Goal: Task Accomplishment & Management: Use online tool/utility

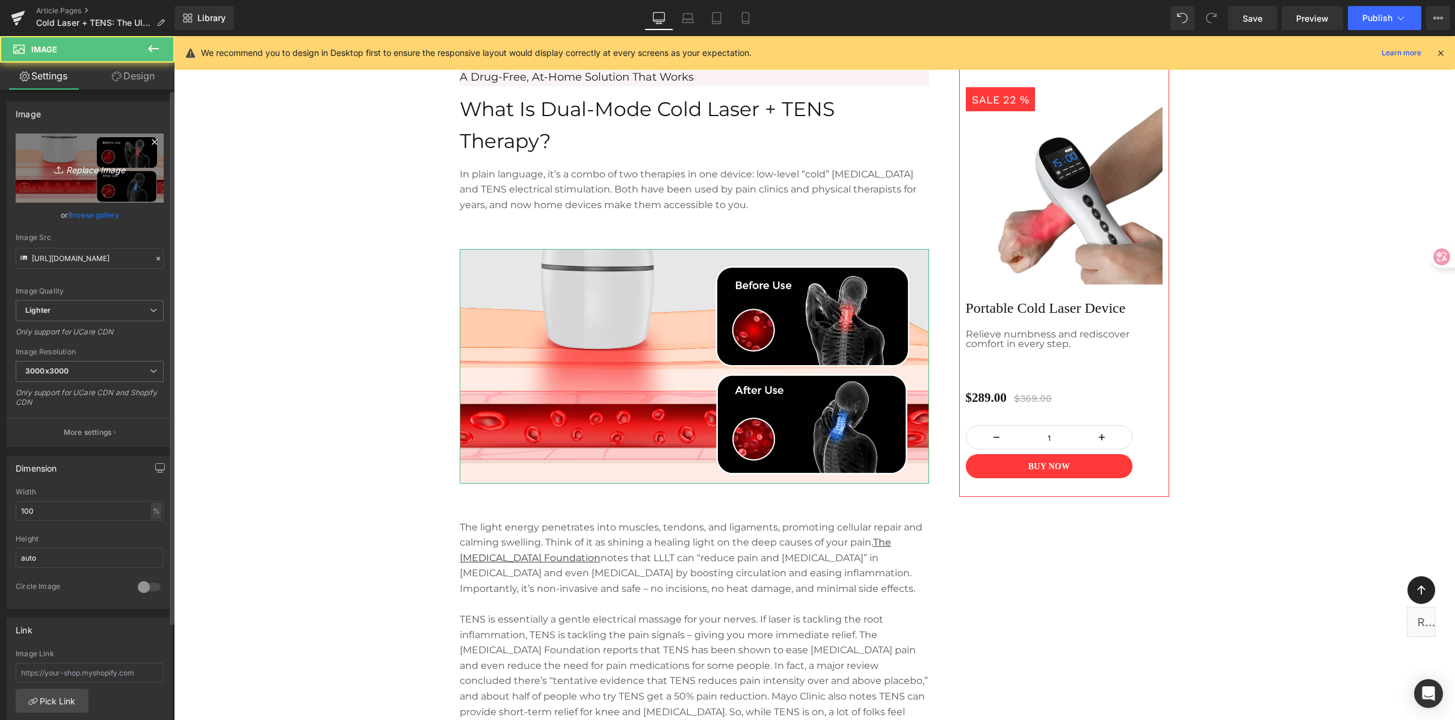
click at [90, 182] on link "Replace Image" at bounding box center [90, 168] width 148 height 69
type input "C:\fakepath\Dual-Mode Cold Laser + TENS Therapy.png"
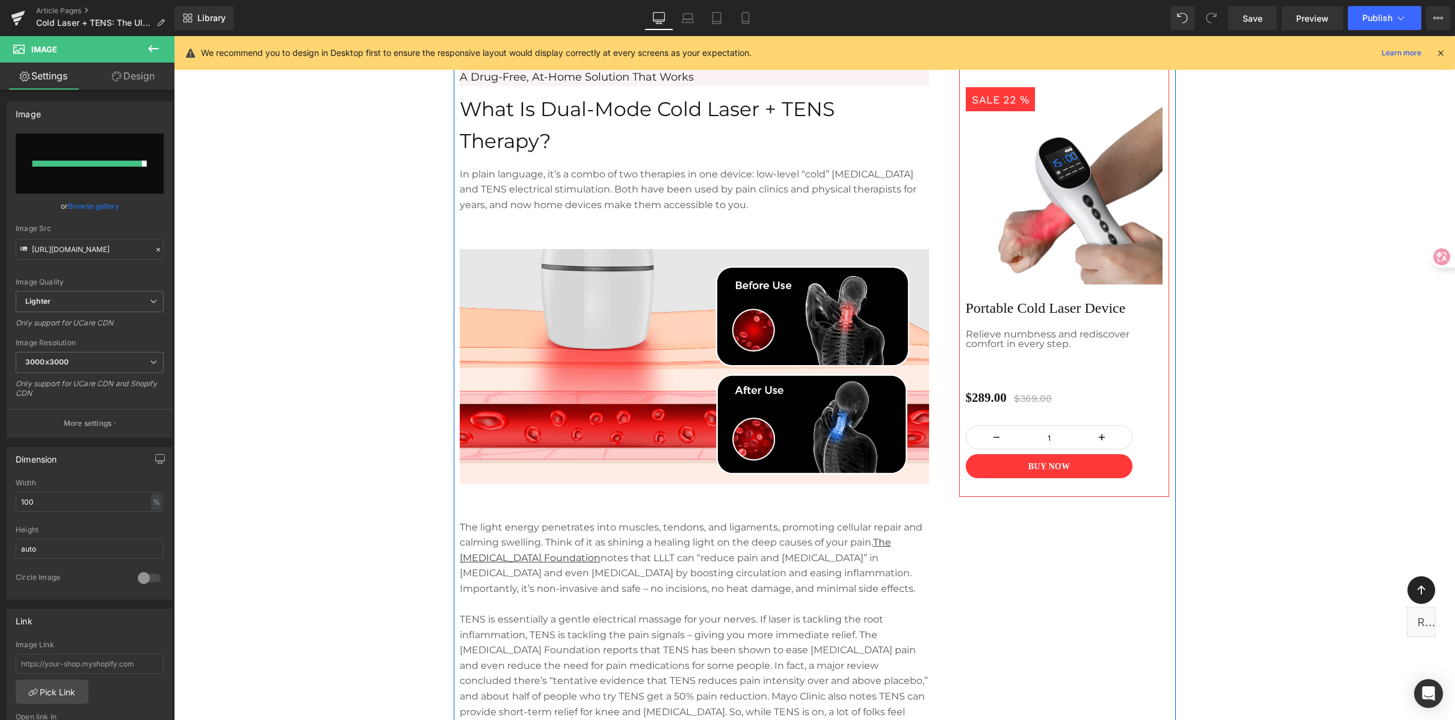
type input "[URL][DOMAIN_NAME]"
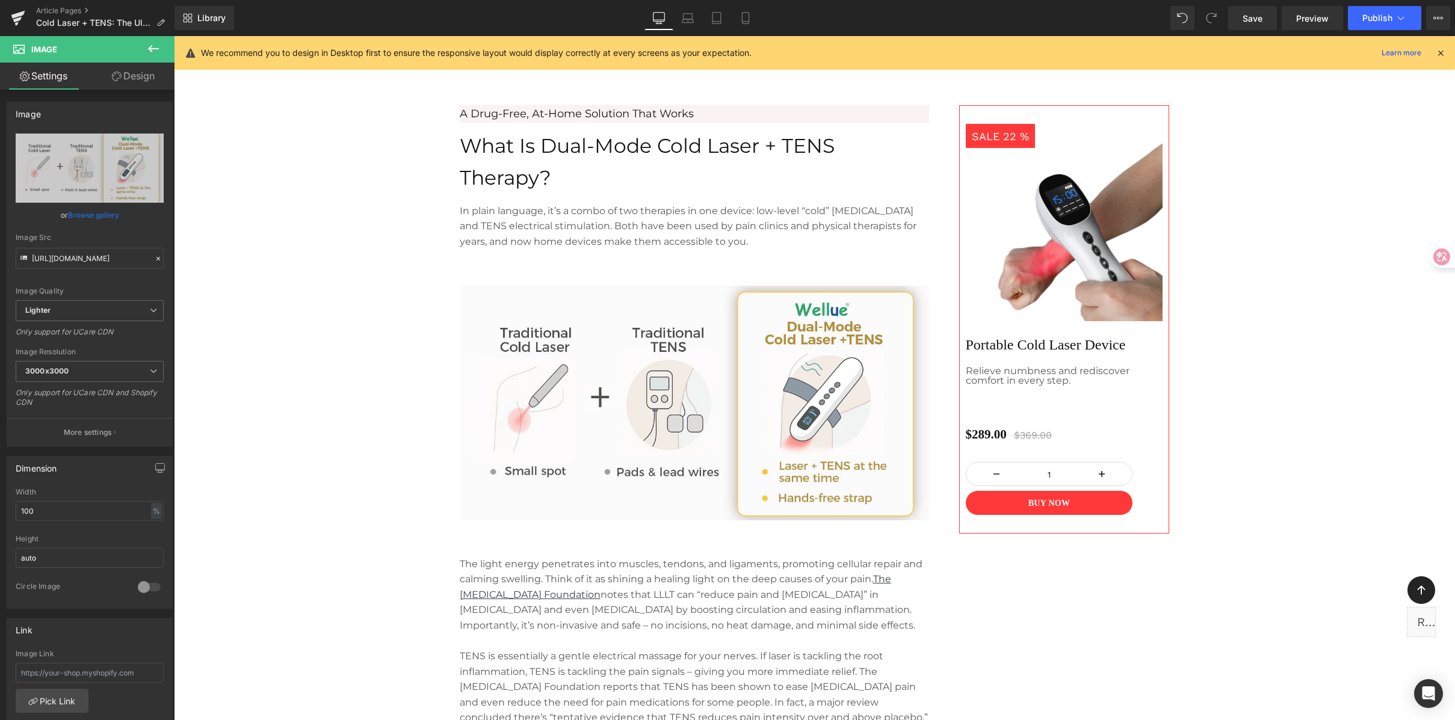
scroll to position [819, 0]
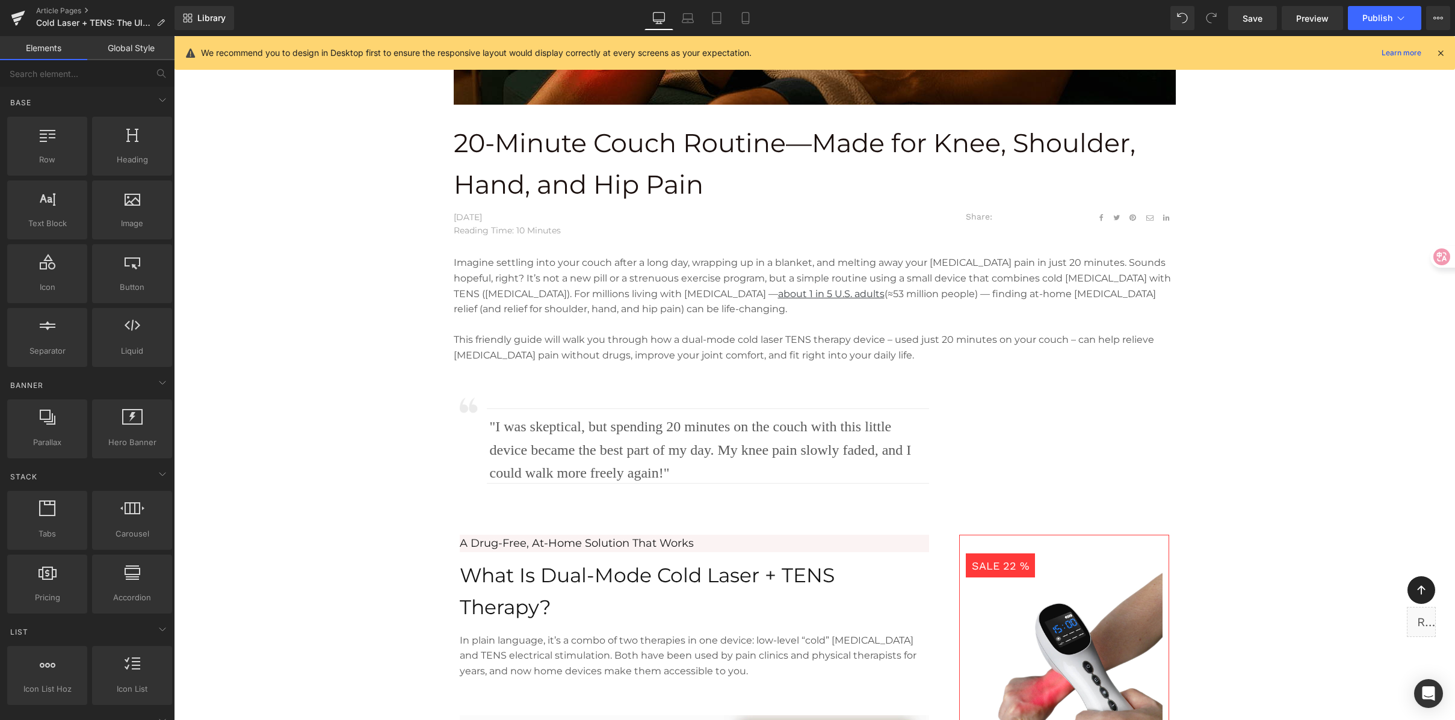
scroll to position [406, 0]
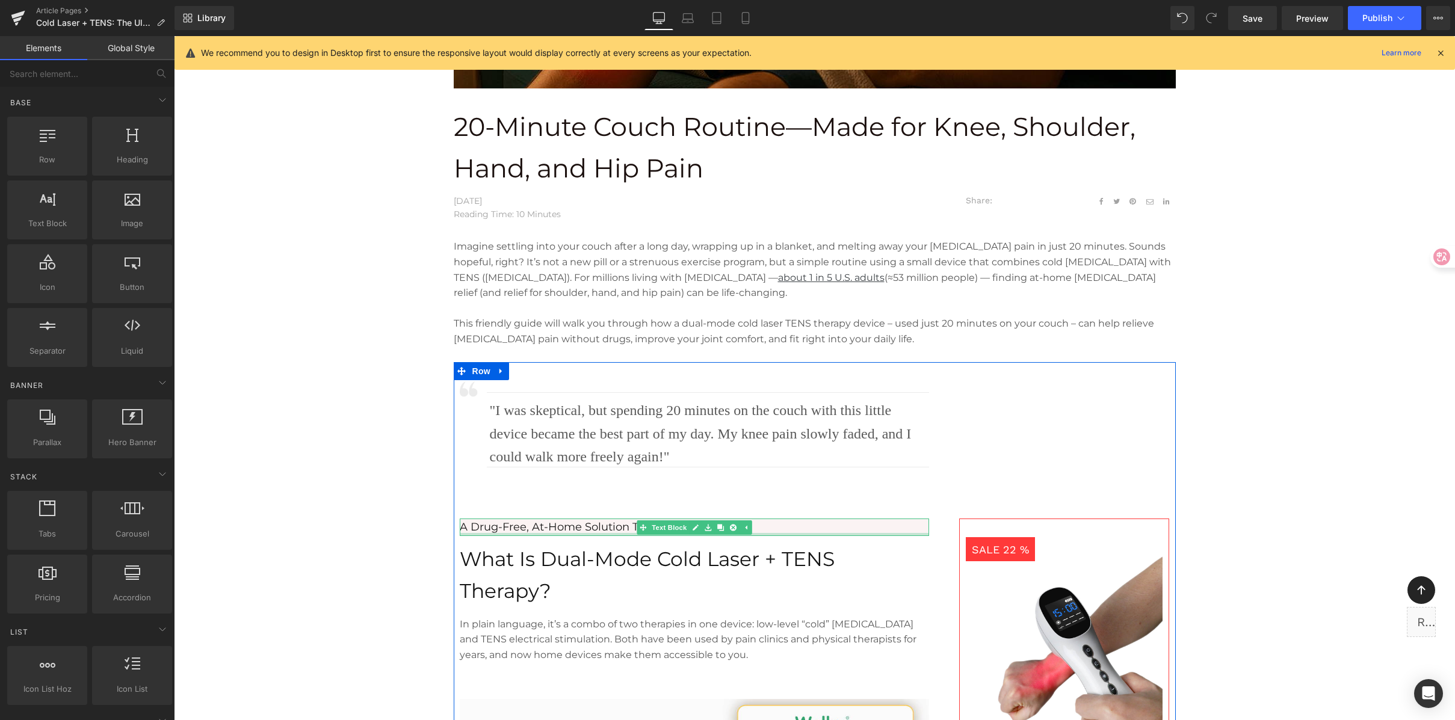
click at [806, 526] on p "A Drug-Free, At-Home Solution That Works" at bounding box center [694, 527] width 469 height 17
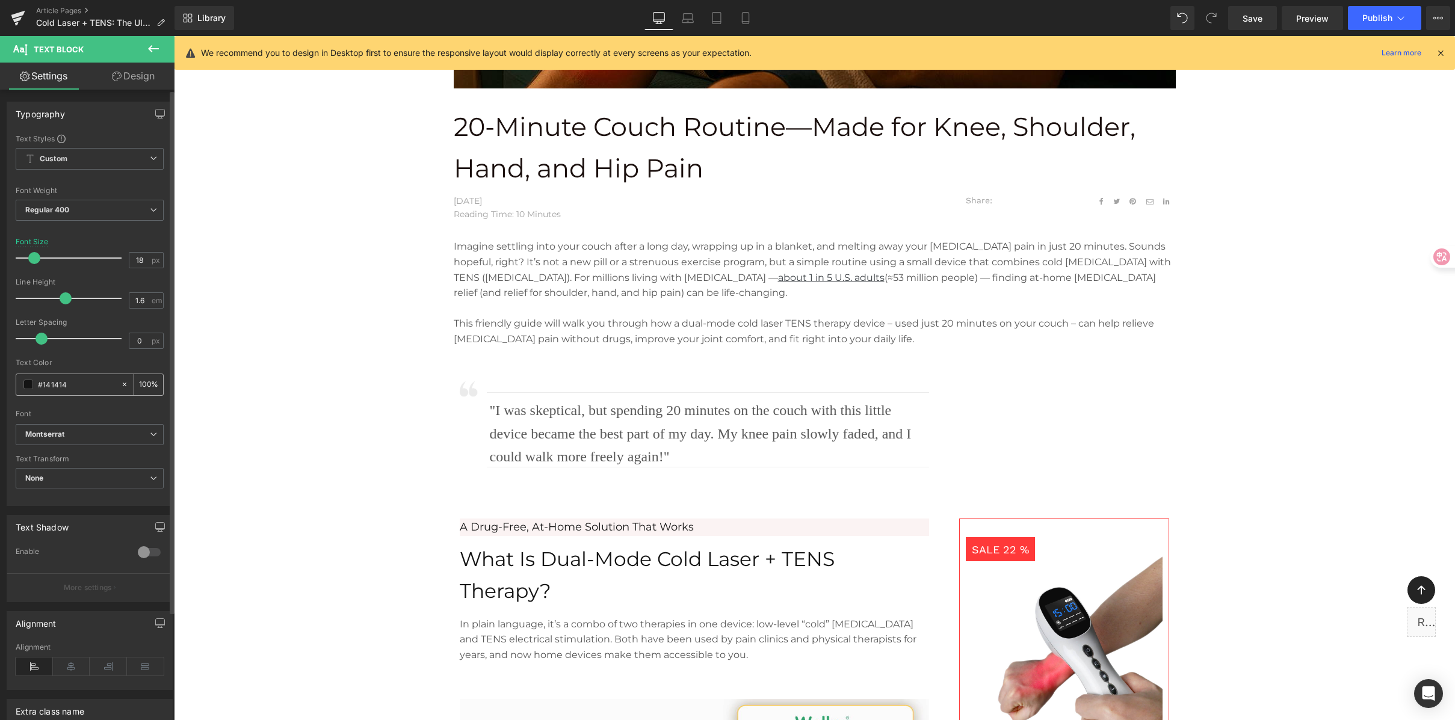
click at [26, 385] on span at bounding box center [28, 385] width 10 height 10
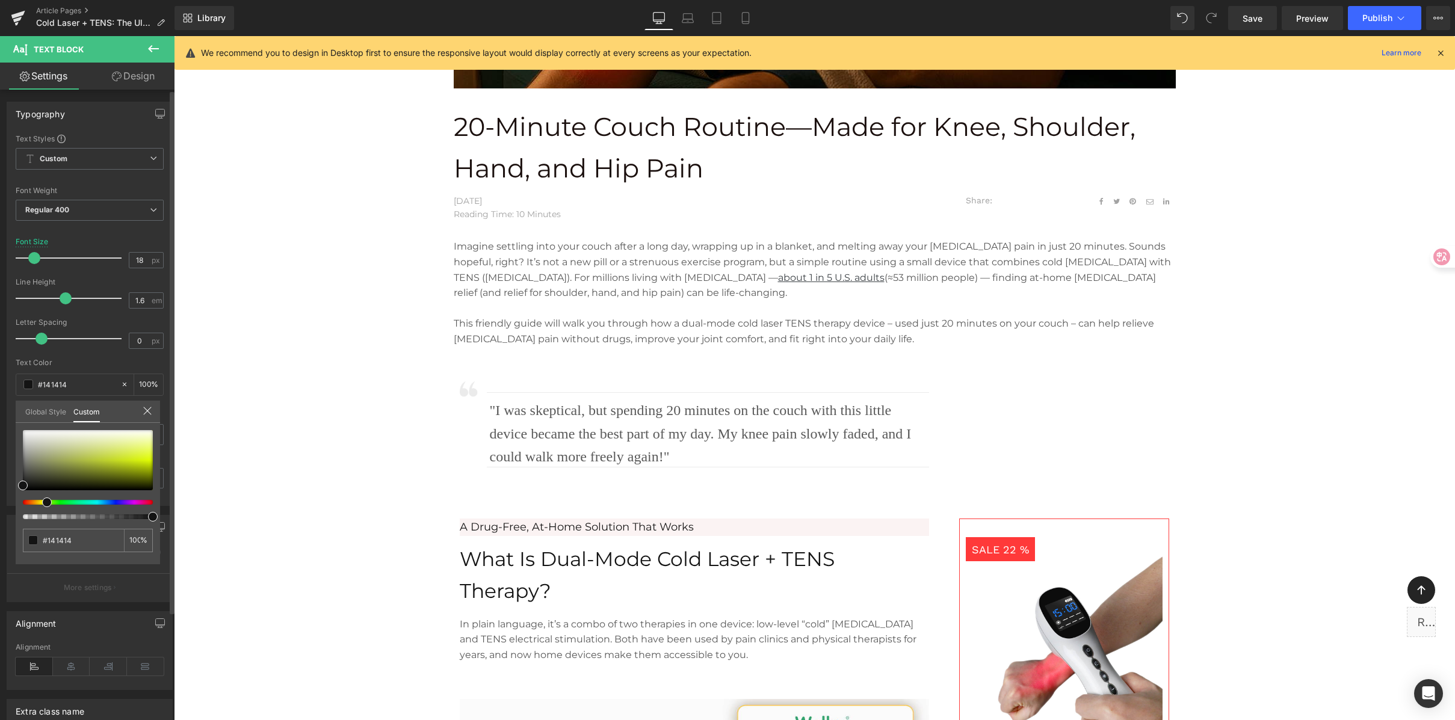
drag, startPoint x: 25, startPoint y: 504, endPoint x: 45, endPoint y: 502, distance: 19.9
click at [45, 502] on span at bounding box center [47, 503] width 10 height 10
type input "#191919"
type input "#d1d198"
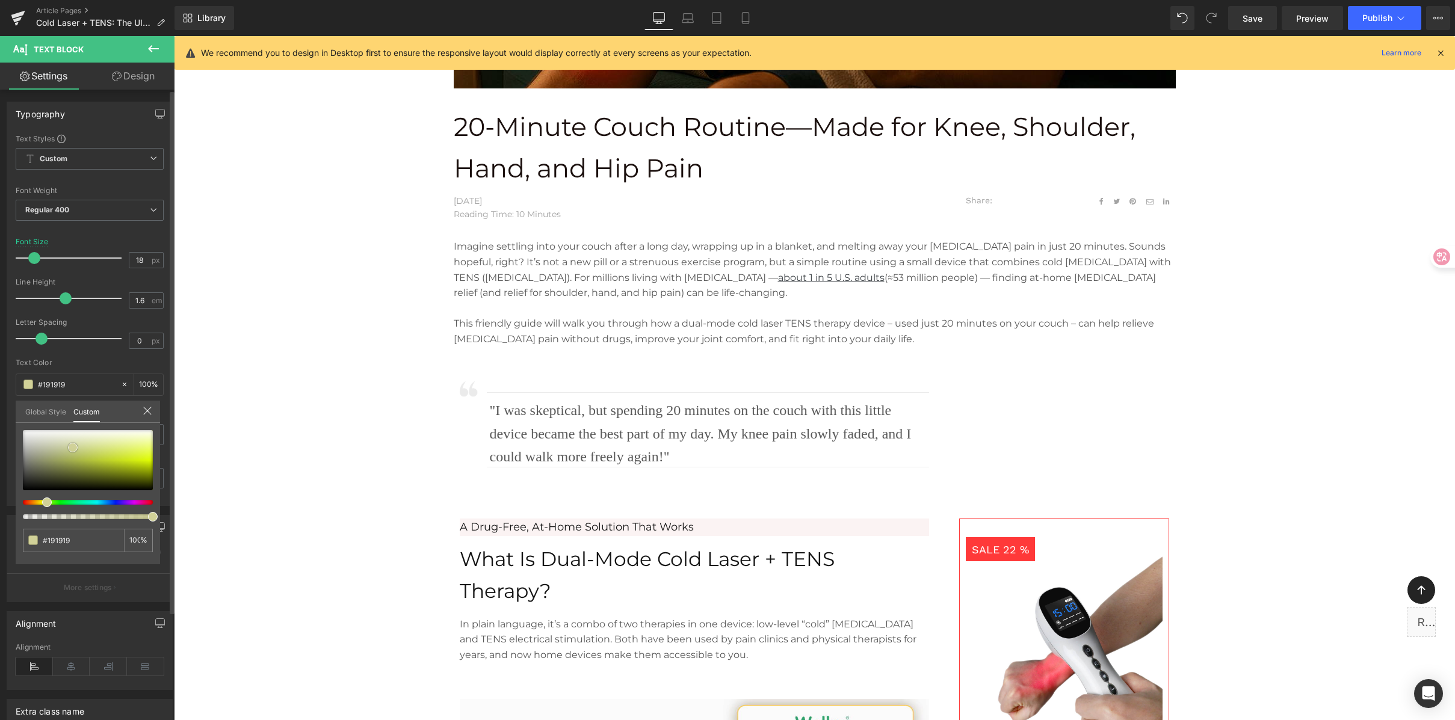
type input "#d1d198"
drag, startPoint x: 73, startPoint y: 448, endPoint x: 81, endPoint y: 446, distance: 7.4
click at [81, 446] on span at bounding box center [81, 445] width 10 height 10
type input "#dbdba3"
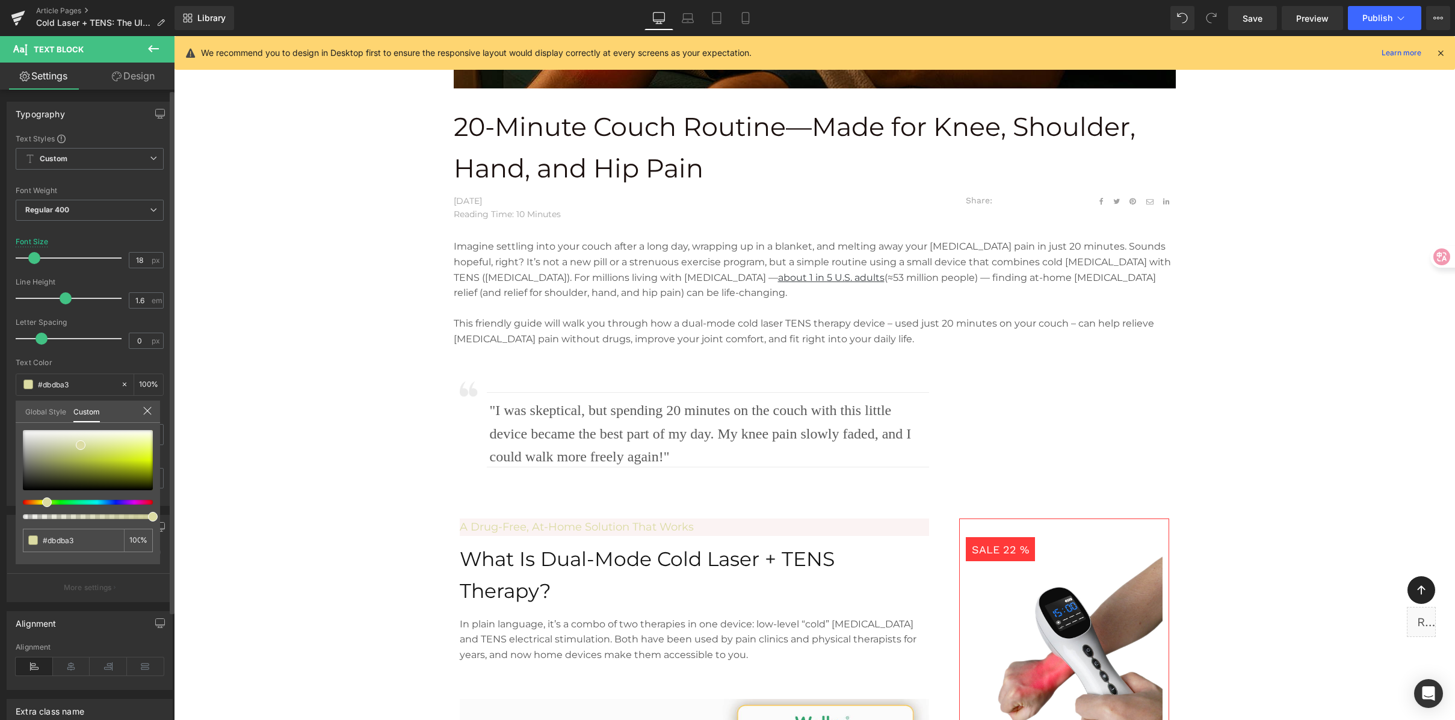
drag, startPoint x: 42, startPoint y: 498, endPoint x: 27, endPoint y: 500, distance: 14.6
click at [27, 500] on div at bounding box center [88, 474] width 130 height 89
click at [145, 405] on div "Global Style Custom" at bounding box center [88, 412] width 144 height 22
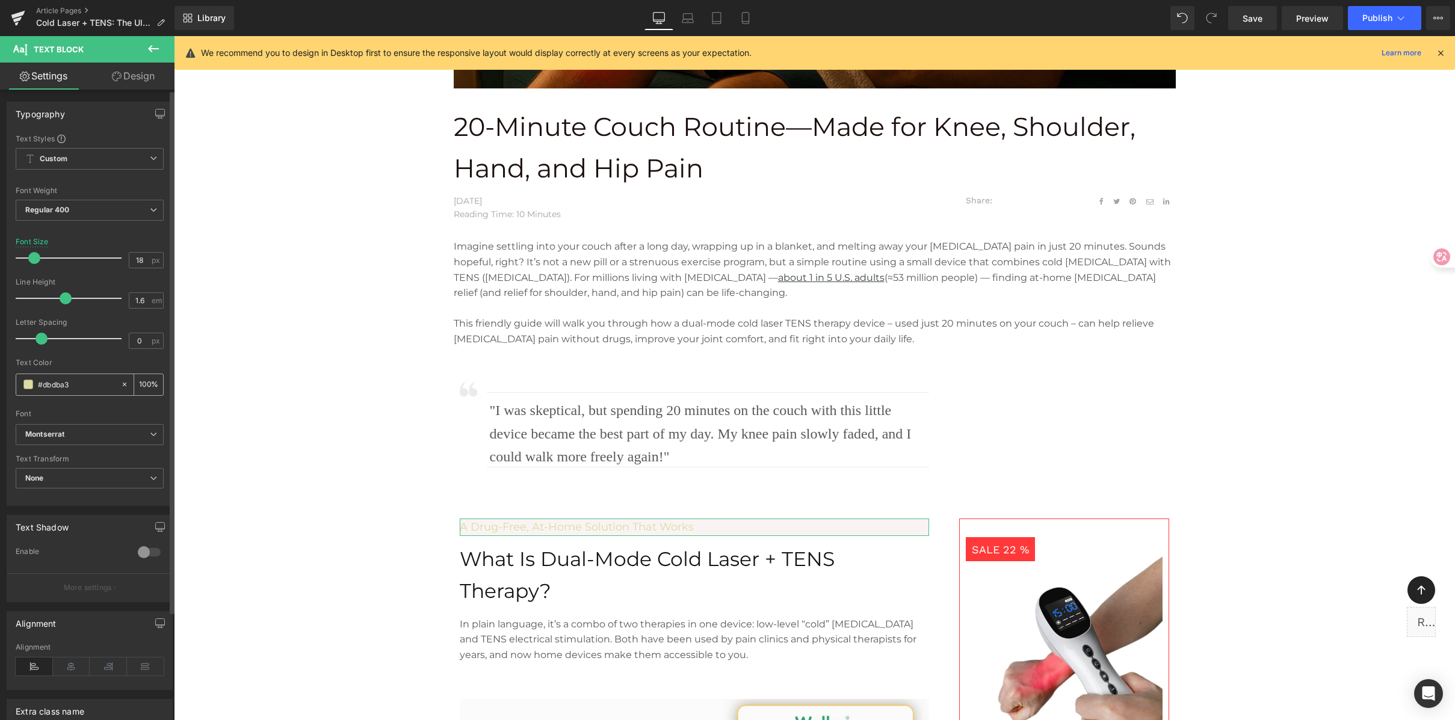
drag, startPoint x: 48, startPoint y: 386, endPoint x: 64, endPoint y: 387, distance: 16.3
click at [48, 386] on input "#dbdba3" at bounding box center [76, 384] width 77 height 13
click at [84, 387] on input "#dbdba3" at bounding box center [76, 384] width 77 height 13
click at [513, 558] on span "What Is Dual-Mode Cold Laser + TENS Therapy?" at bounding box center [647, 575] width 375 height 56
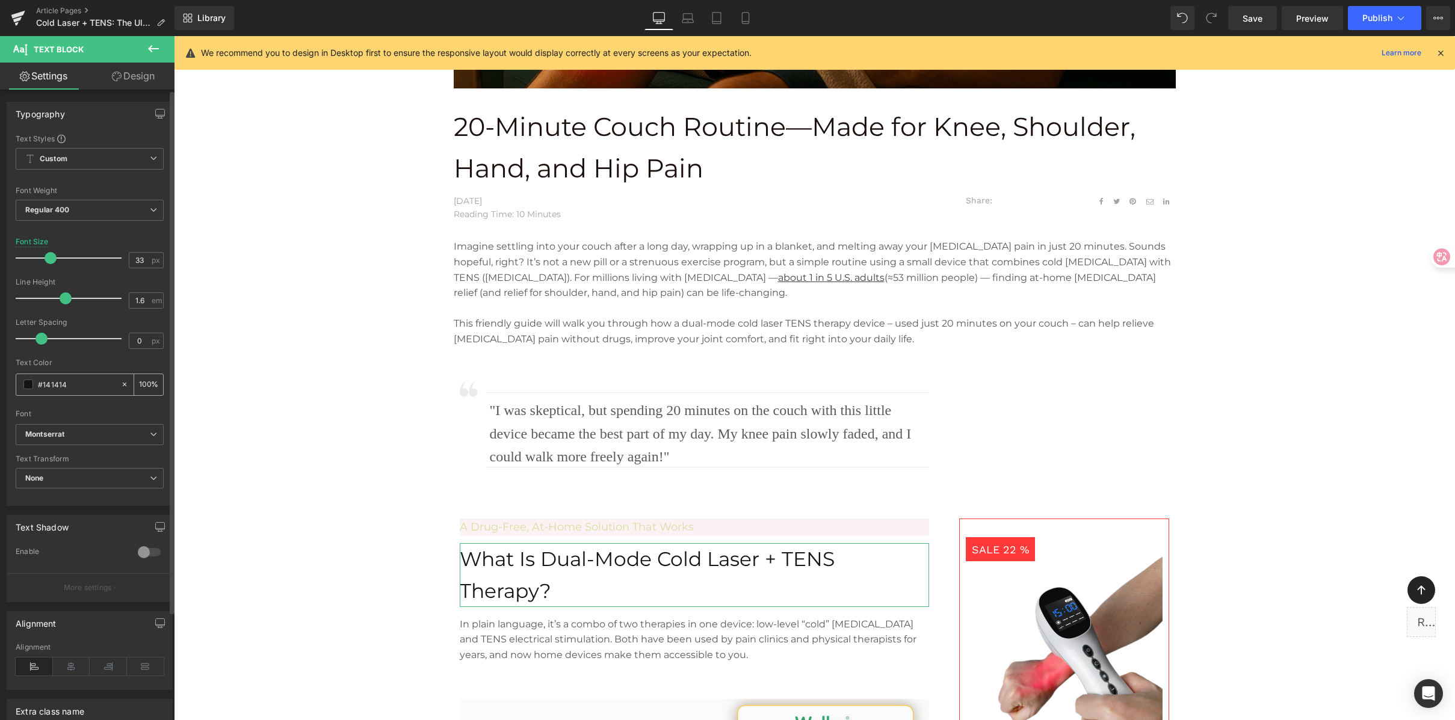
click at [70, 378] on input "#141414" at bounding box center [76, 384] width 77 height 13
drag, startPoint x: 72, startPoint y: 380, endPoint x: -42, endPoint y: 383, distance: 113.2
click at [0, 383] on html "Image You are previewing how the will restyle your page. You can not edit Eleme…" at bounding box center [727, 360] width 1455 height 720
click at [639, 526] on div "A Drug-Free, At-Home Solution That Works Text Block" at bounding box center [694, 527] width 469 height 17
drag, startPoint x: 79, startPoint y: 385, endPoint x: 89, endPoint y: 379, distance: 11.4
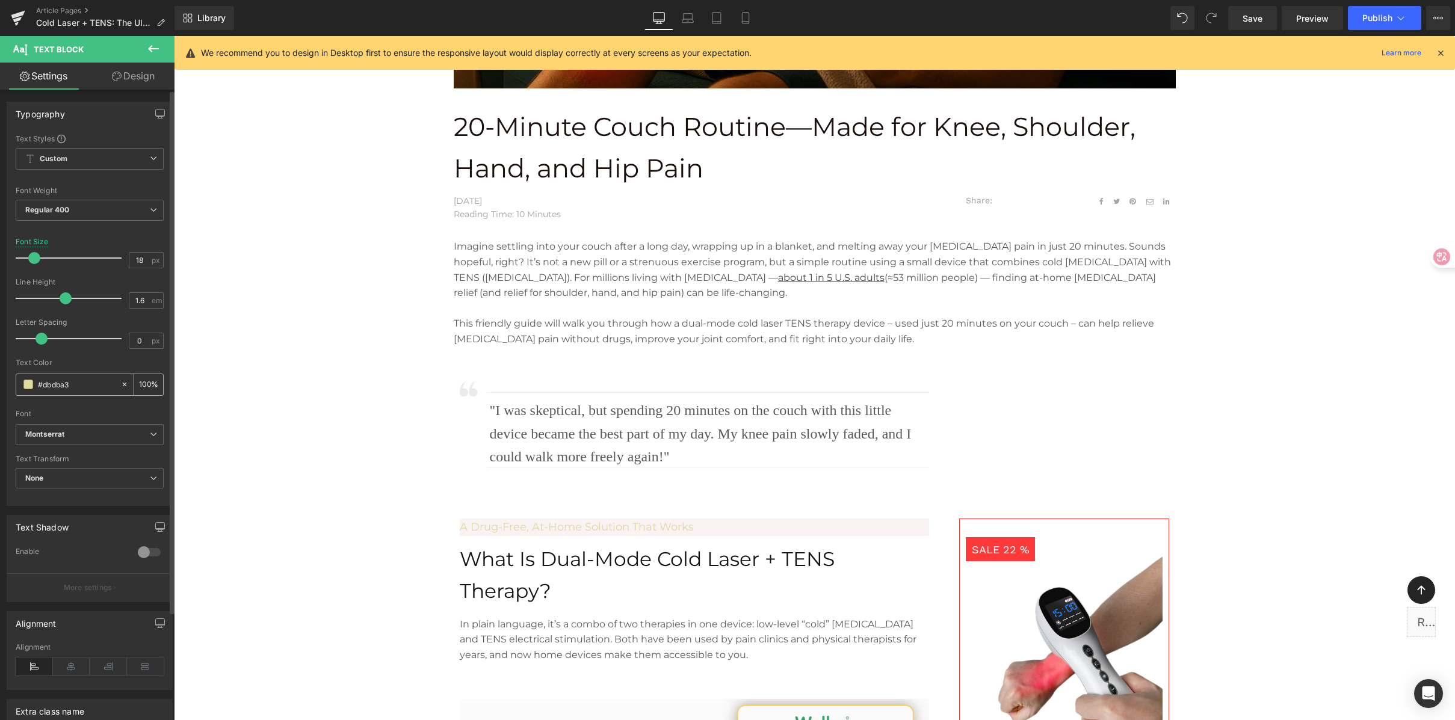
click at [0, 360] on html "Text Block You are previewing how the will restyle your page. You can not edit …" at bounding box center [727, 360] width 1455 height 720
paste input "141414"
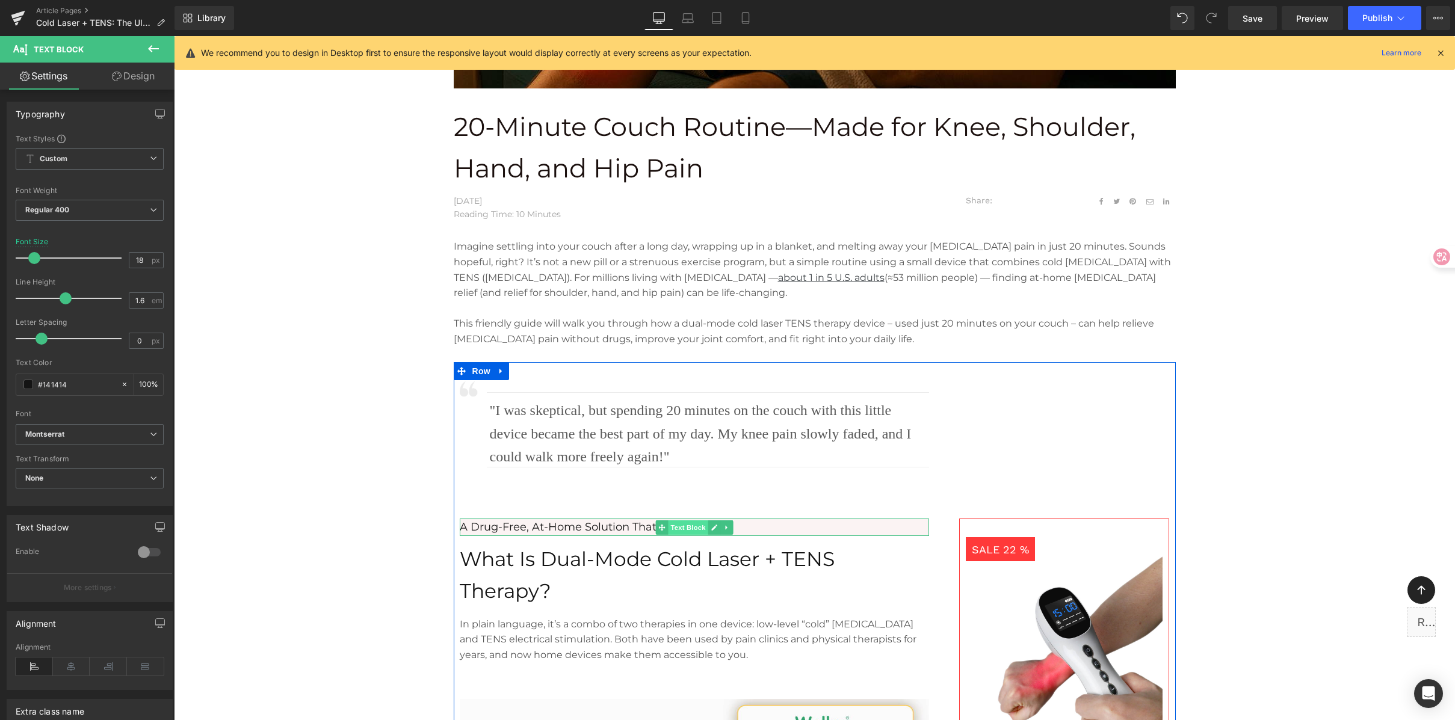
click at [683, 528] on span "Text Block" at bounding box center [688, 527] width 40 height 14
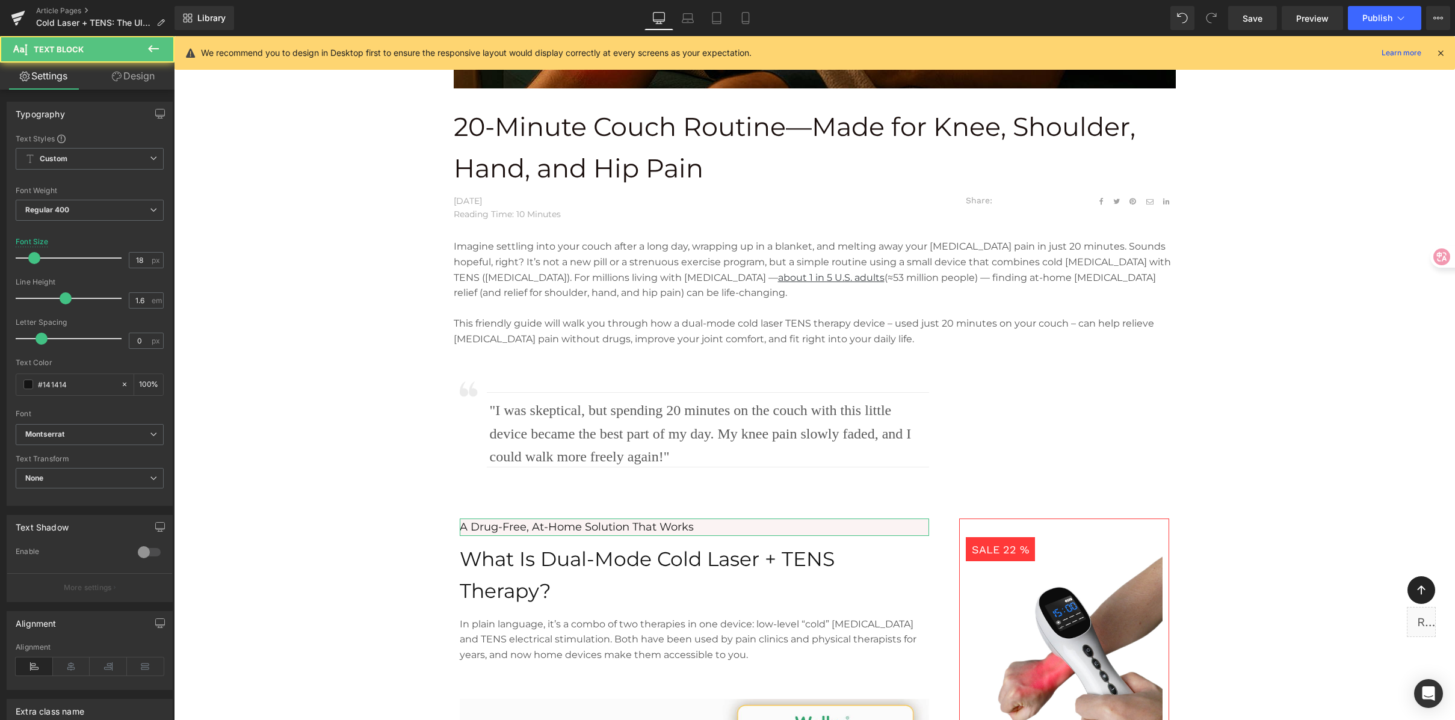
type input "#141414"
click at [119, 73] on icon at bounding box center [117, 77] width 10 height 10
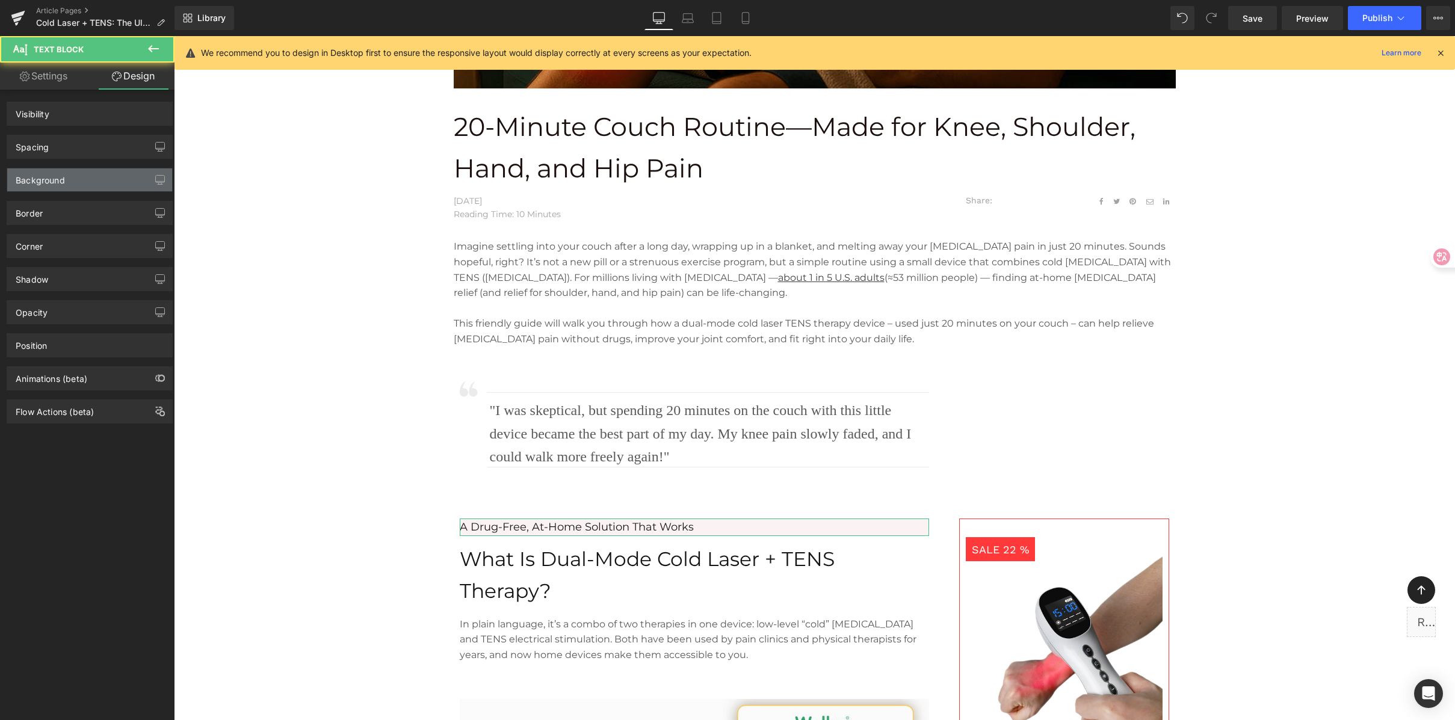
click at [23, 181] on div "Background" at bounding box center [40, 176] width 49 height 17
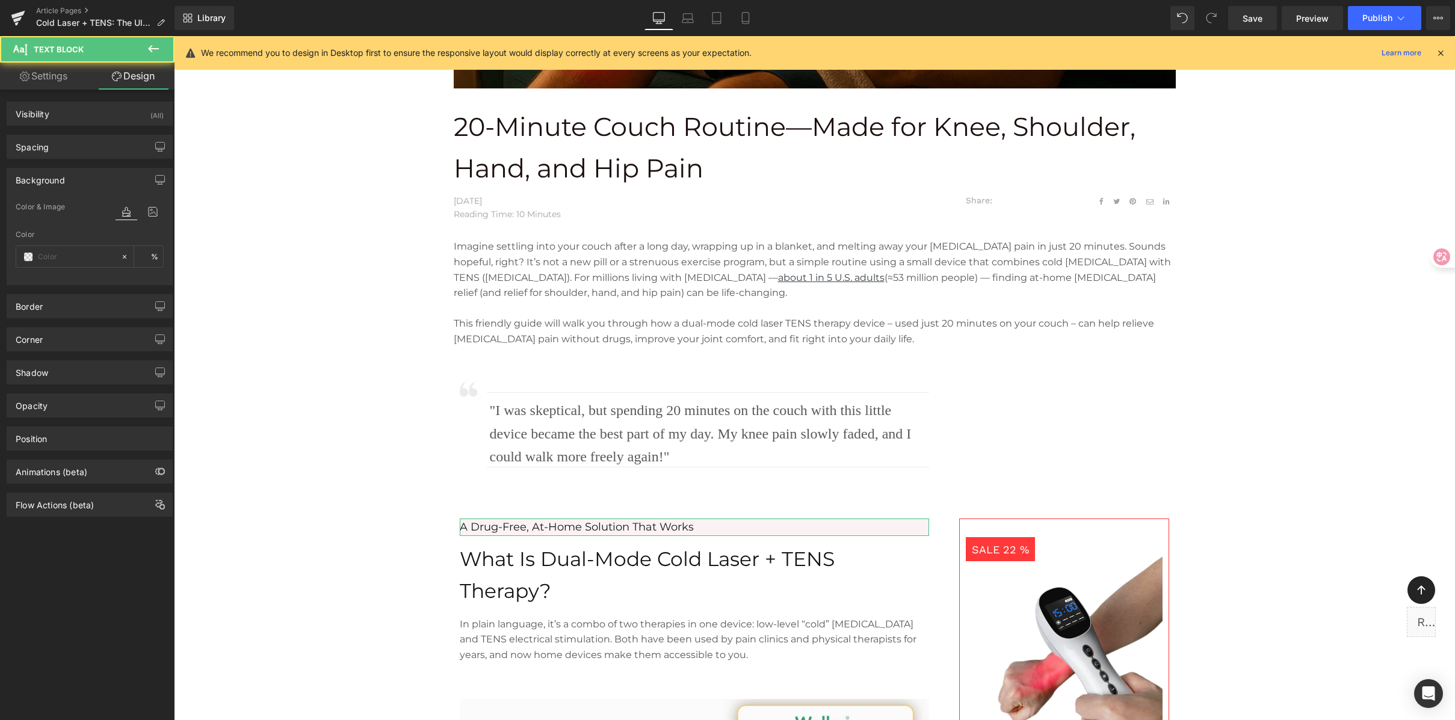
click at [23, 179] on div "Background" at bounding box center [40, 176] width 49 height 17
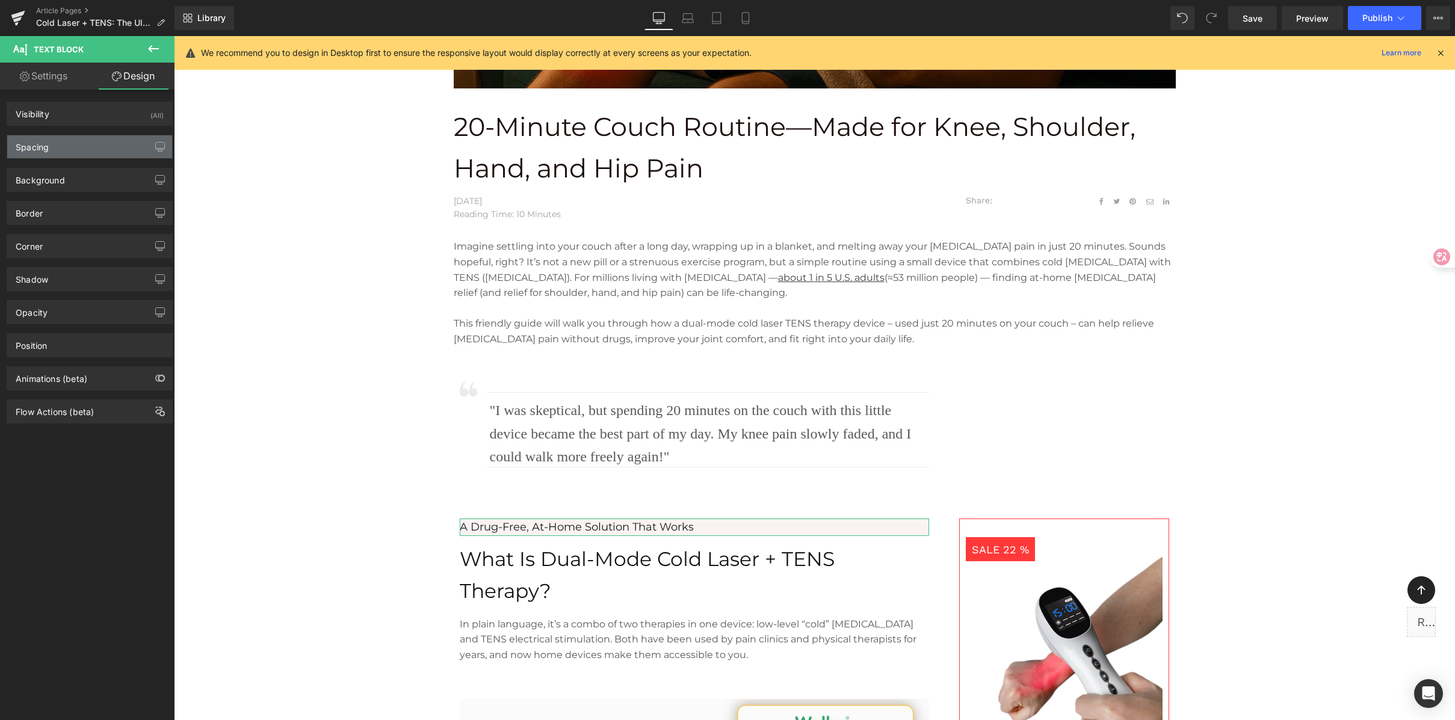
click at [45, 144] on div "Spacing" at bounding box center [32, 143] width 33 height 17
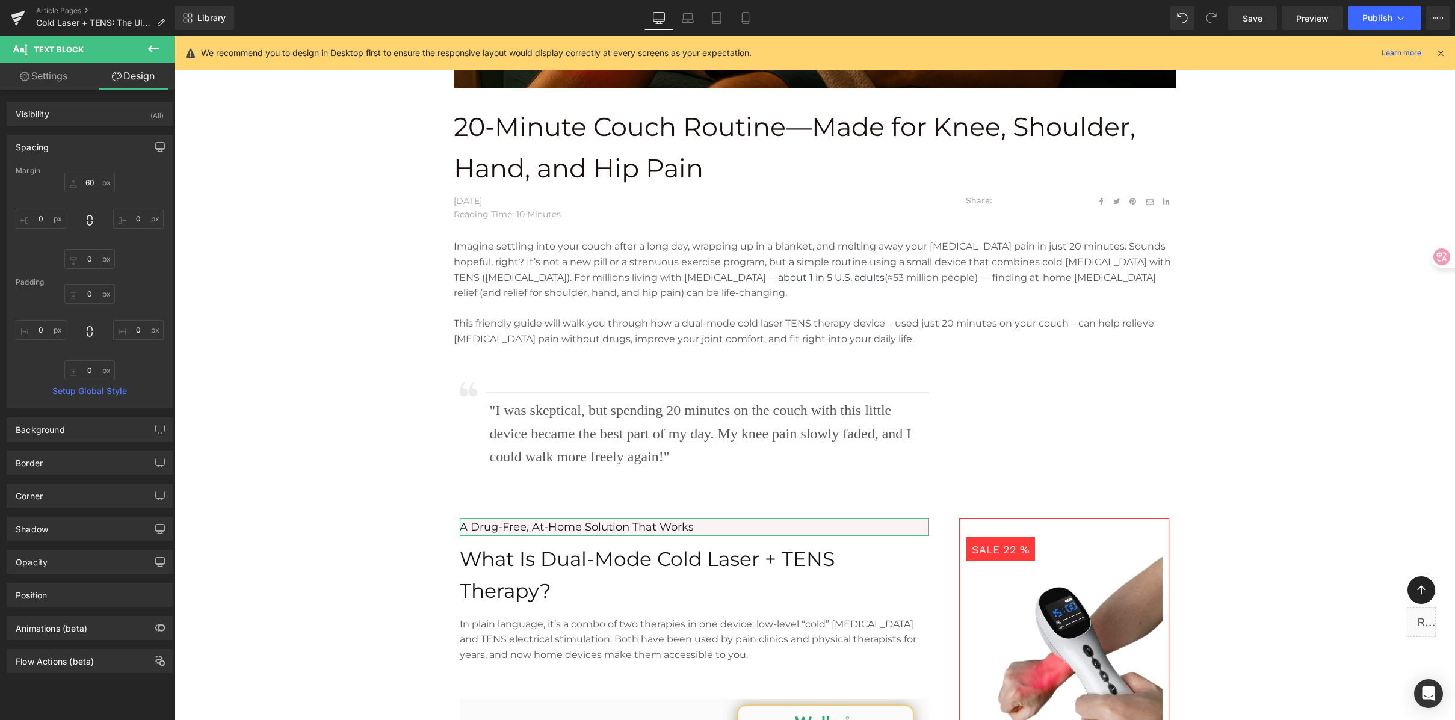
click at [45, 144] on div "Spacing" at bounding box center [32, 143] width 33 height 17
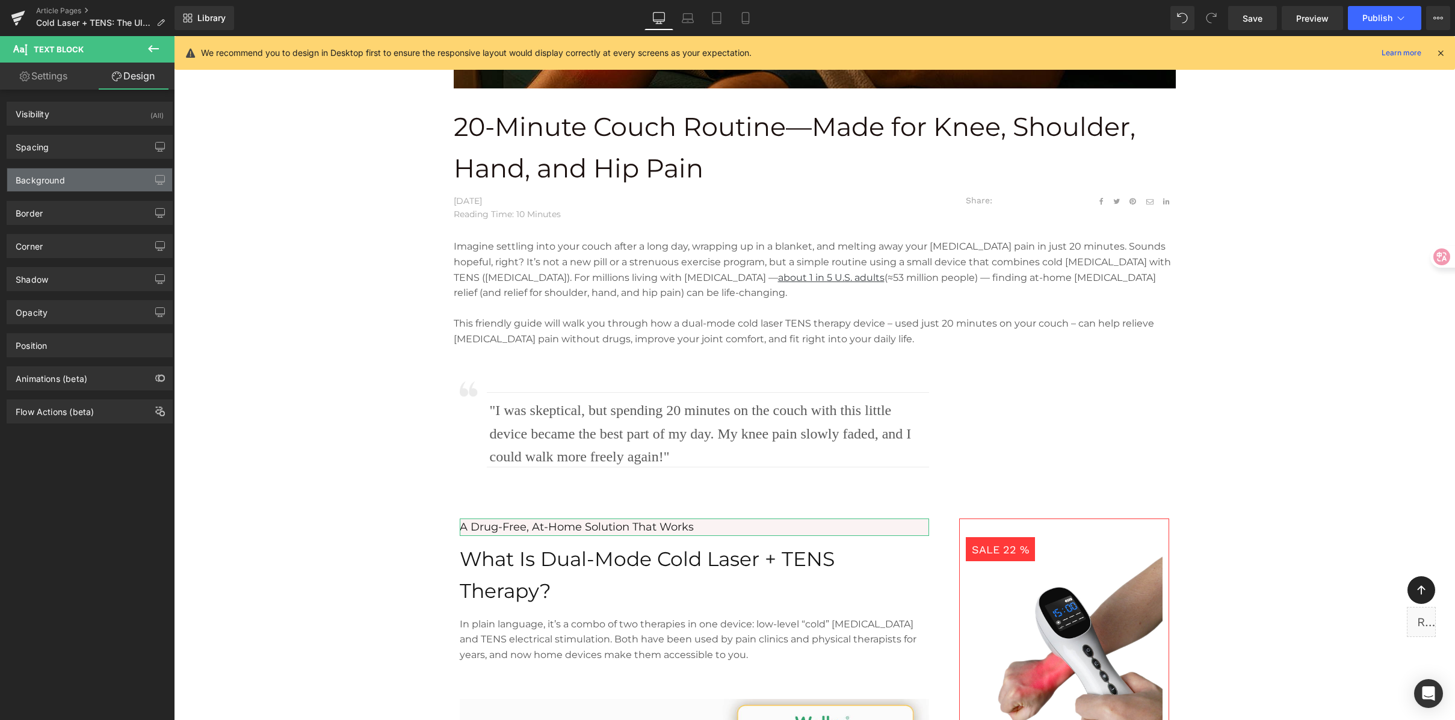
click at [43, 182] on div "Background" at bounding box center [40, 176] width 49 height 17
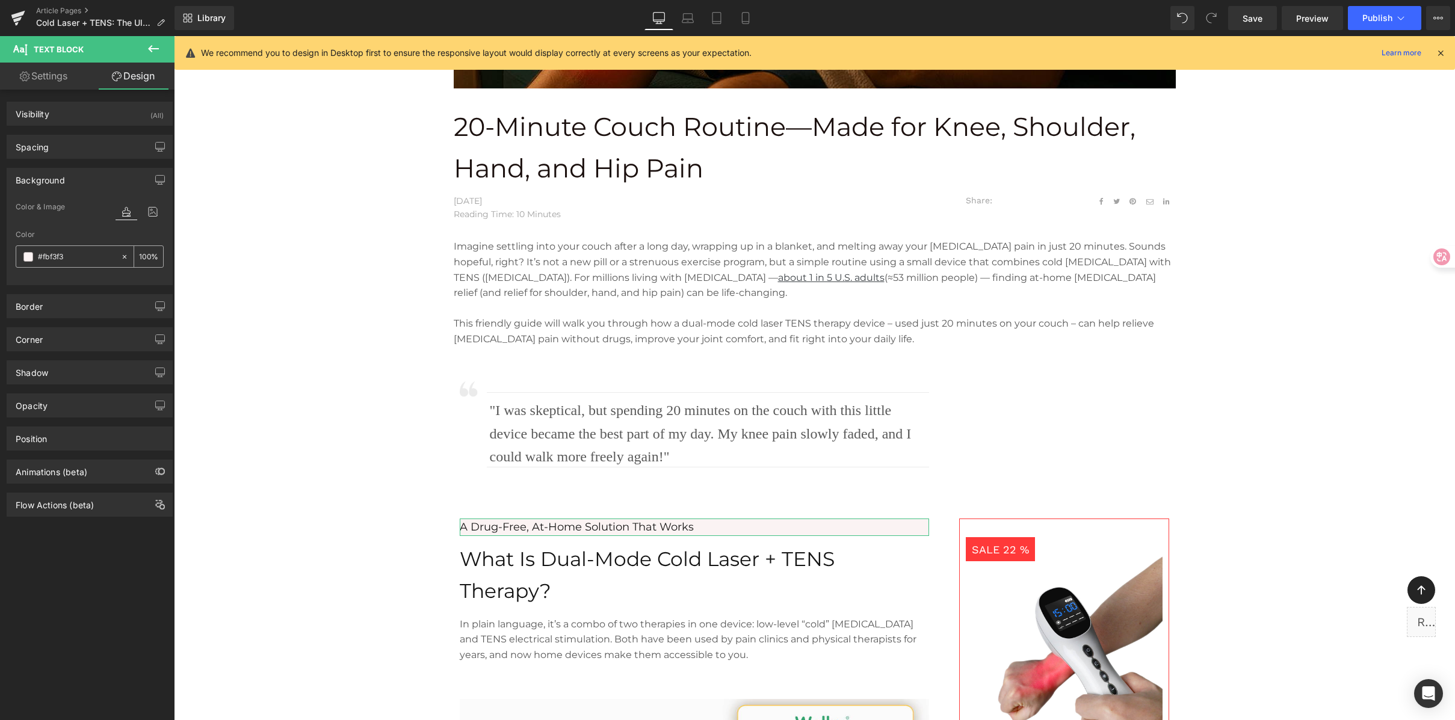
click at [28, 257] on span at bounding box center [28, 257] width 10 height 10
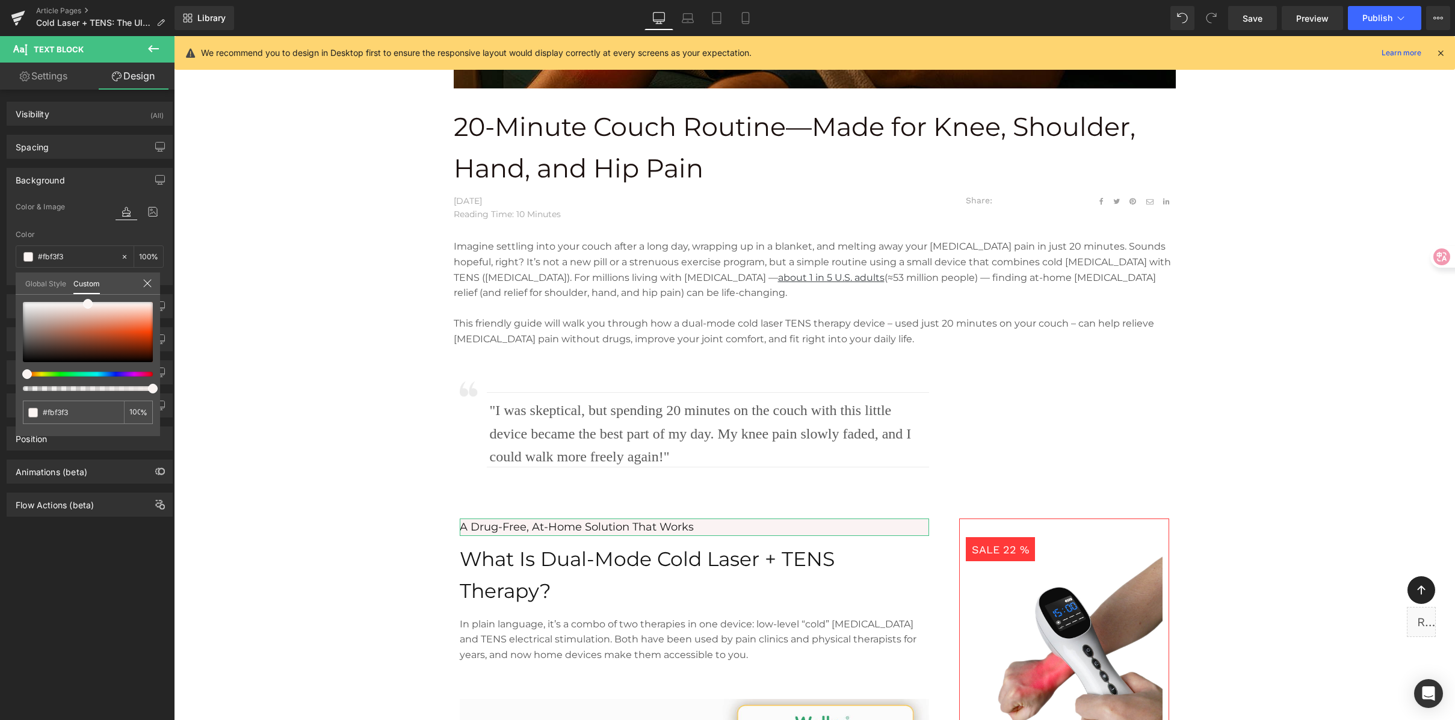
type input "#fbf5f3"
type input "#fbf6f3"
click at [28, 373] on span at bounding box center [33, 374] width 10 height 10
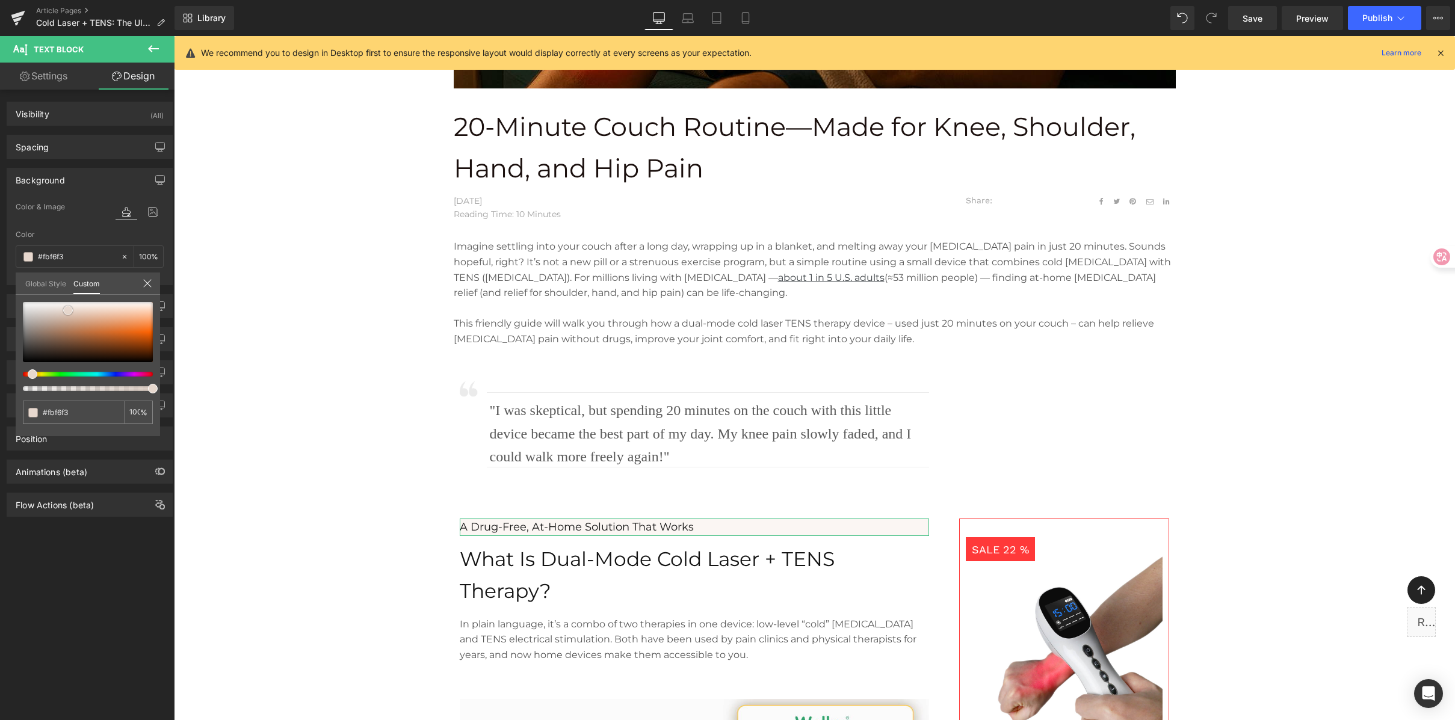
type input "#e7d8ce"
type input "#e5d5cc"
type input "#e3d2c8"
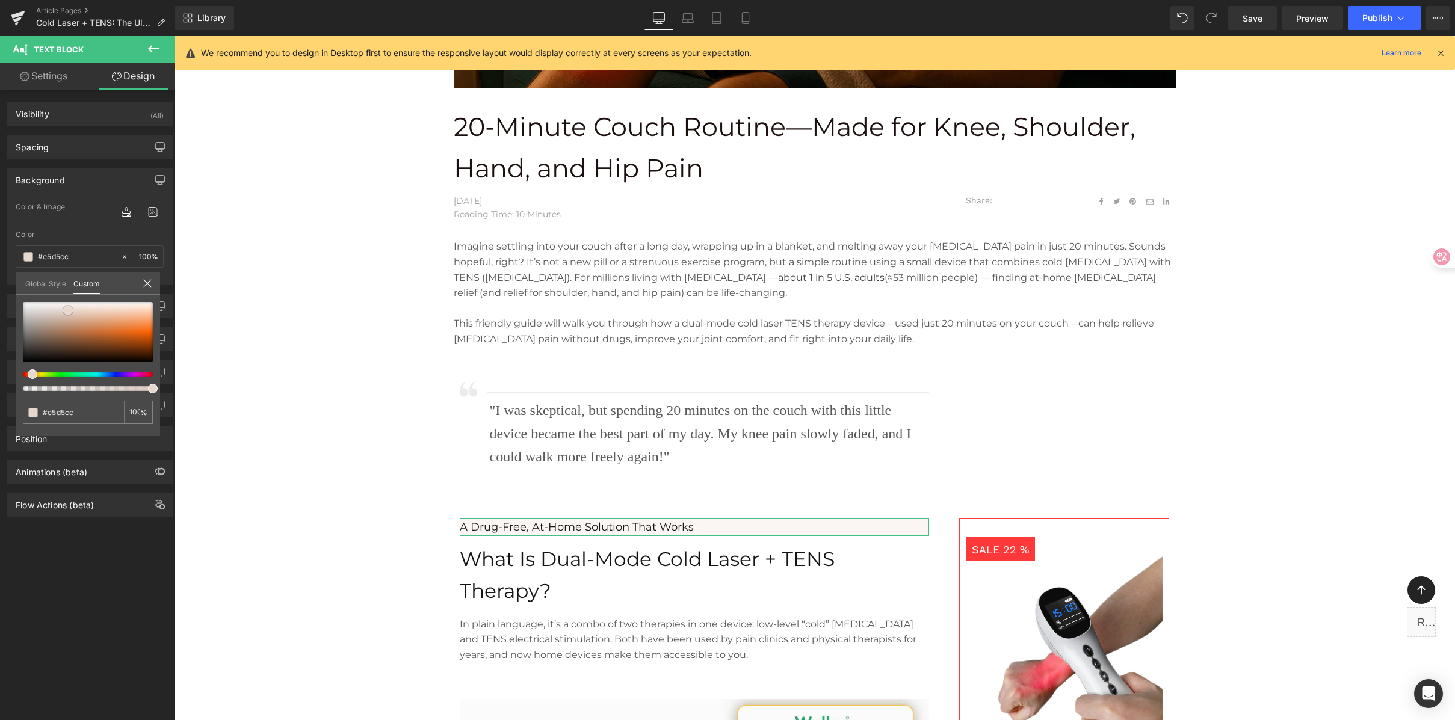
type input "#e3d2c8"
type input "#e1cfc5"
type input "#dbcac1"
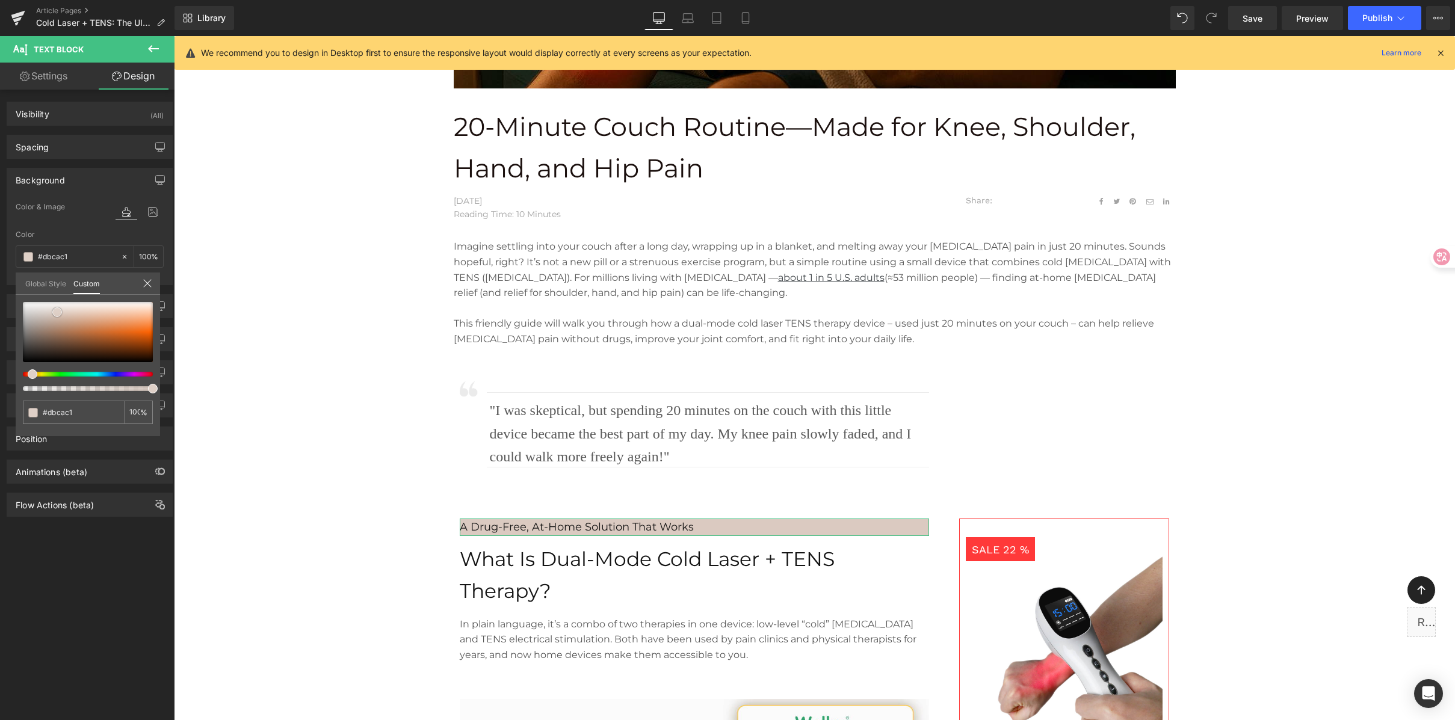
type input "#e1d6cf"
type input "#e3d9d3"
type input "#e0d7d1"
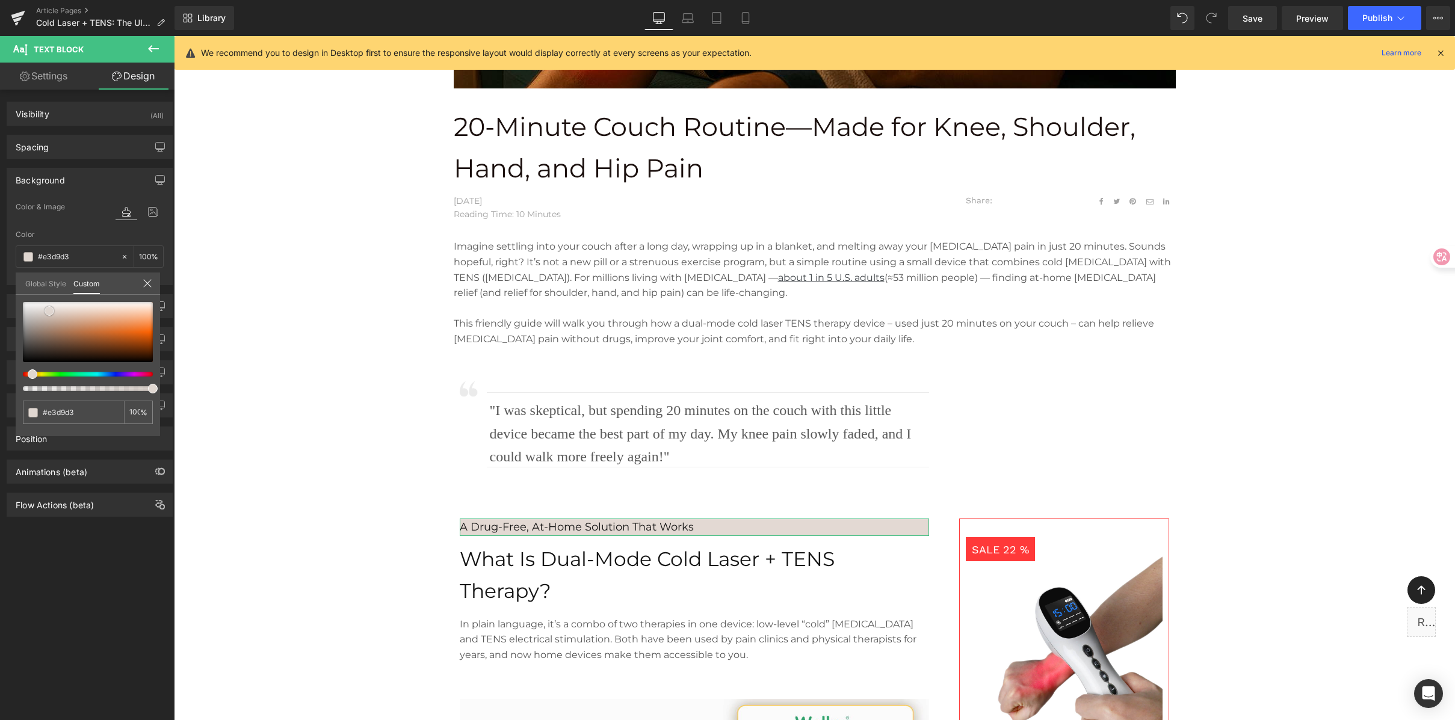
type input "#e0d7d1"
type input "#ddd4ce"
type input "#d9cfc8"
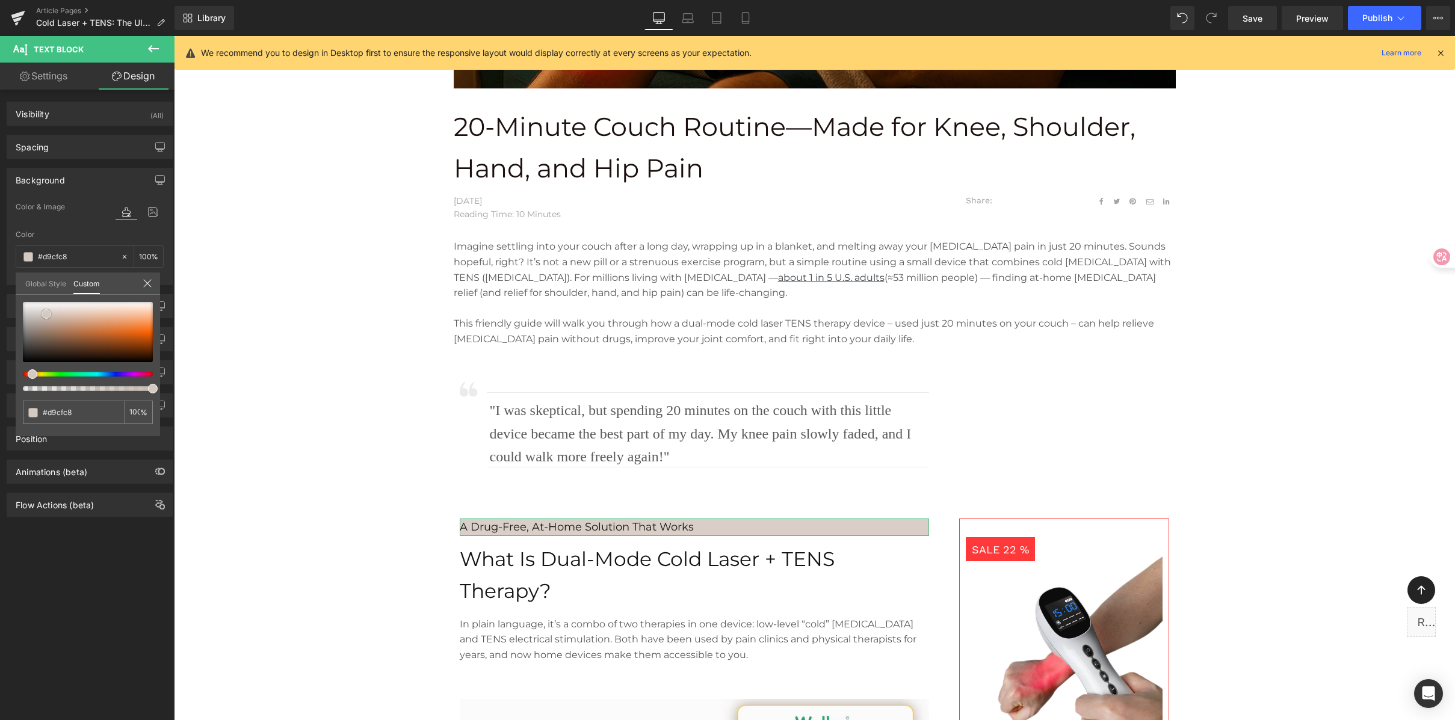
type input "#d5cac2"
type input "#d3c7bf"
type input "#d1c4bc"
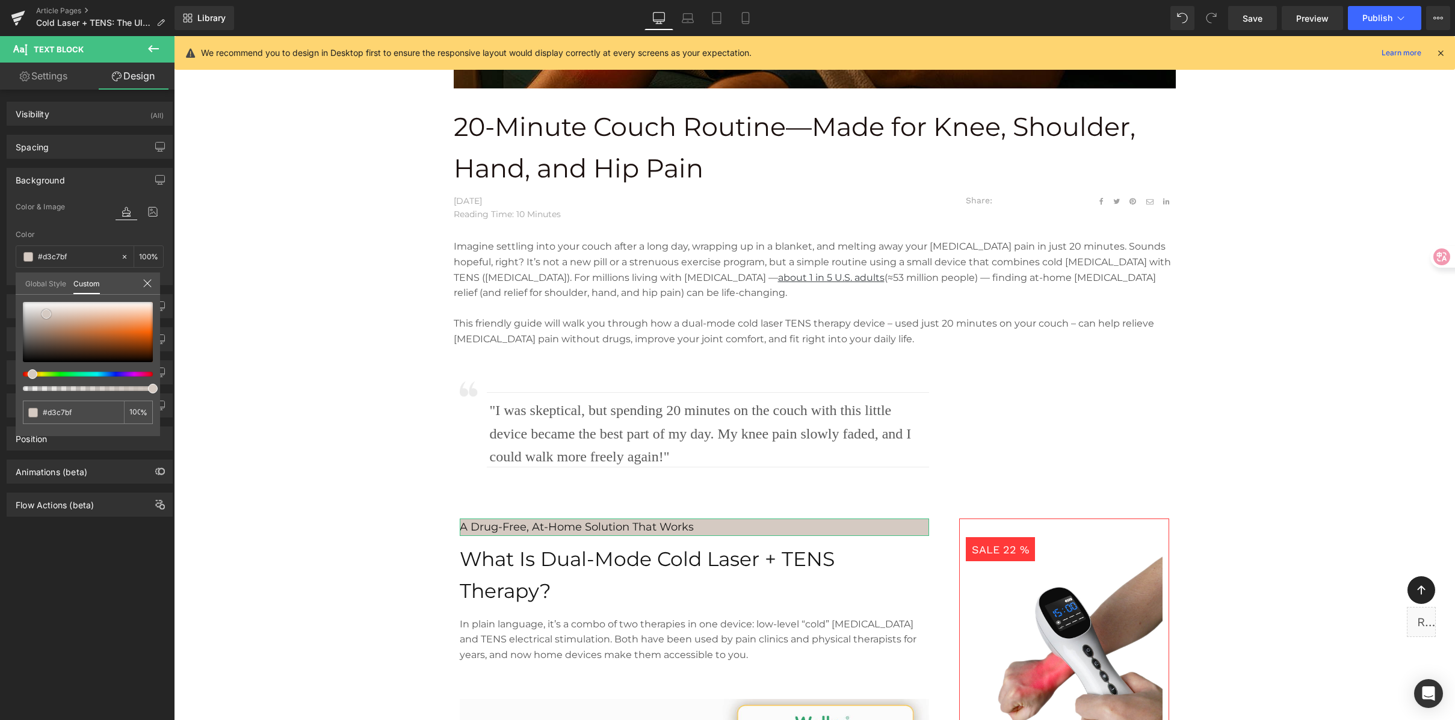
type input "#d1c4bc"
type input "#d0c4bd"
type input "#cec1ba"
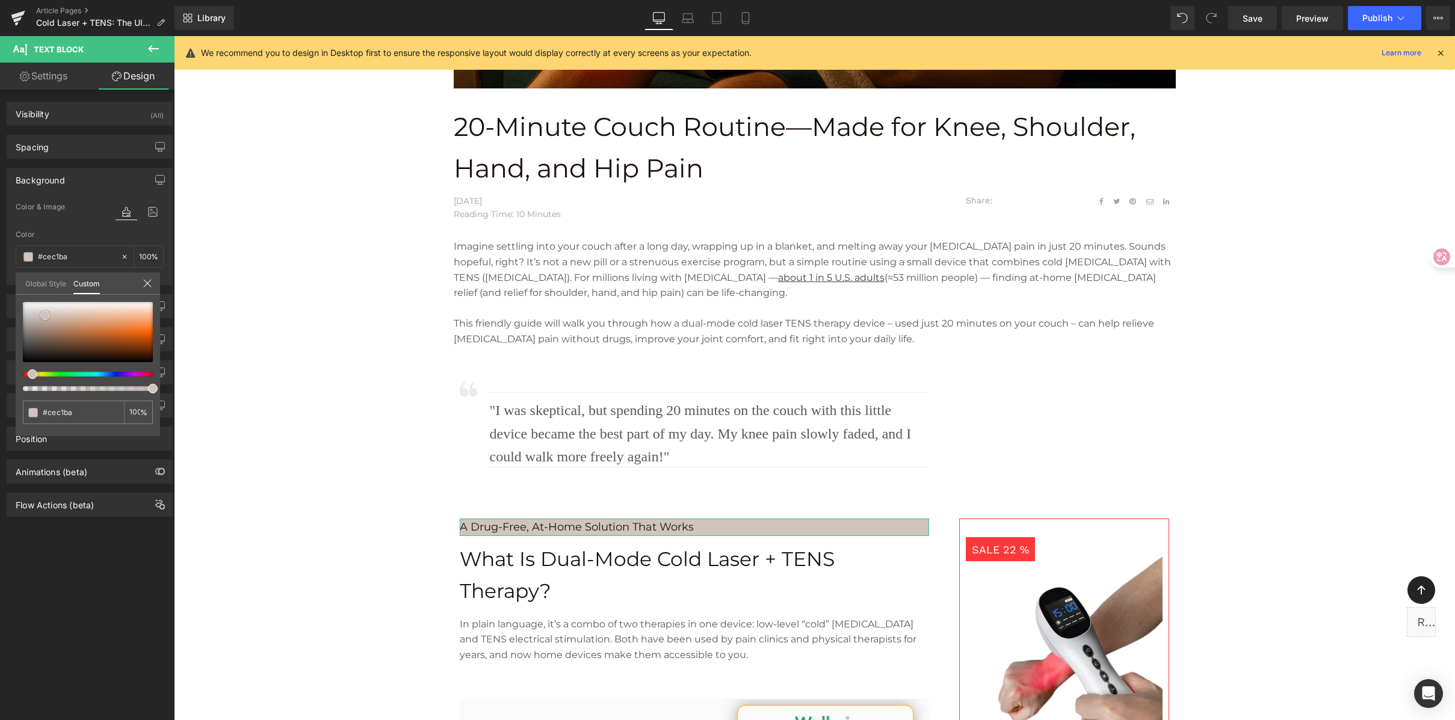
type input "#d0c4bd"
type input "#e2dcd9"
type input "#e4dfdc"
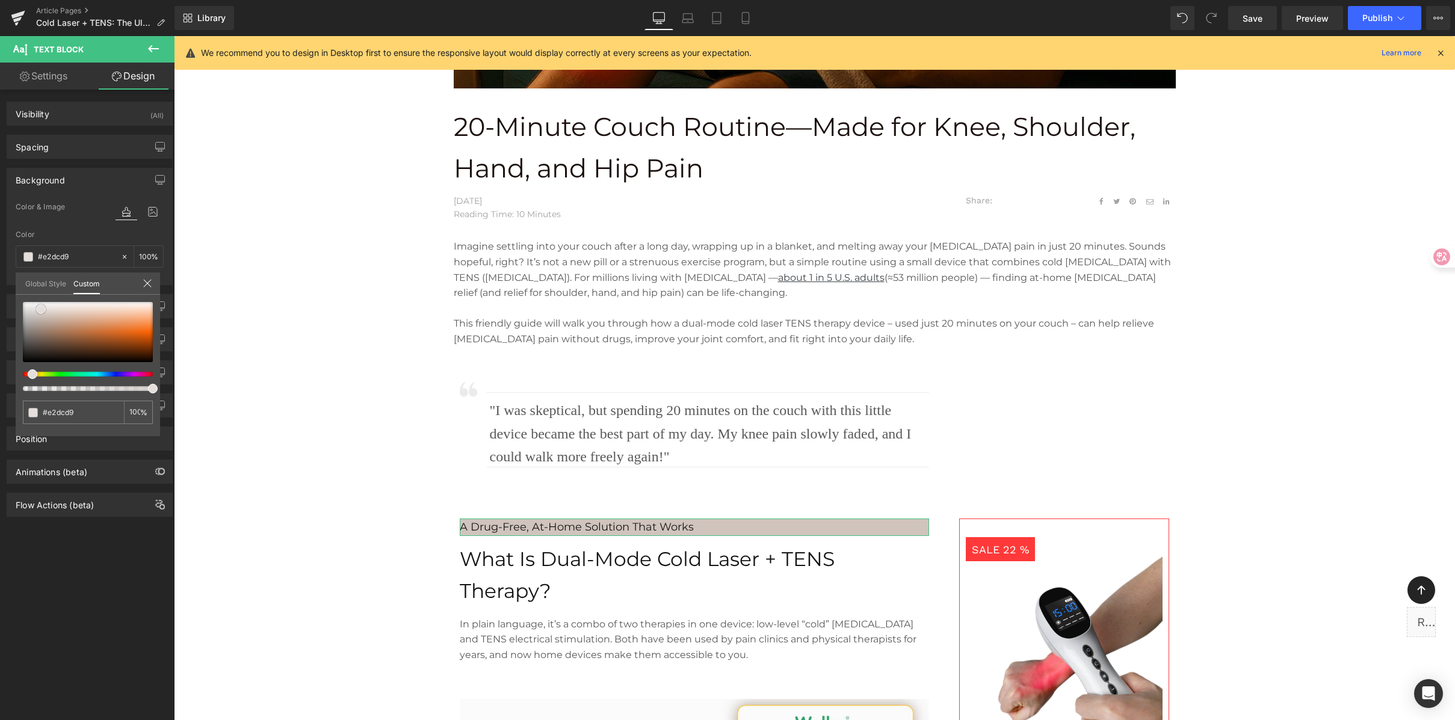
type input "#e4dfdc"
type input "#e6e2df"
type input "#f6f4f3"
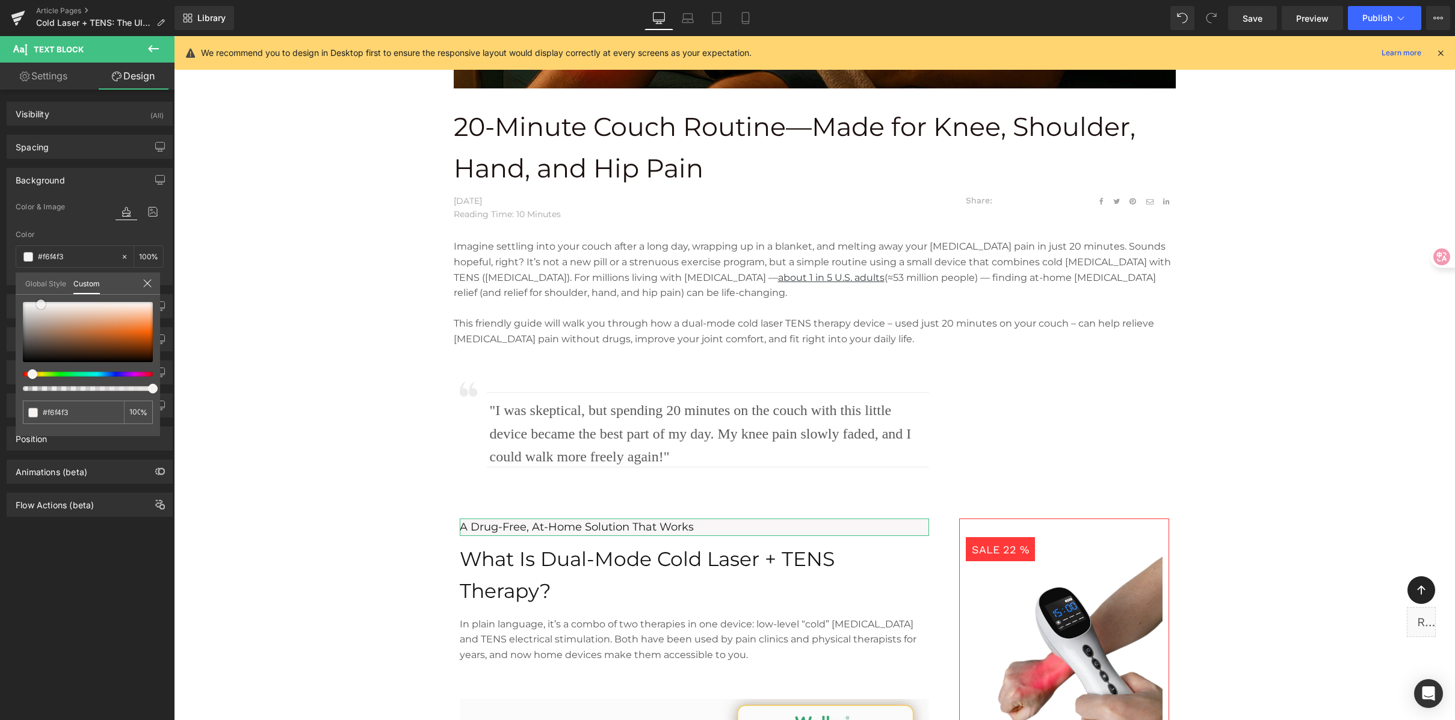
type input "#f8f6f6"
type input "#f8f7f6"
type input "#faf9f9"
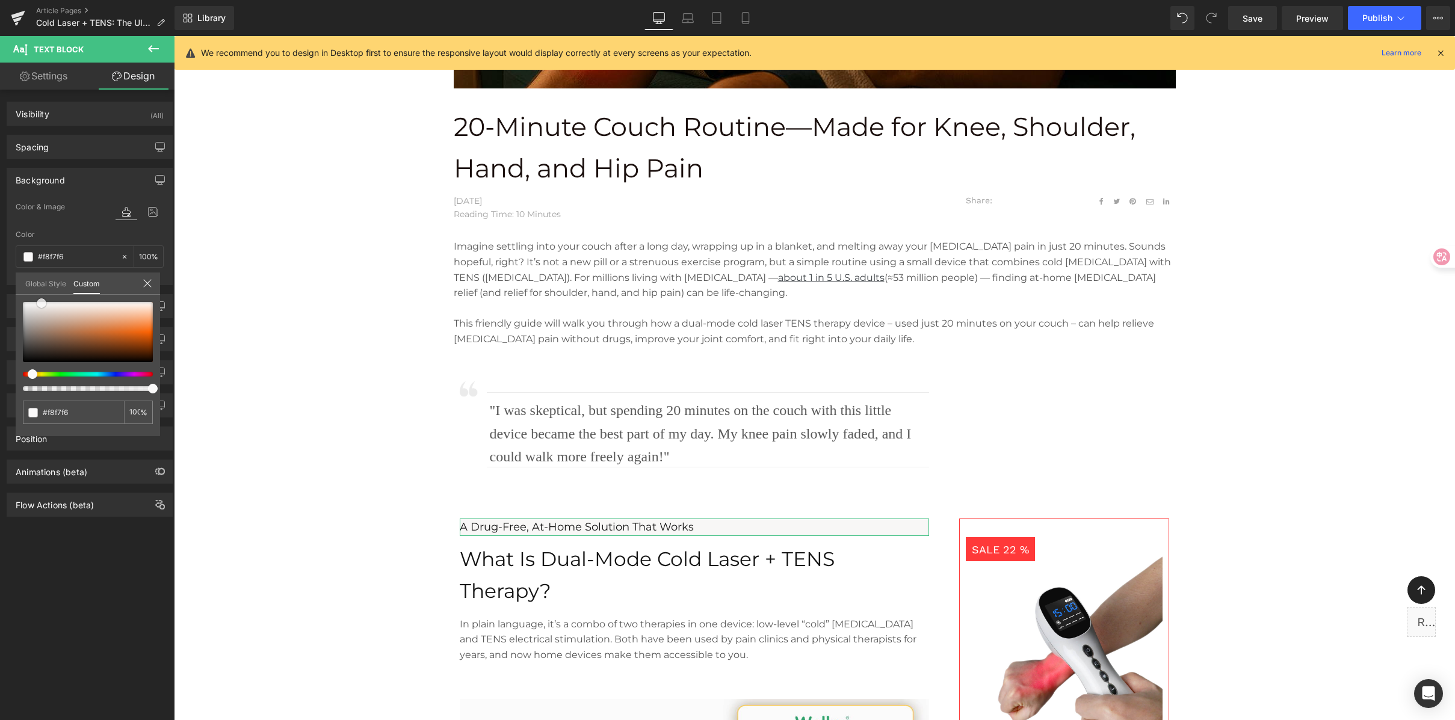
type input "#faf9f9"
type input "#e6ddd5"
type input "#e4dad2"
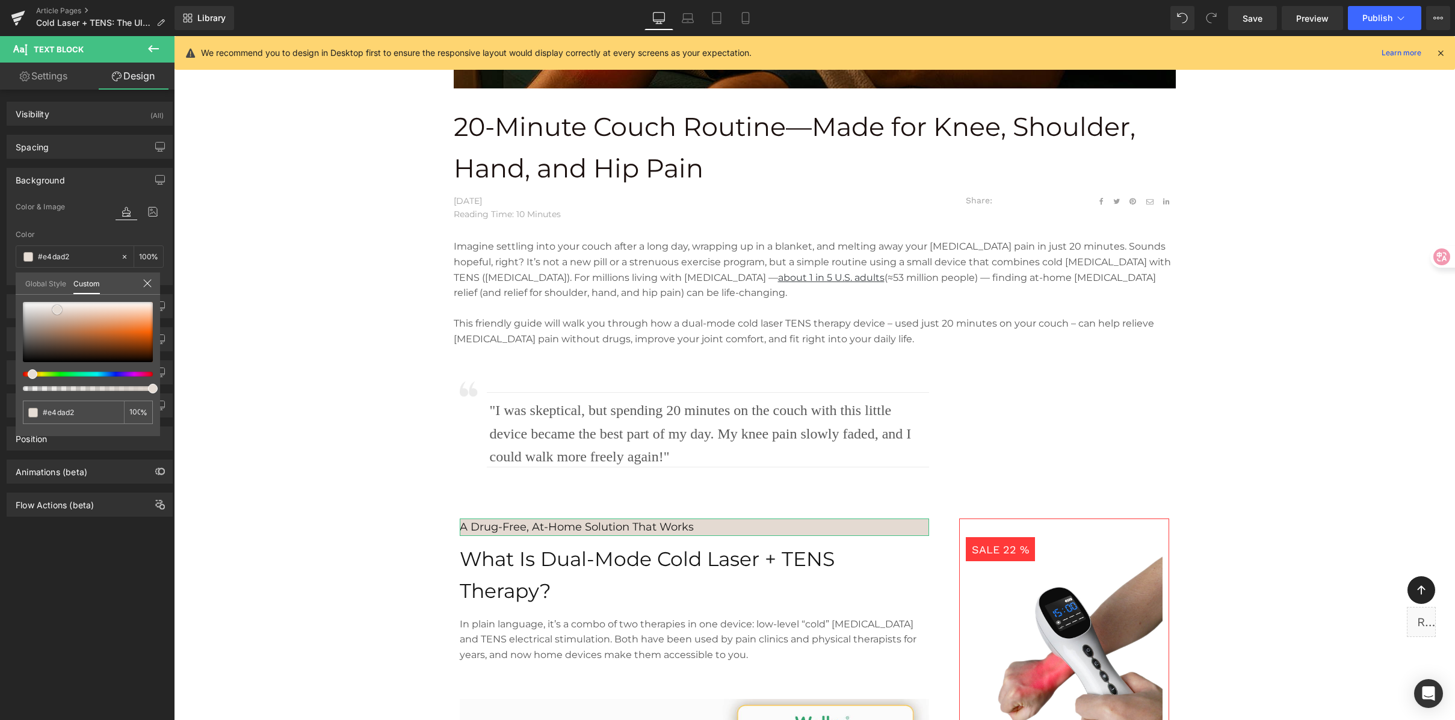
drag, startPoint x: 87, startPoint y: 304, endPoint x: 56, endPoint y: 310, distance: 31.4
click at [56, 310] on span at bounding box center [57, 310] width 10 height 10
type input "#e4ddd2"
type input "#e4ded2"
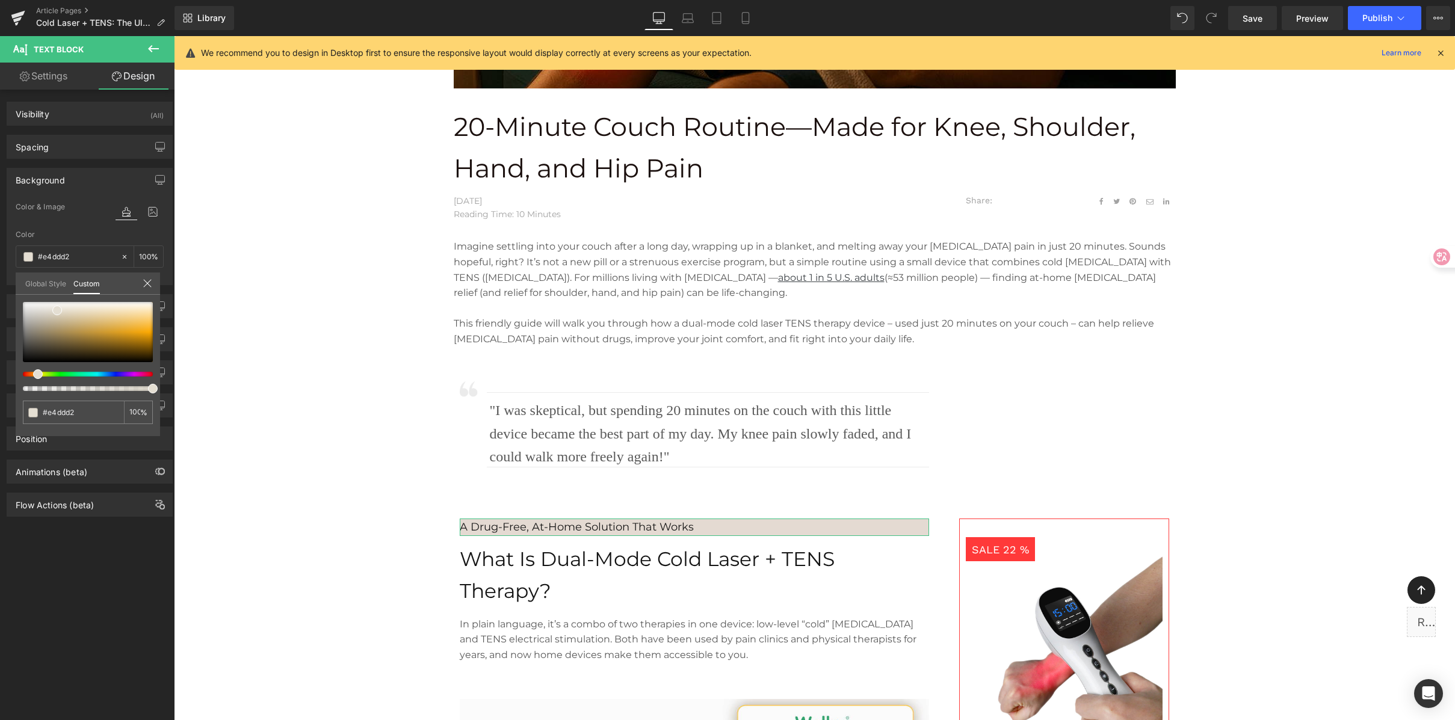
type input "#e4ded2"
type input "#e4dfd2"
drag, startPoint x: 31, startPoint y: 371, endPoint x: 46, endPoint y: 315, distance: 58.5
click at [32, 372] on div at bounding box center [83, 374] width 130 height 5
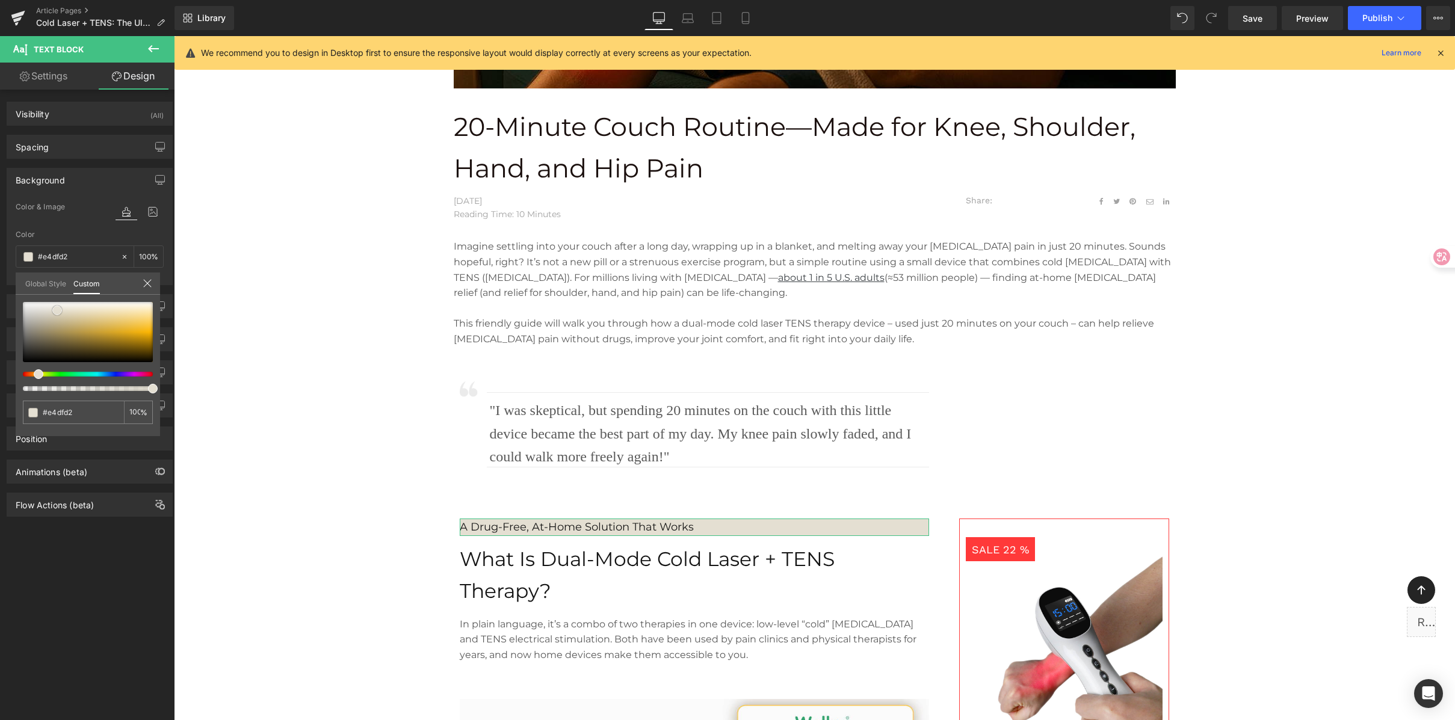
type input "#e2dccf"
type input "#d5cebd"
type input "#d4cdbe"
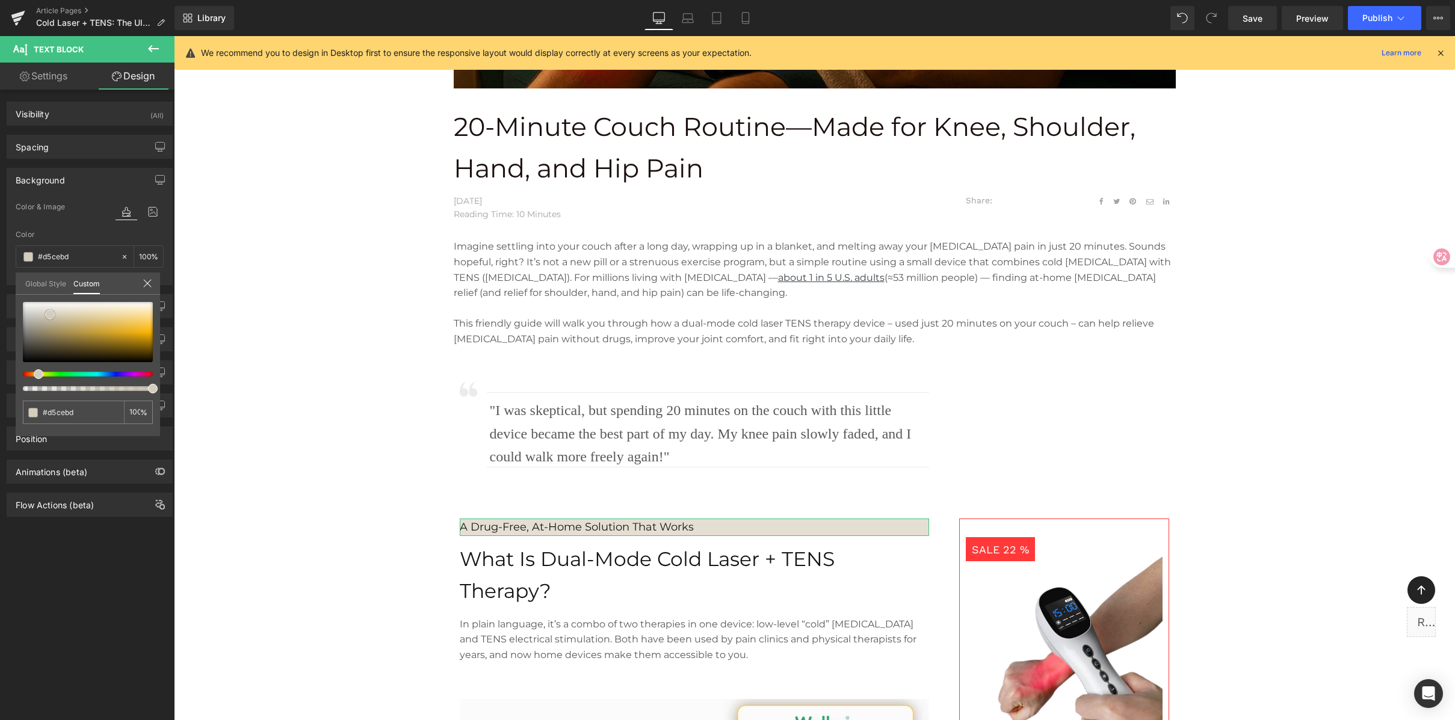
type input "#d4cdbe"
type input "#d0cabc"
type input "#cec8b9"
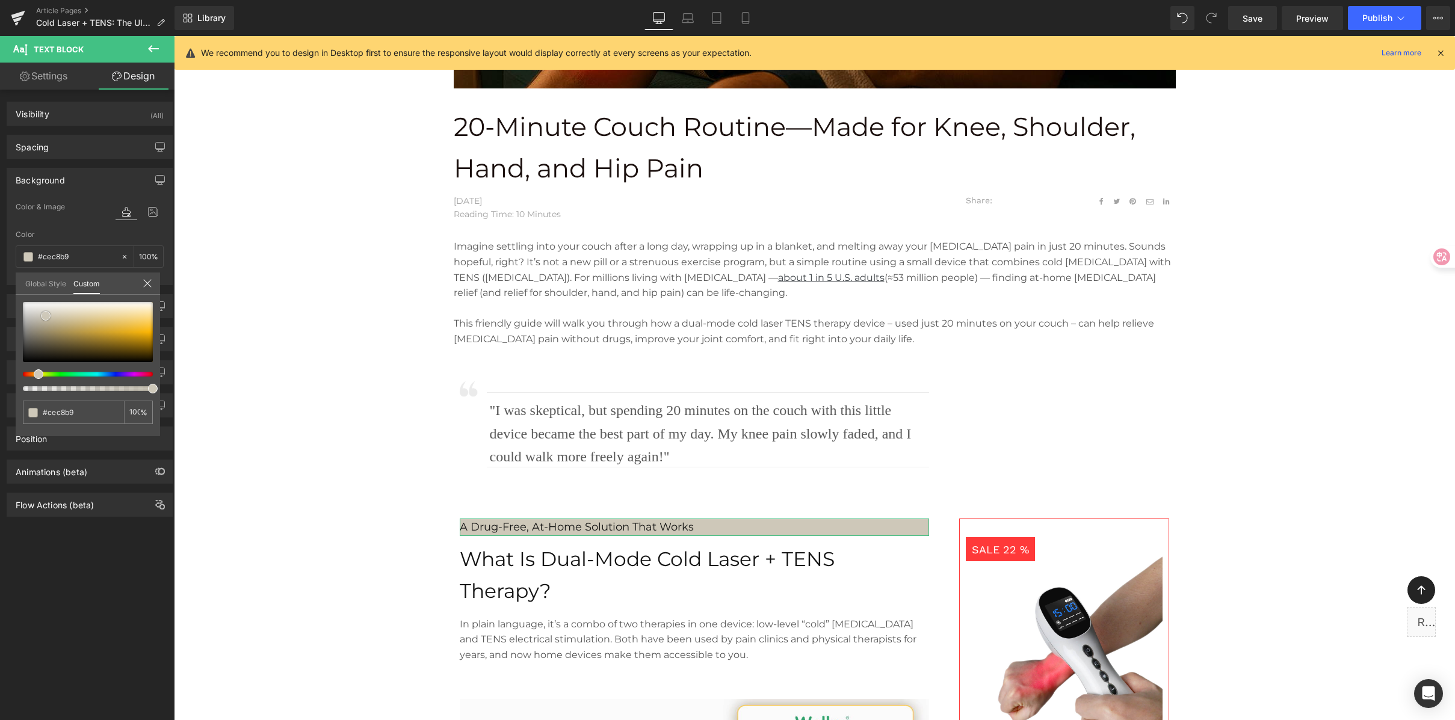
type input "#d5d0c2"
type input "#d7d2c5"
type input "#ded9ce"
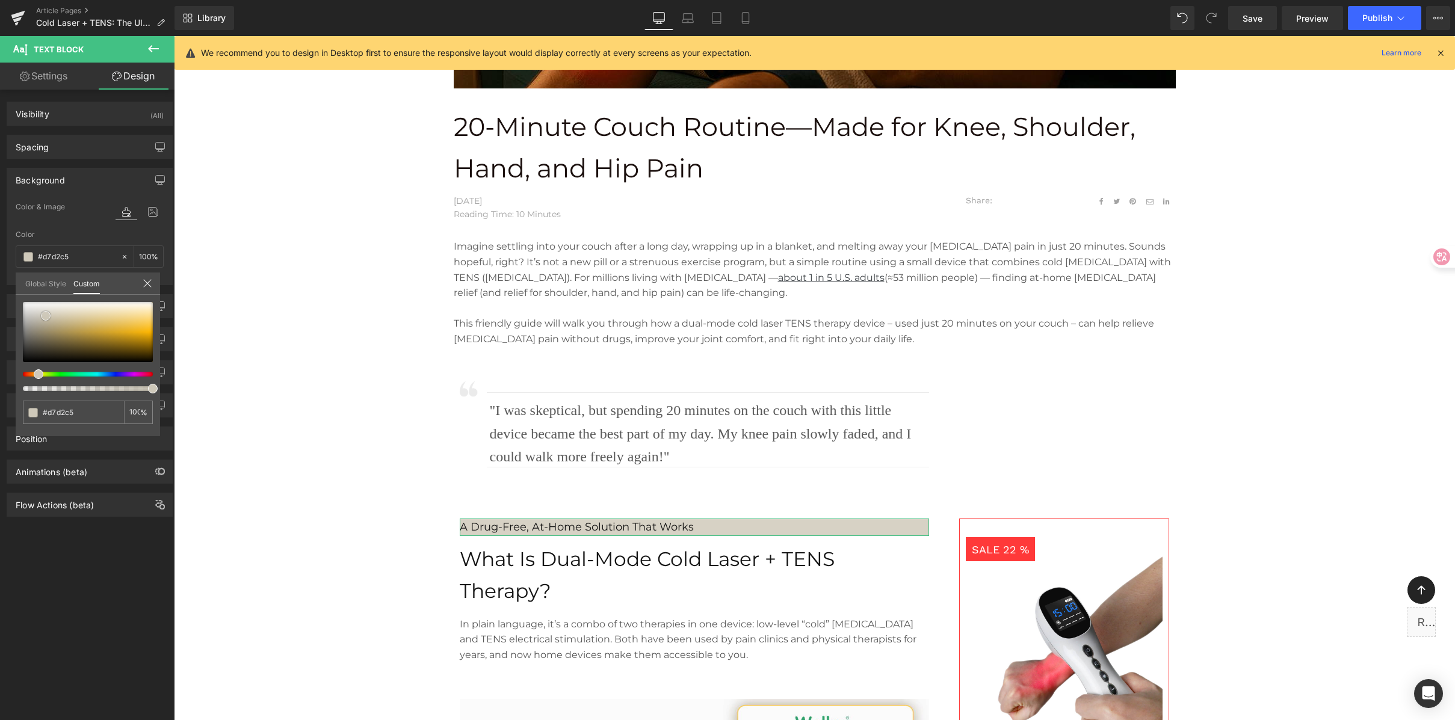
type input "#ded9ce"
type input "#e2ddd4"
type input "#e6e2d9"
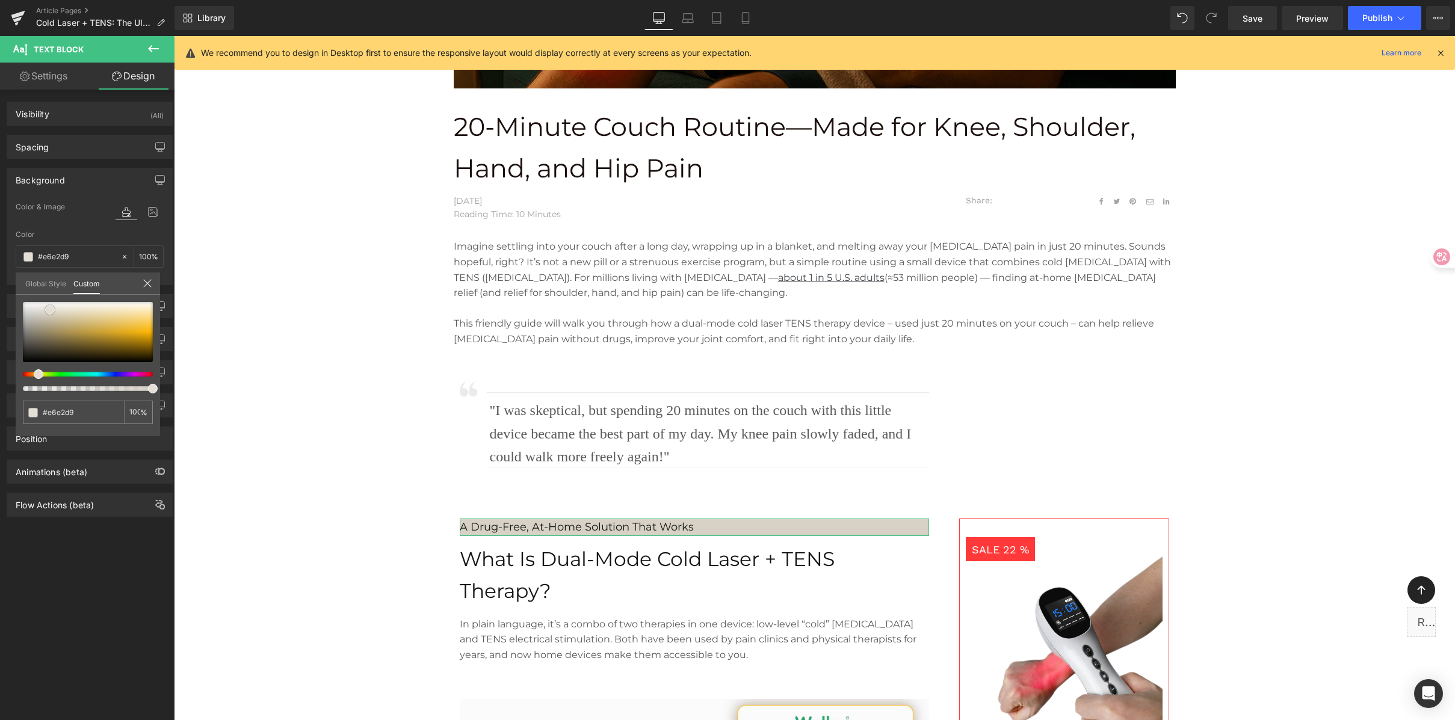
type input "#e9e5dc"
type input "#ebe7df"
type input "#efeae0"
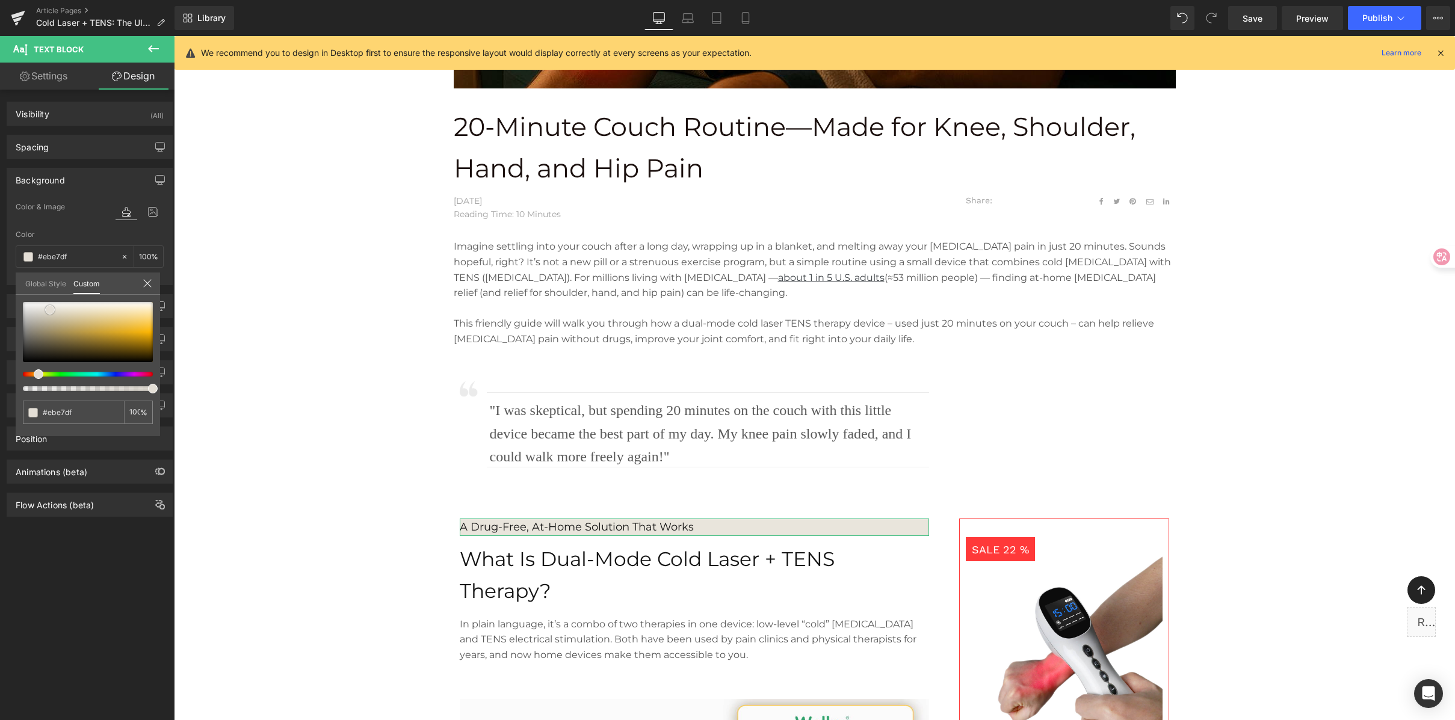
type input "#efeae0"
type input "#f0e9e0"
type input "#eee6dc"
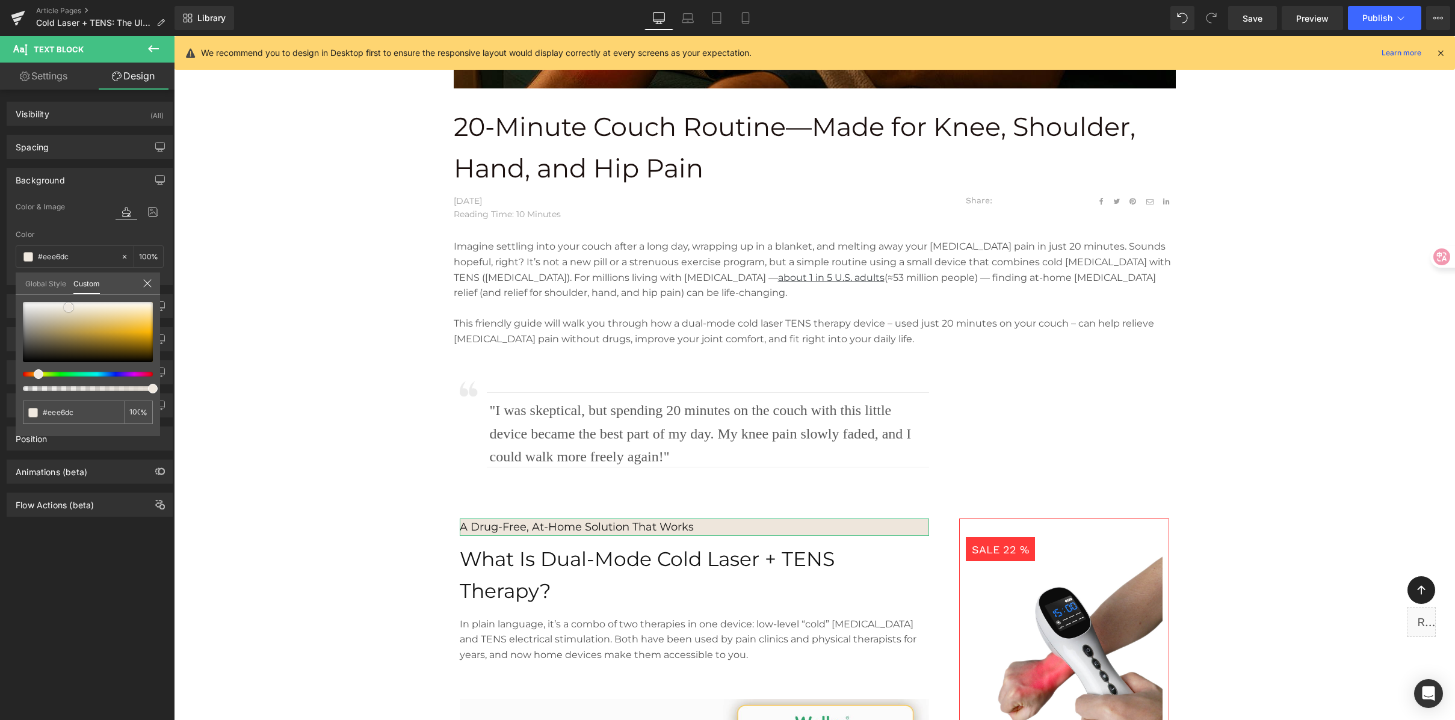
type input "#f0e8e0"
type input "#f0e8df"
type input "#f1e8de"
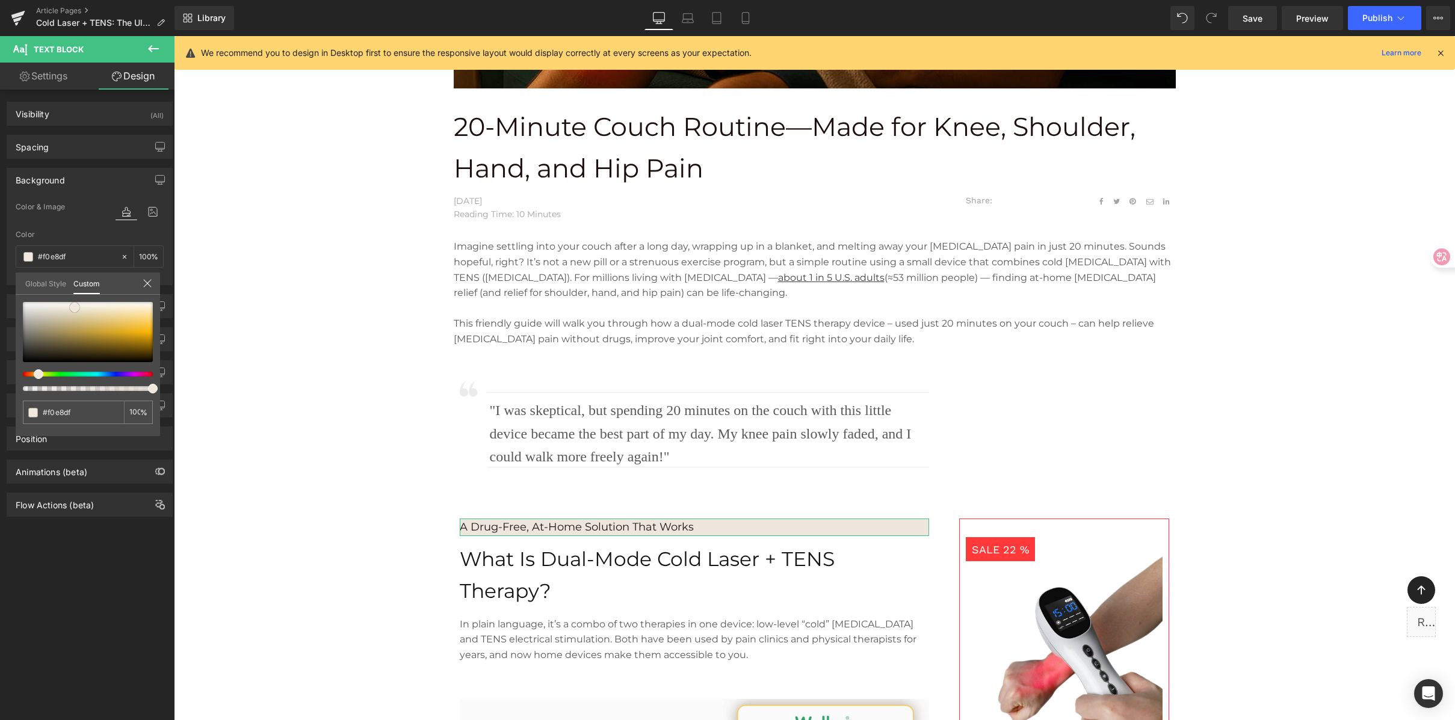
type input "#f1e8de"
type input "#efe6db"
type input "#f0e6da"
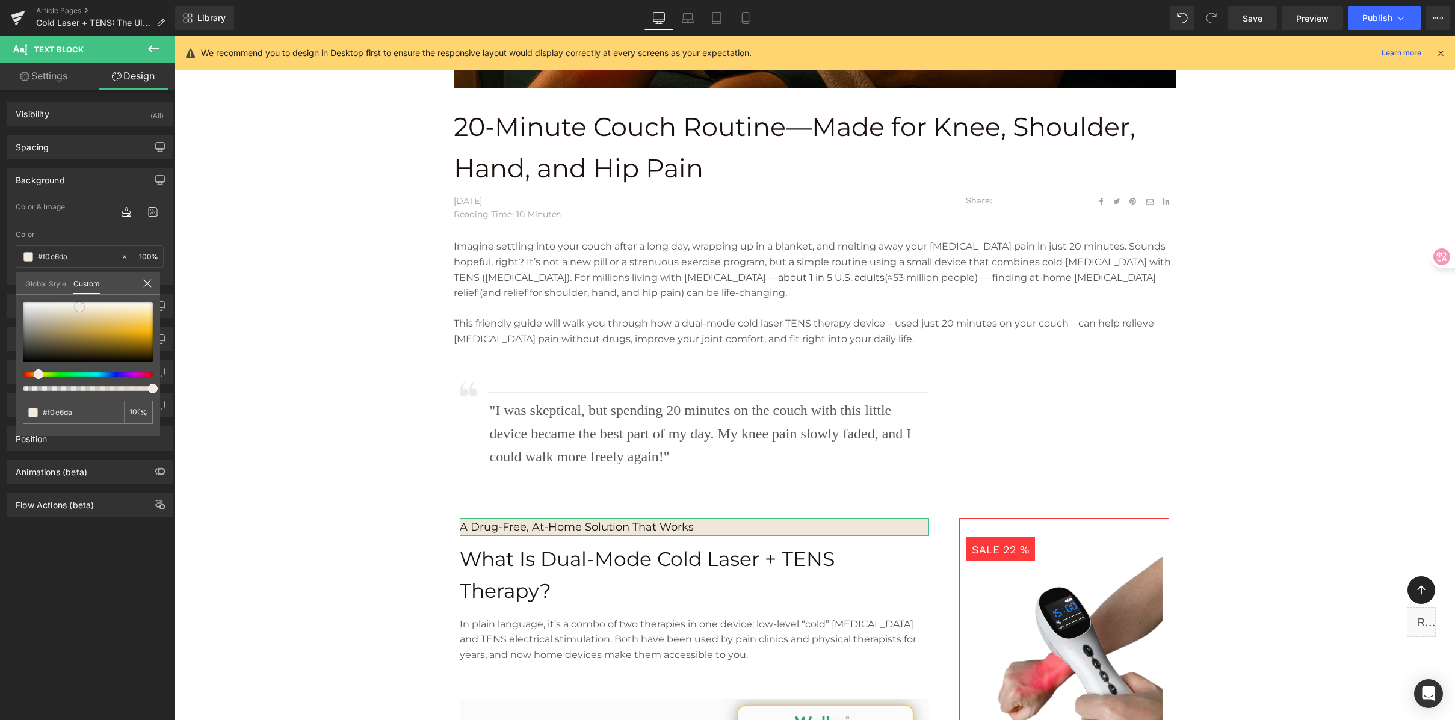
type input "#f3ebe1"
type input "#f7f2ed"
type input "#f9f4f0"
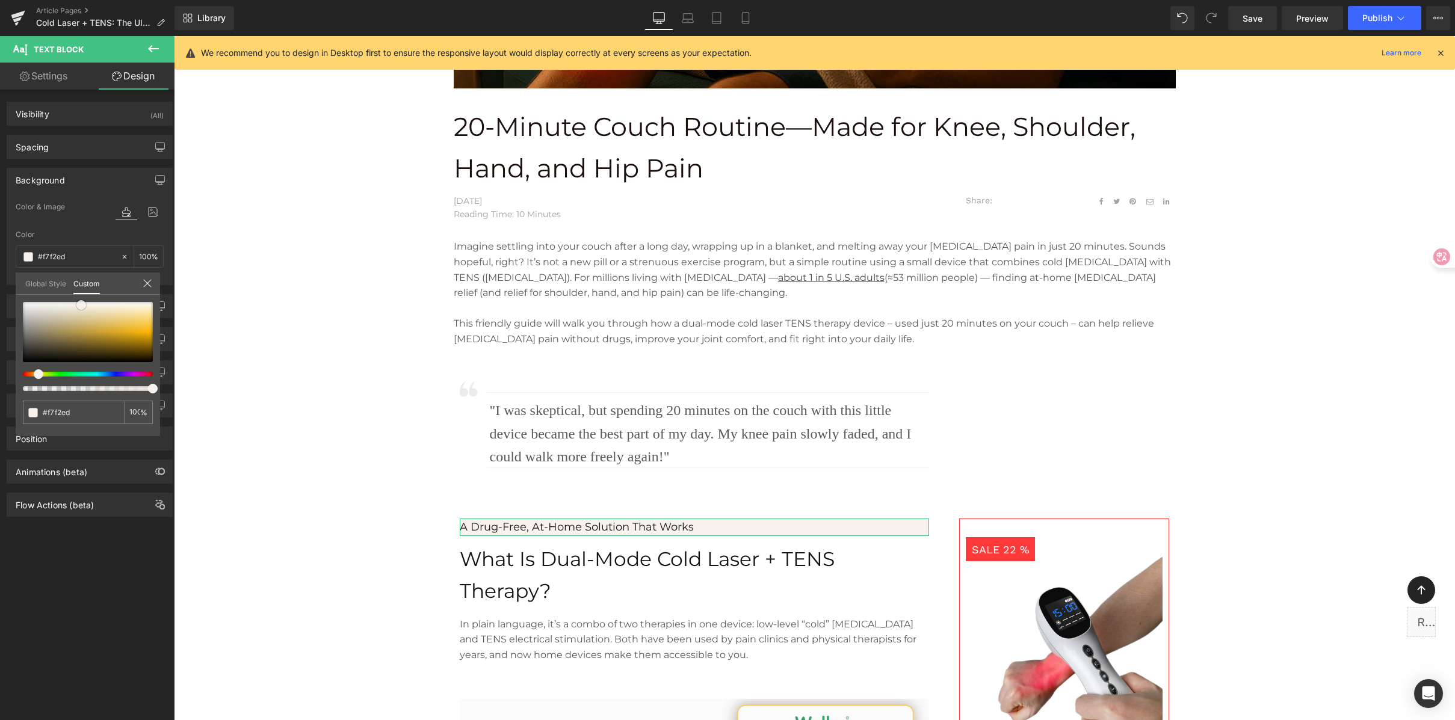
type input "#f9f4f0"
type input "#faf7f4"
drag, startPoint x: 59, startPoint y: 310, endPoint x: 84, endPoint y: 304, distance: 25.5
click at [84, 304] on span at bounding box center [82, 304] width 10 height 10
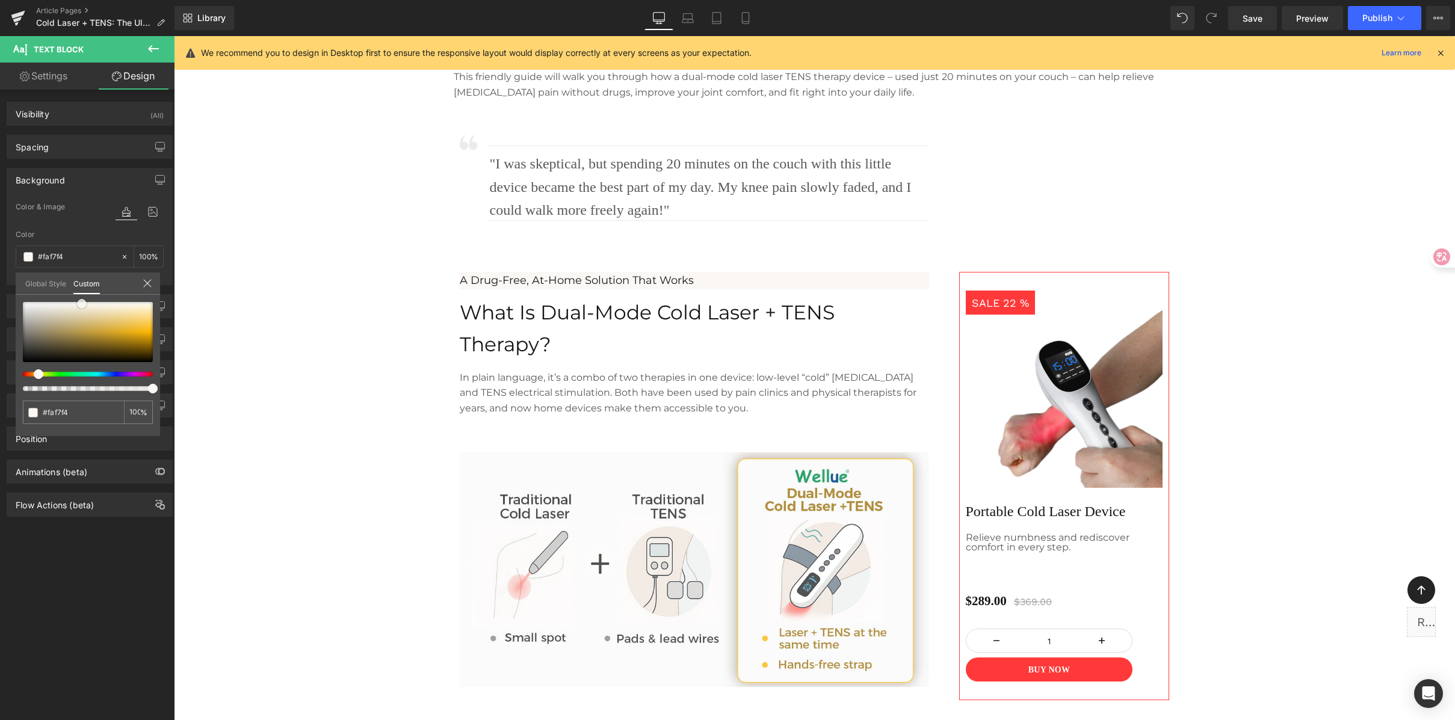
scroll to position [650, 0]
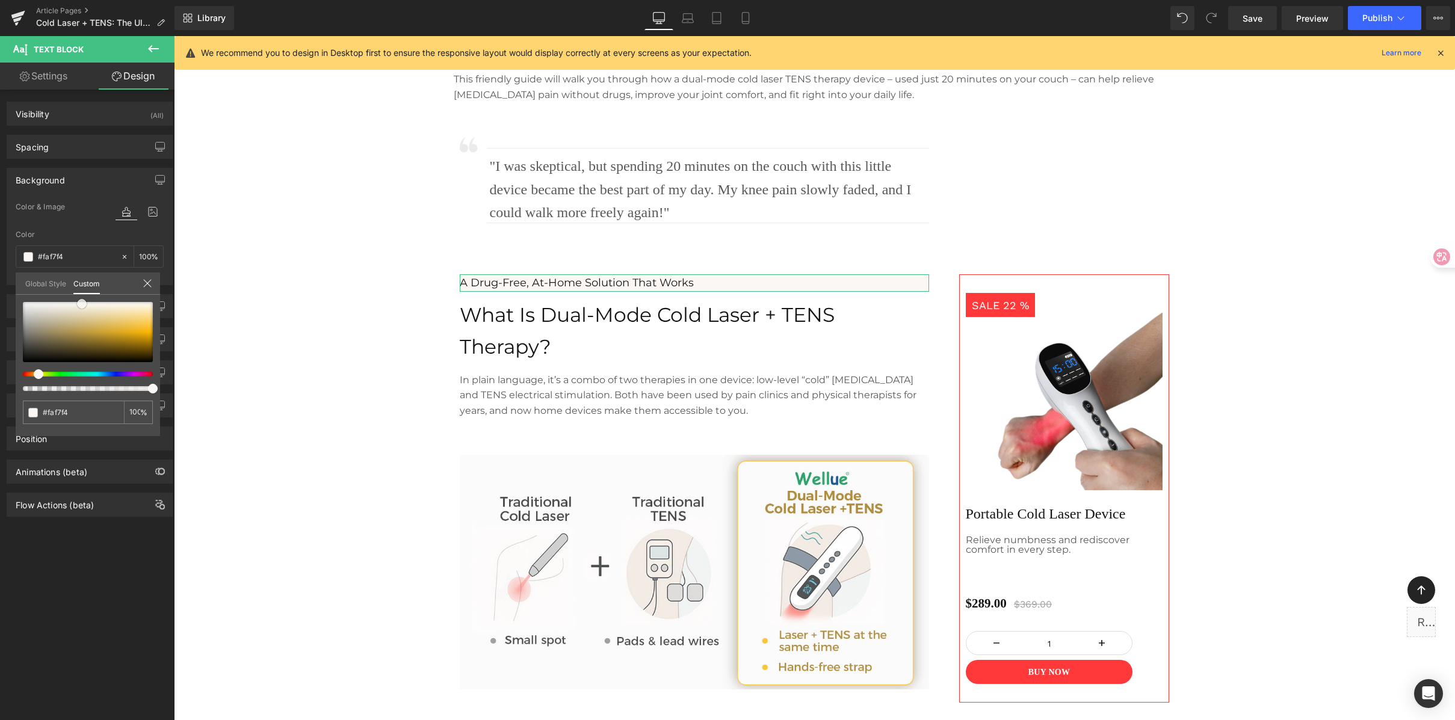
type input "#fbf9f8"
type input "#fdfcfb"
type input "#ffffff"
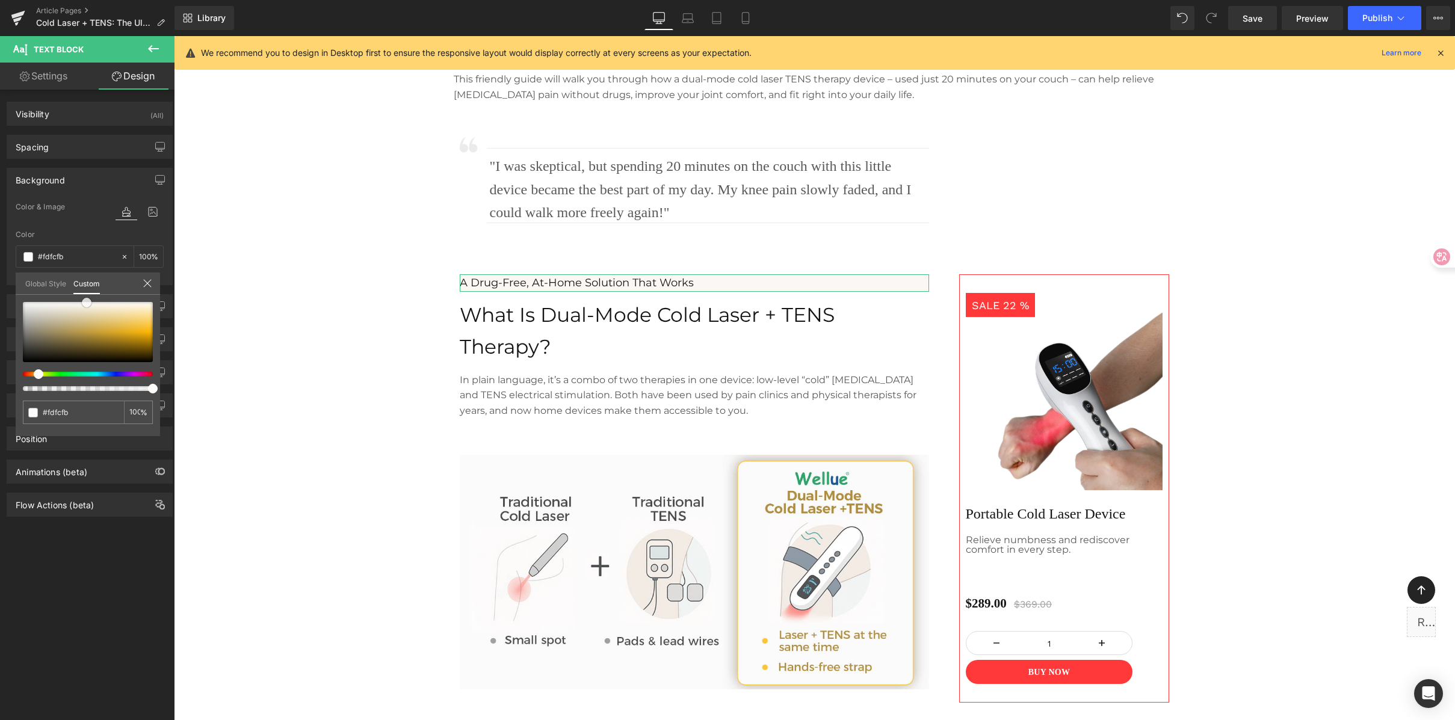
type input "#ffffff"
type input "#f6e8d9"
type input "#f6e6d4"
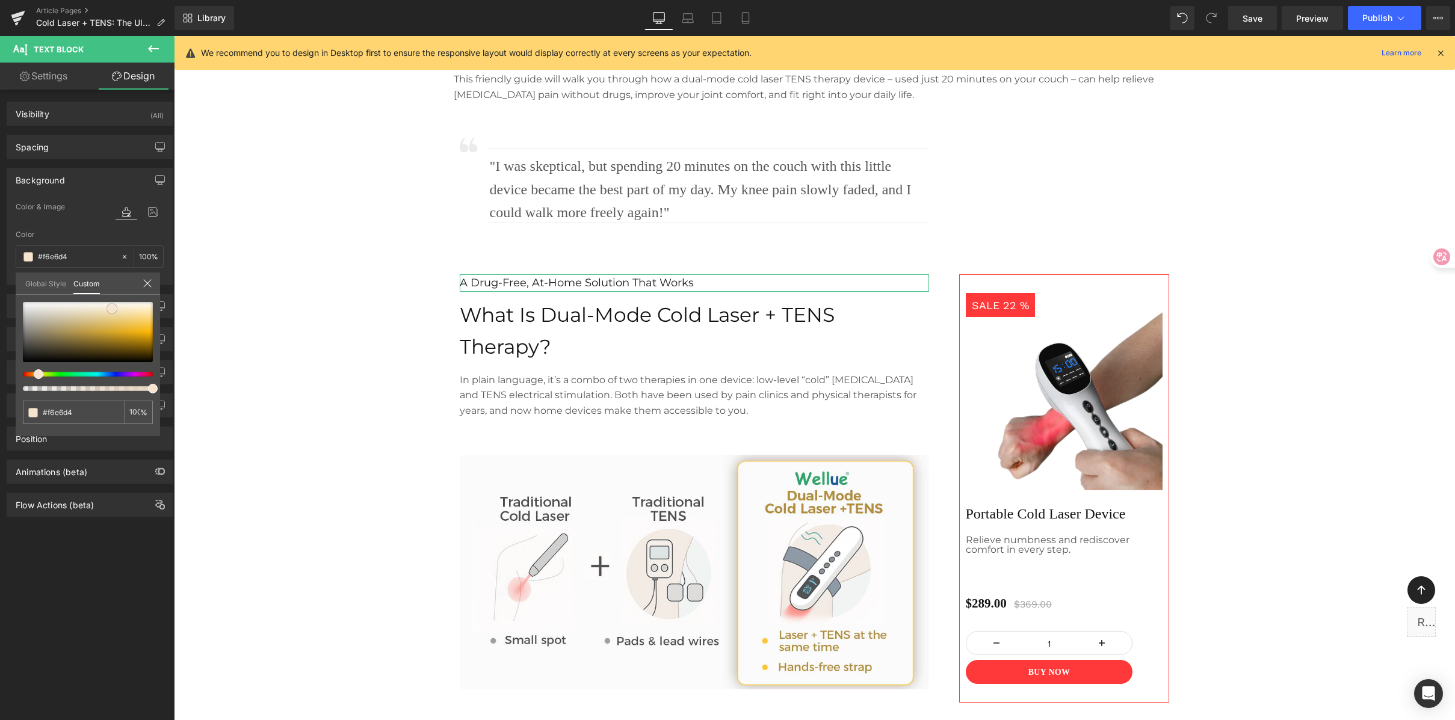
type input "#f6e4cf"
type input "#f6e6d4"
type input "#f6e8d9"
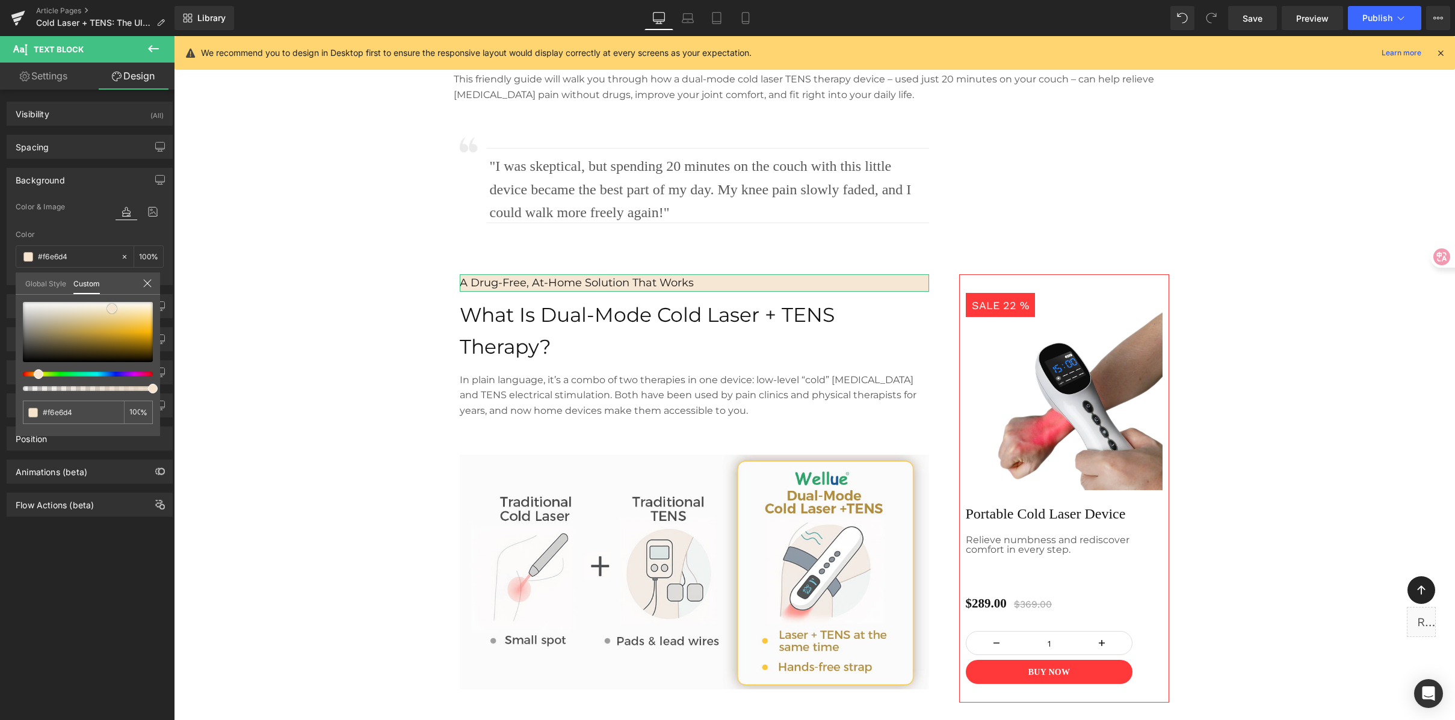
type input "#f6e8d9"
type input "#f8ebdd"
type input "#f9ede1"
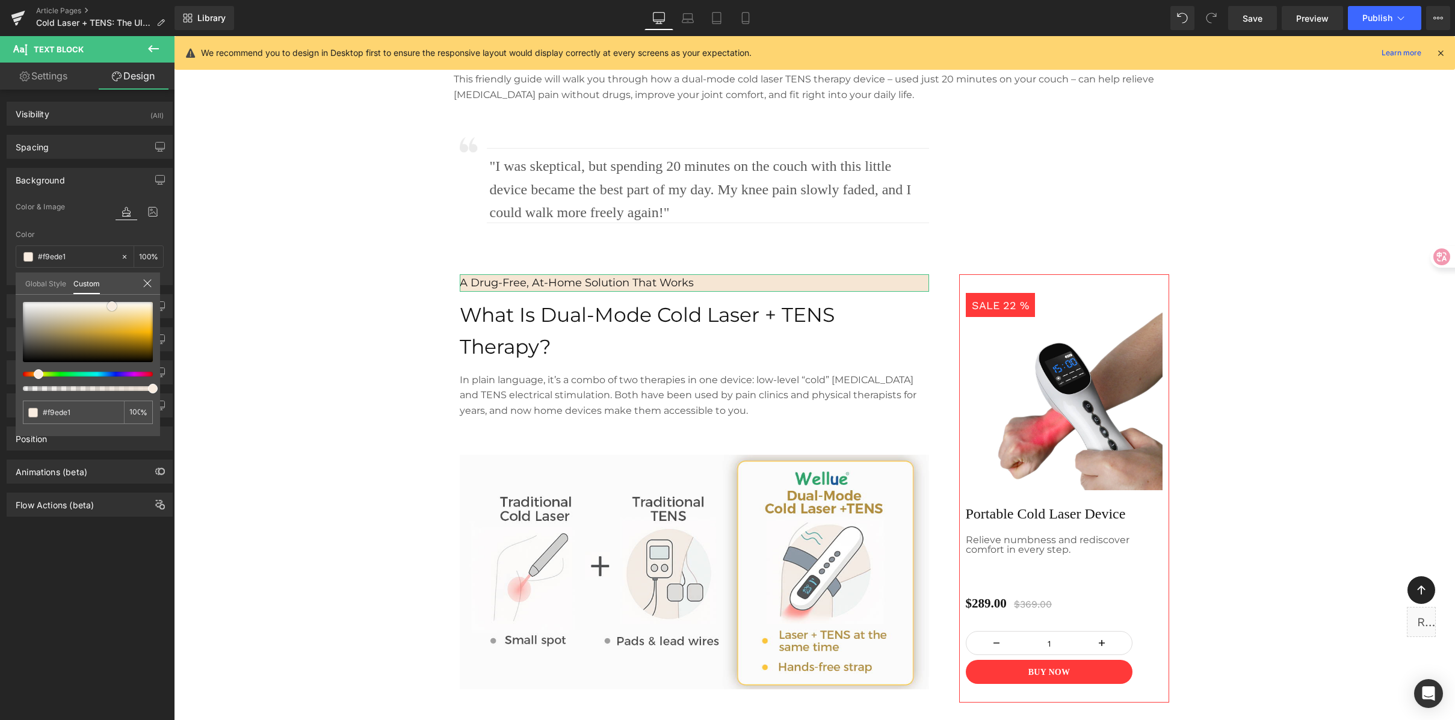
type input "#faede0"
type input "#f9eadb"
type input "#f8e7d7"
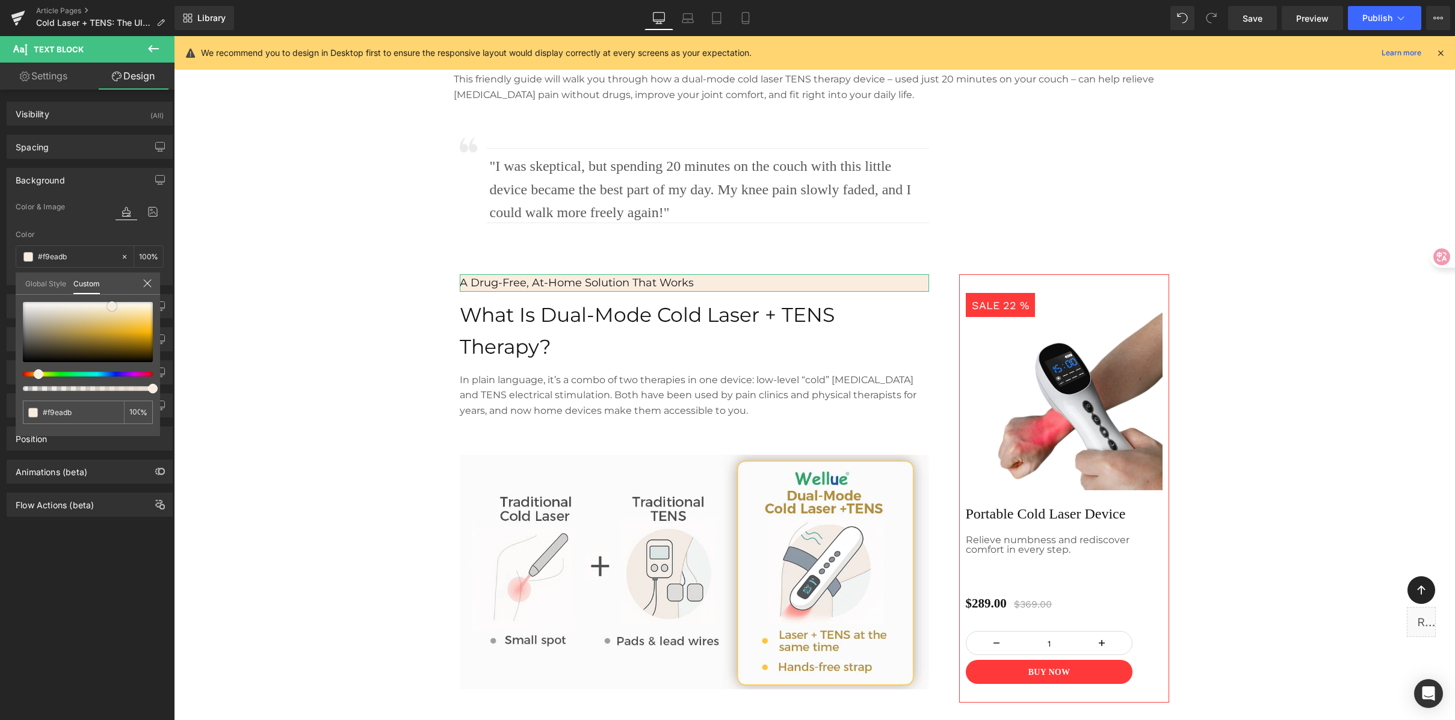
type input "#f8e7d7"
type input "#f8e4d2"
type input "#f7e1ce"
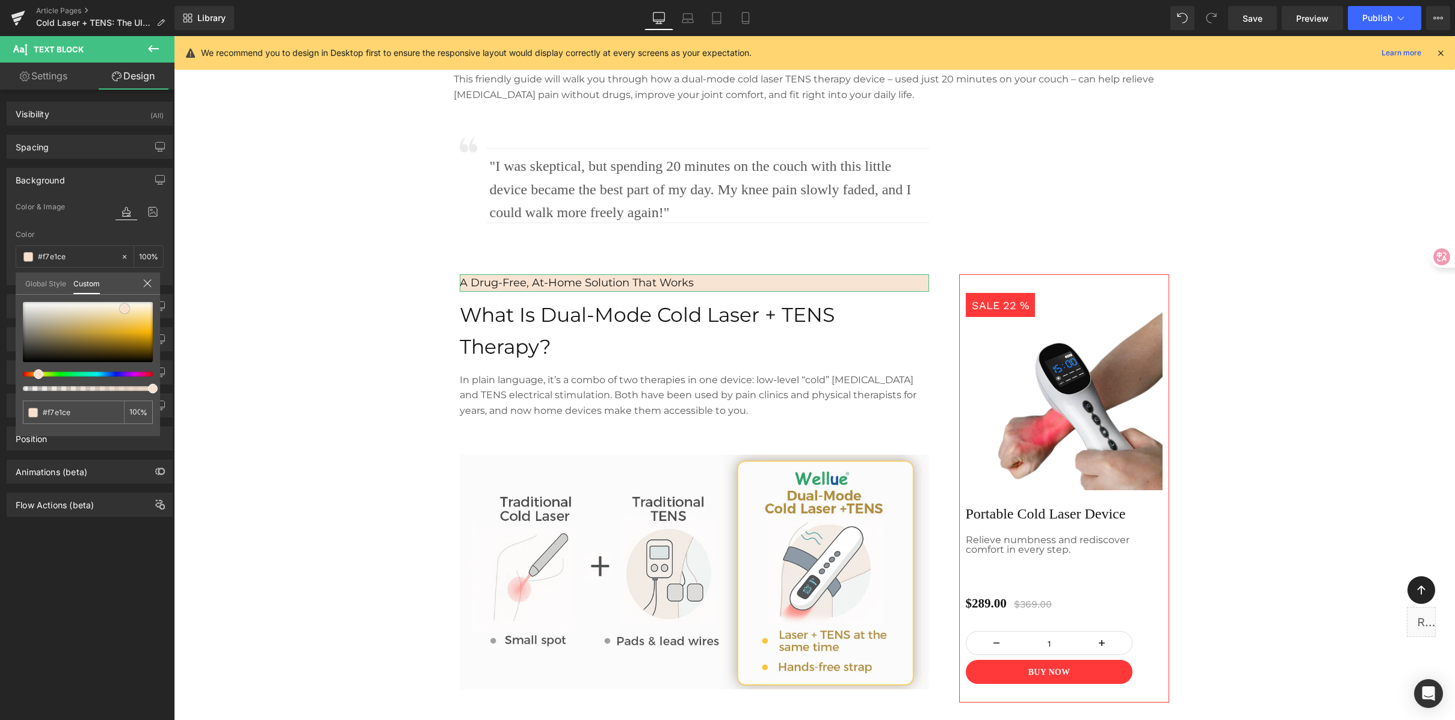
type input "#f8dcc3"
type input "#f8d3b4"
type input "#f7d0af"
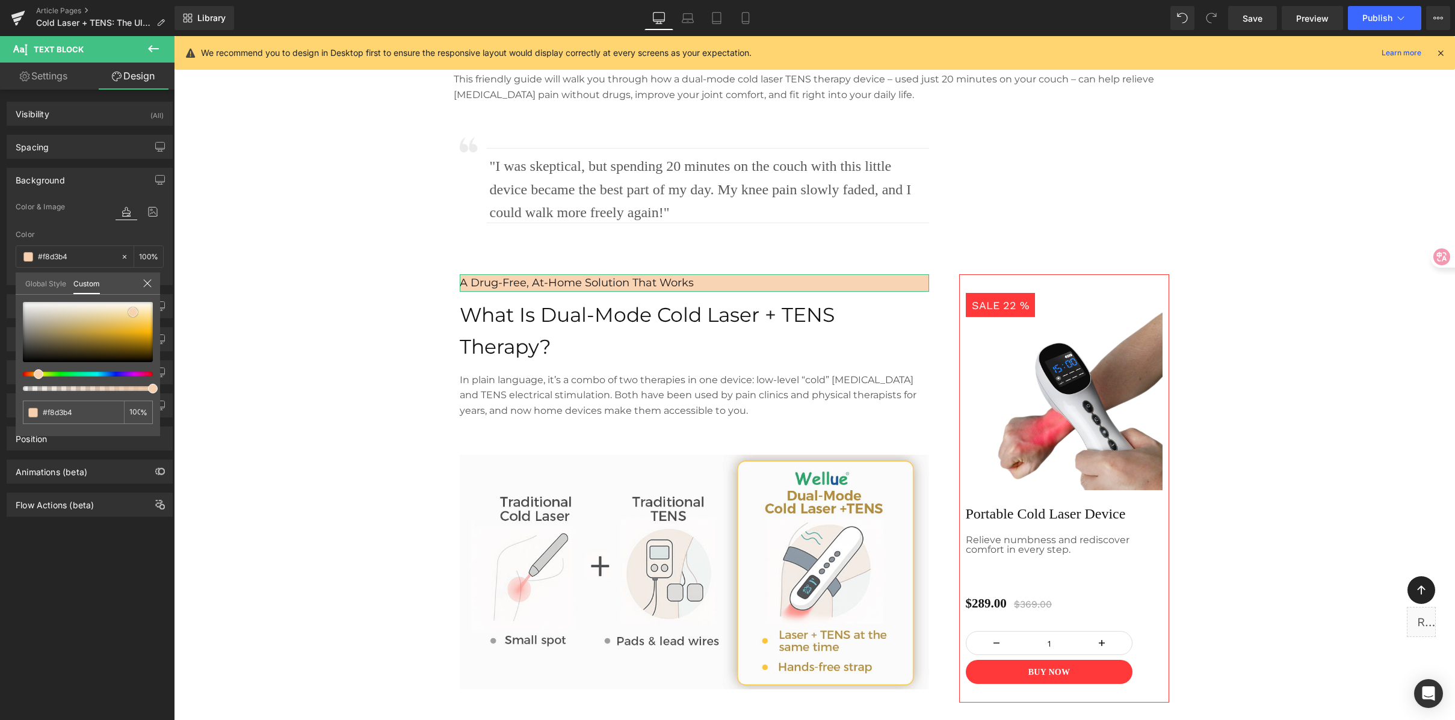
type input "#f7d0af"
type input "#f6caa6"
type input "#f2c5a0"
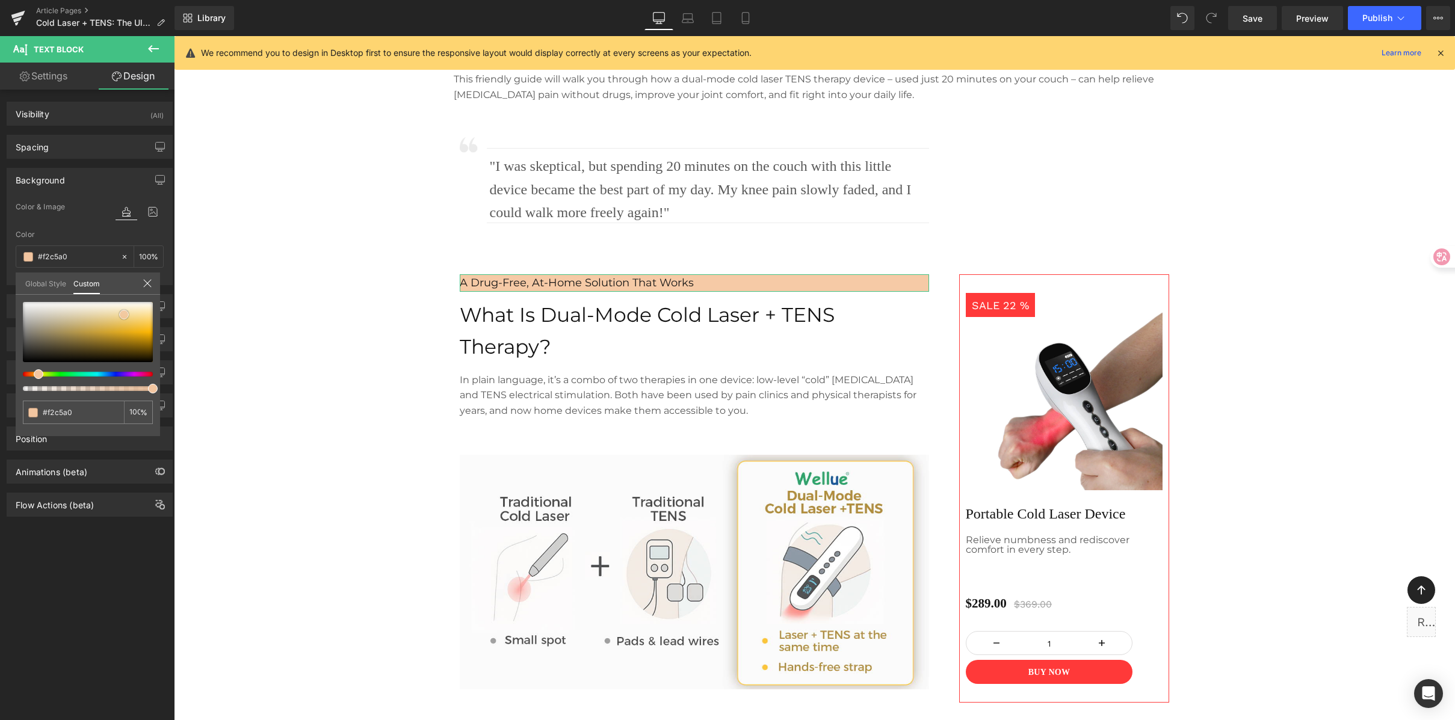
type input "#f3c59f"
type input "#f4c7a3"
type input "#f9c79e"
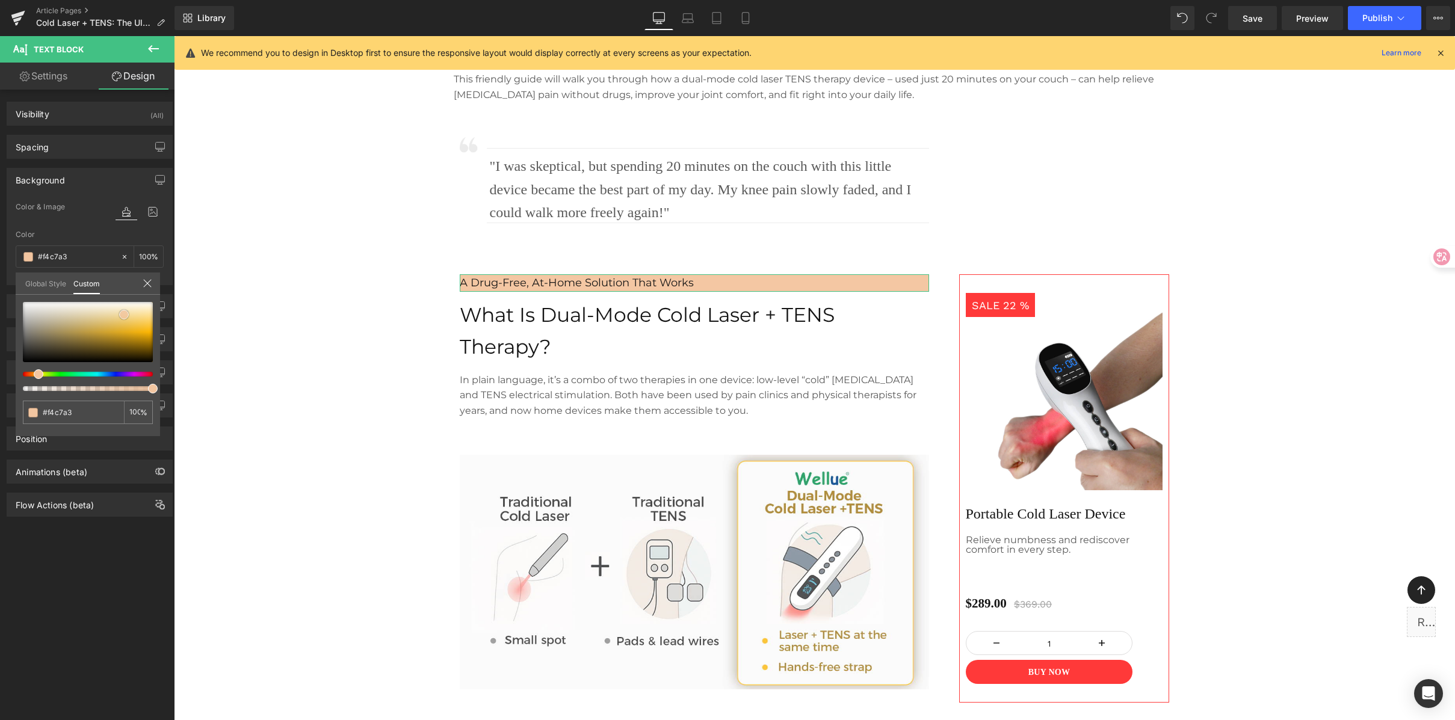
type input "#f9c79e"
type input "#f9c499"
type input "#f9c193"
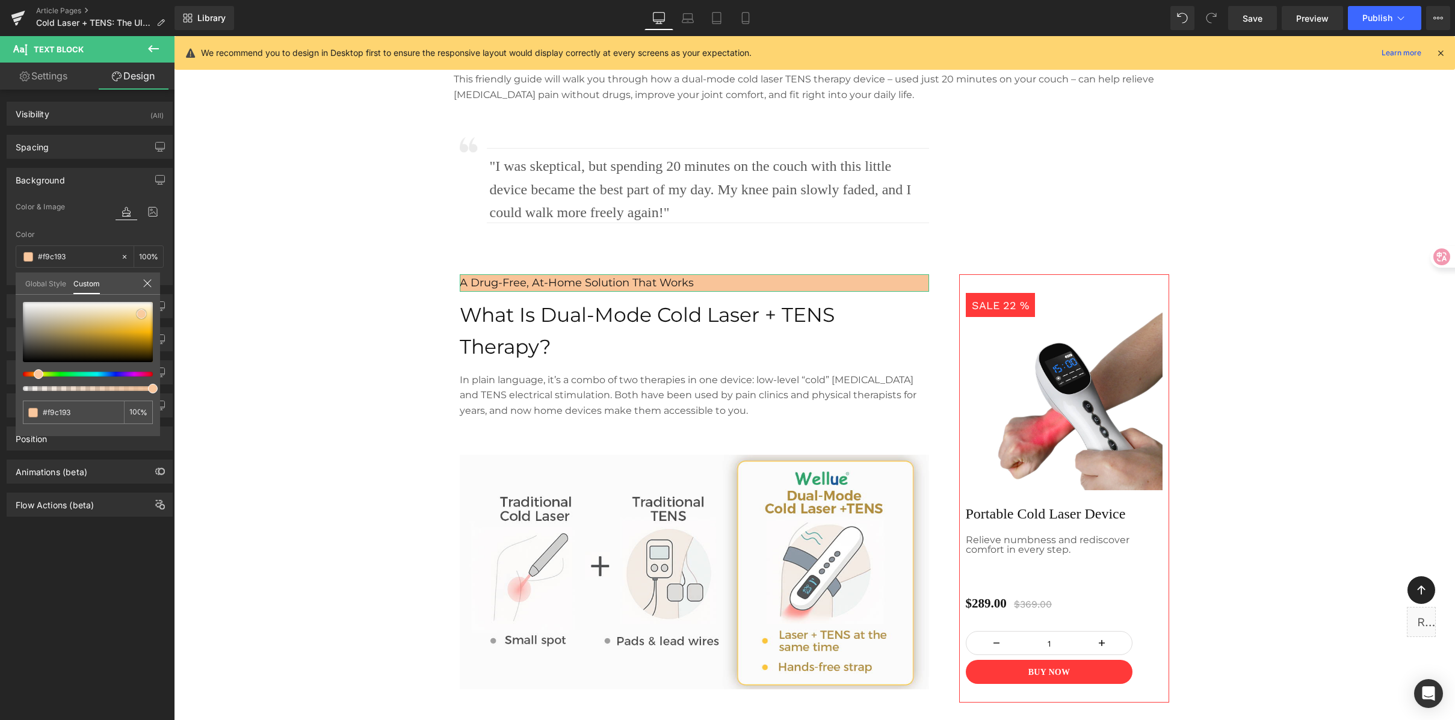
type input "#f8bf90"
type input "#f8bc8a"
type input "#f8bc8b"
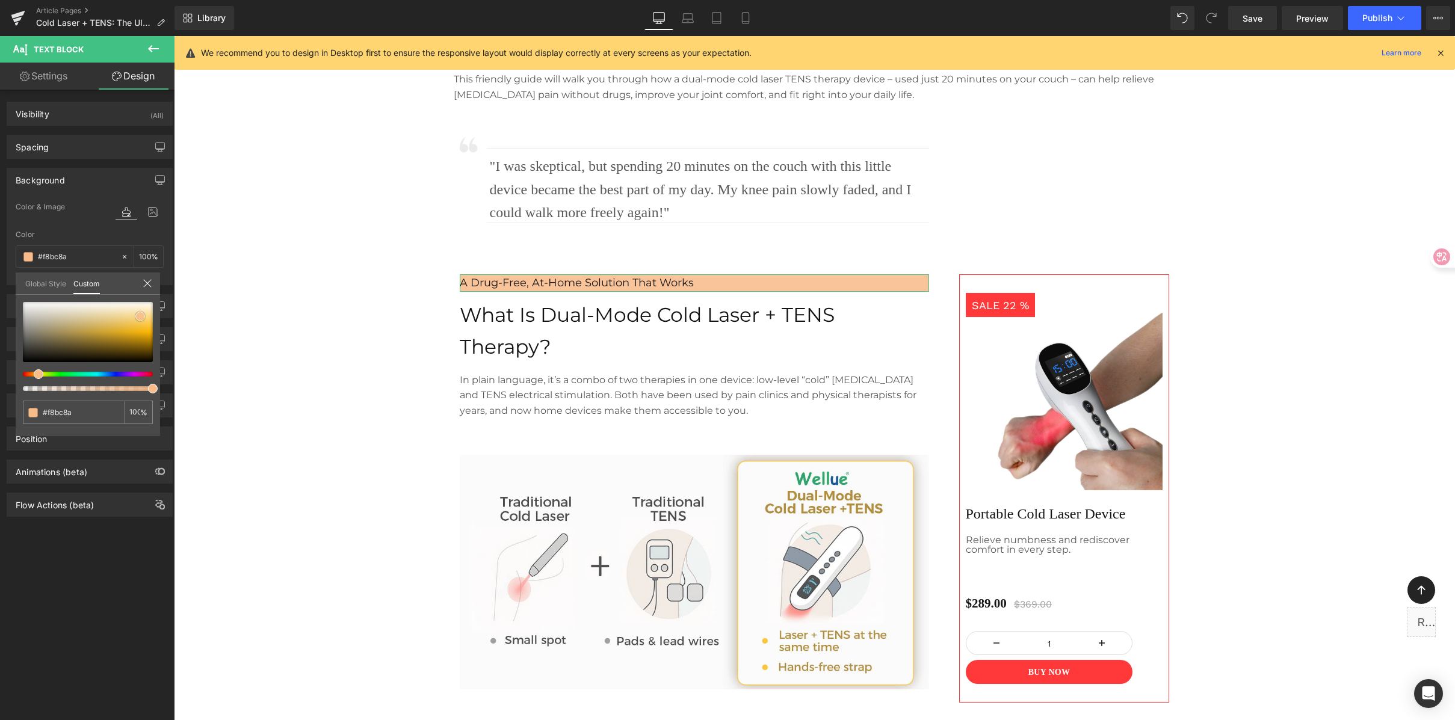
type input "#f8bc8b"
type input "#f4c299"
type input "#f0d3bb"
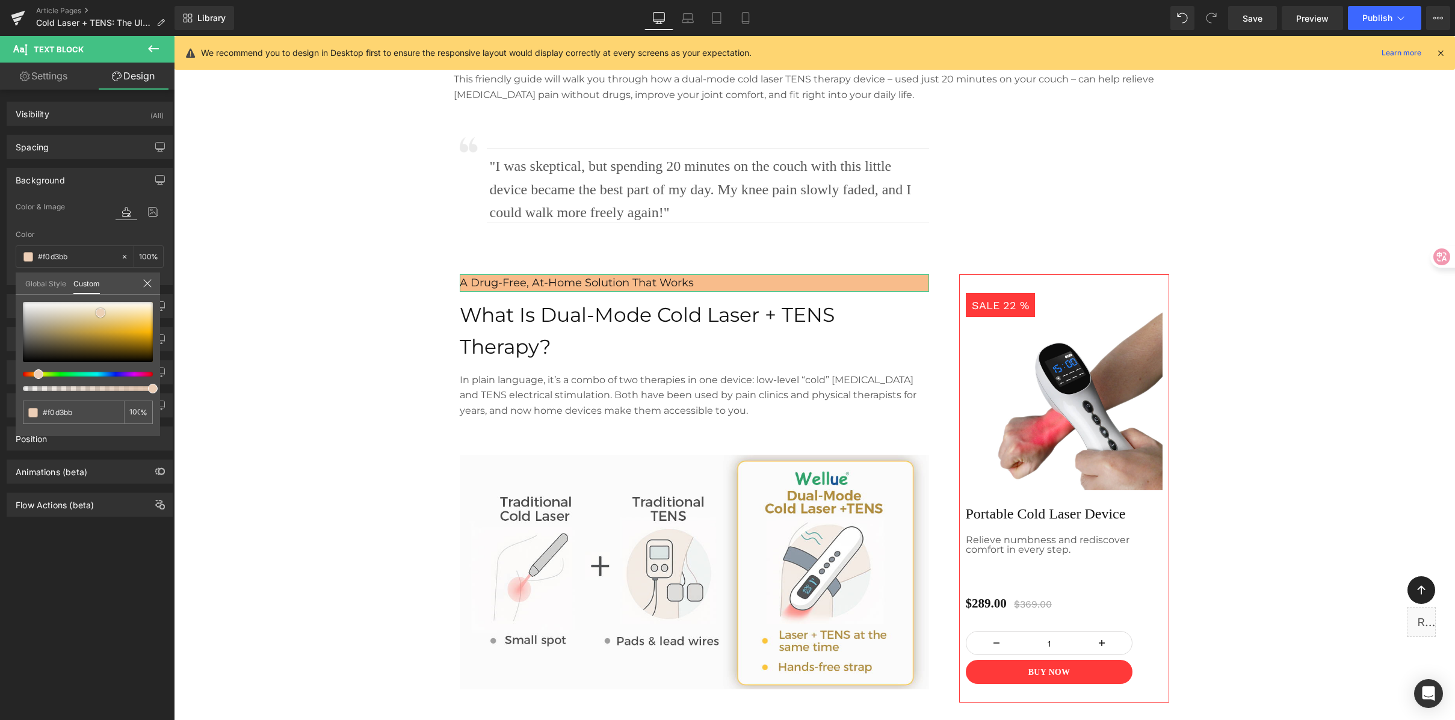
type input "#f0d3bc"
type input "#ecceb6"
type input "#e7c9b0"
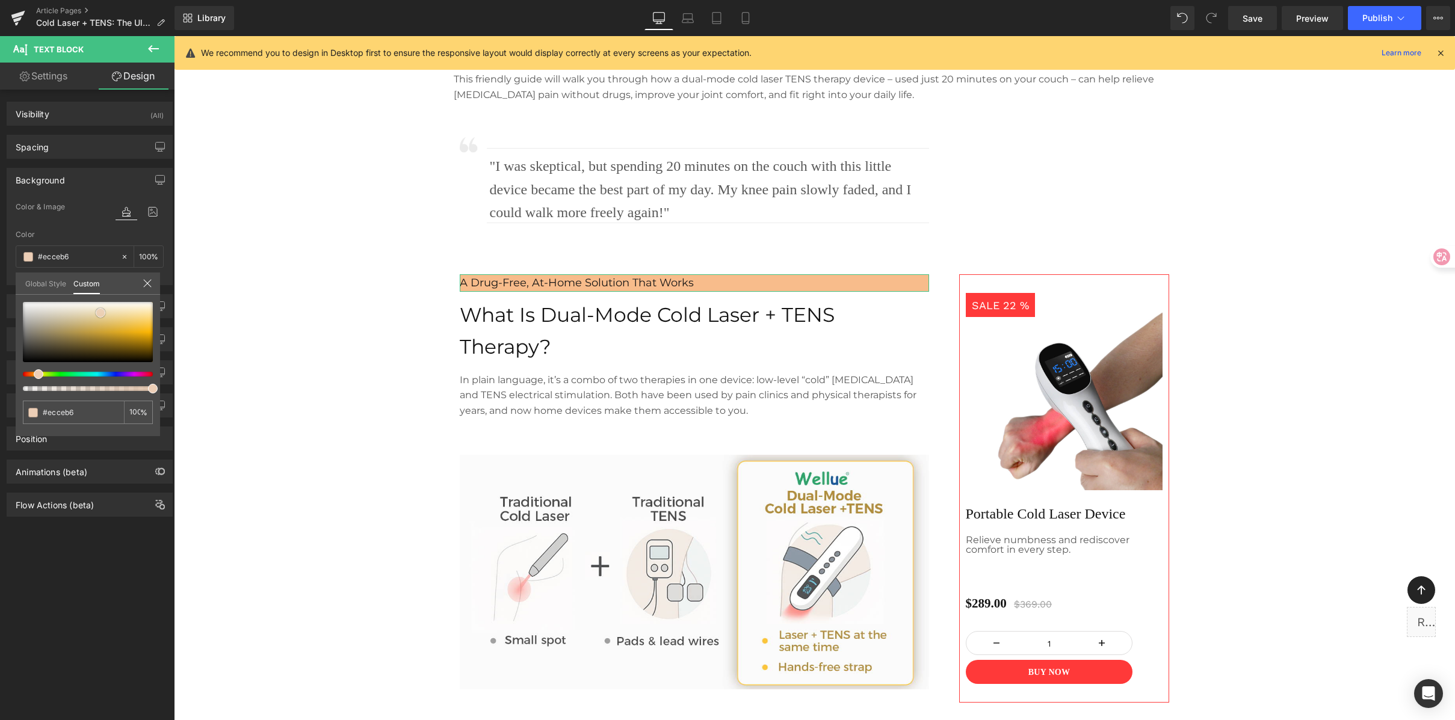
type input "#e7c9b0"
type input "#e8cbb4"
type input "#e9ceb8"
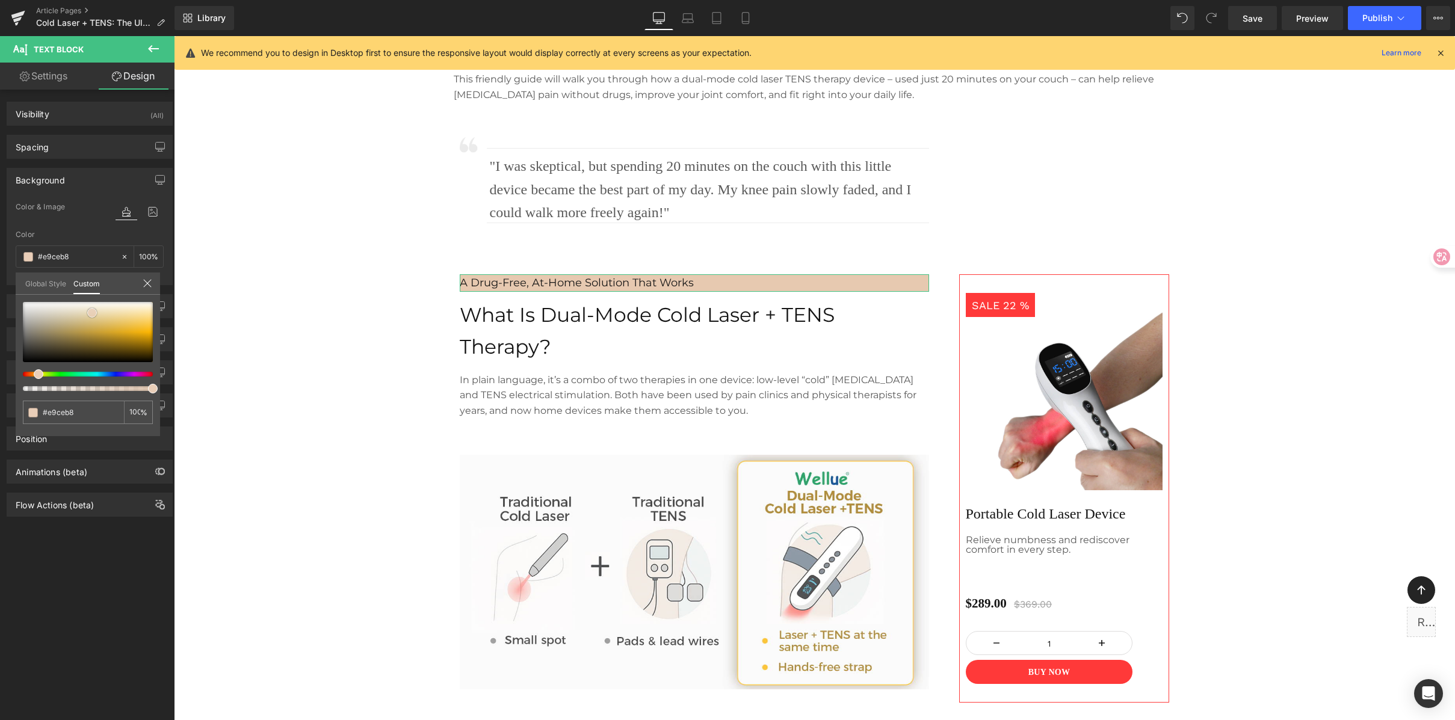
type input "#e8ceb9"
type input "#e9d1bd"
type input "#e8d1be"
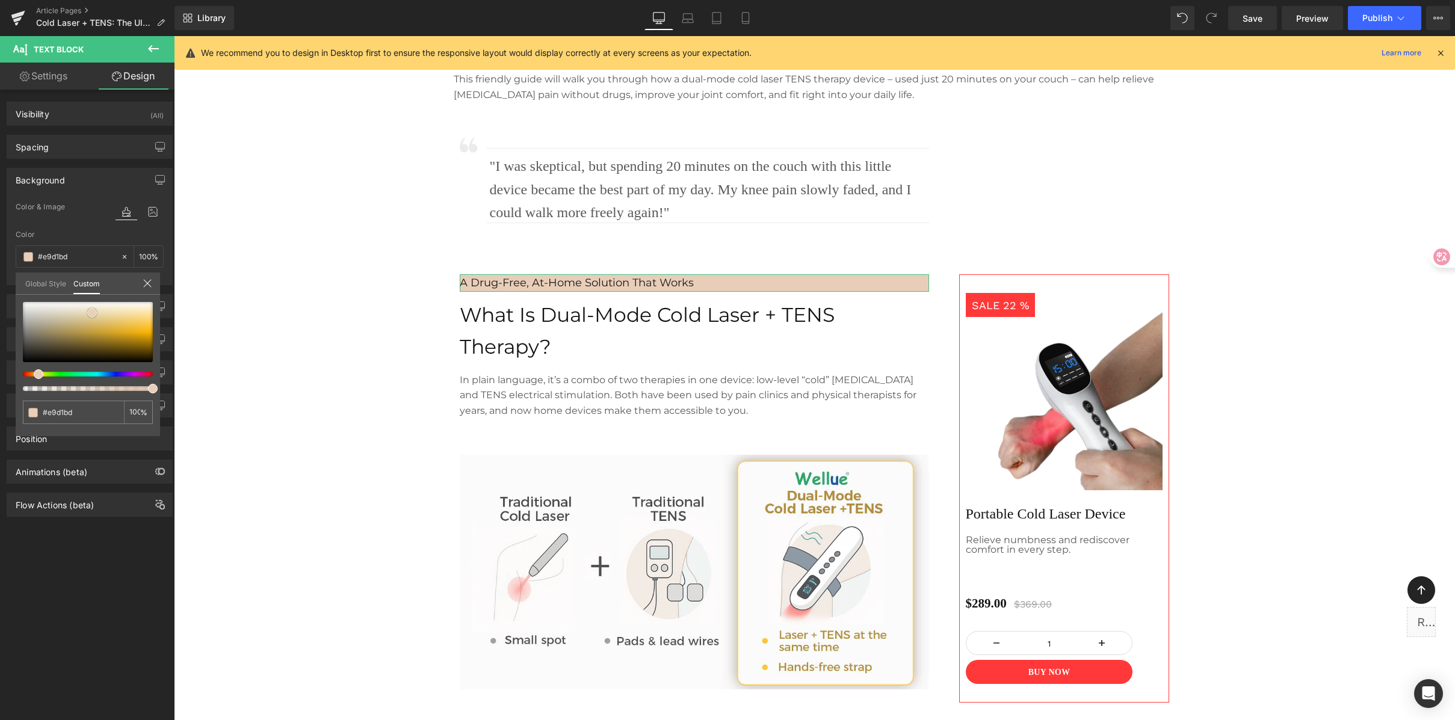
type input "#e8d1be"
type input "#e6cebb"
type input "#e4ccb8"
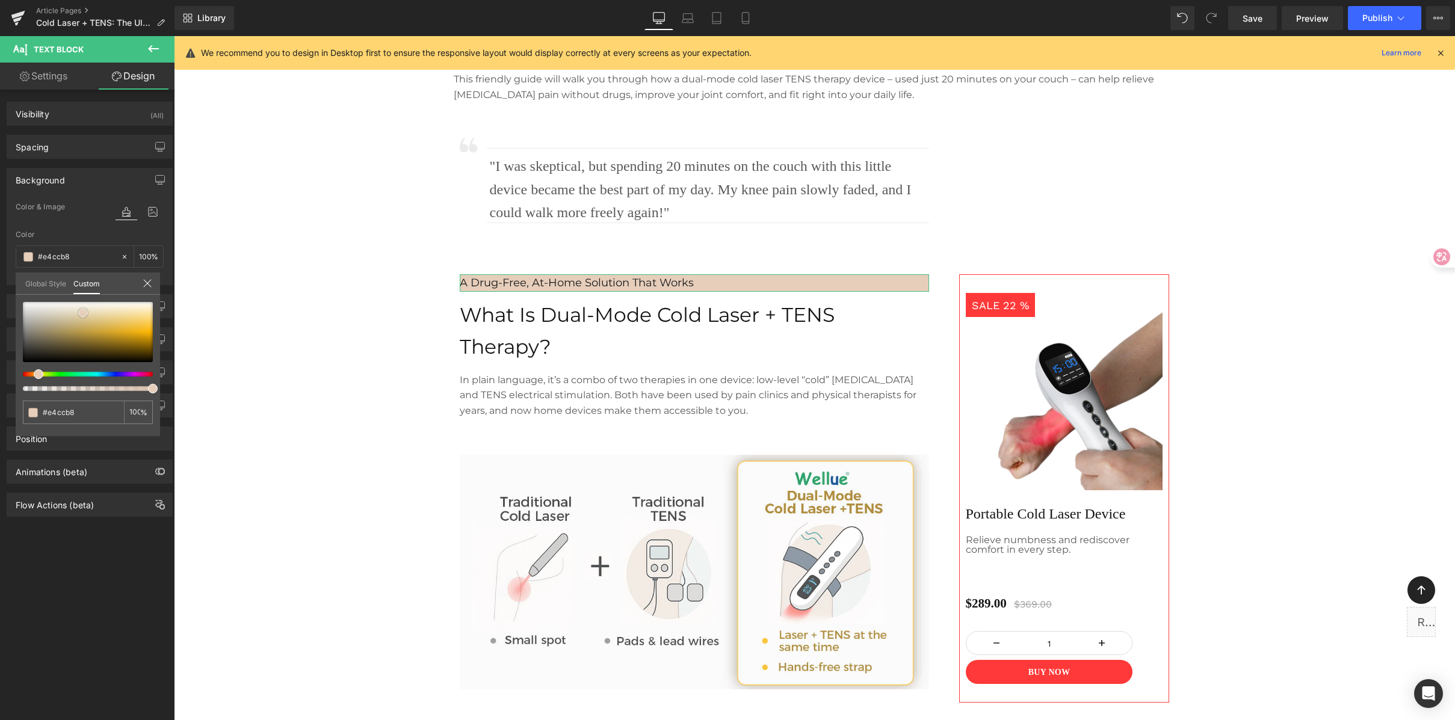
type input "#e2c9b5"
drag, startPoint x: 85, startPoint y: 304, endPoint x: 84, endPoint y: 316, distance: 12.1
click at [84, 316] on span at bounding box center [81, 316] width 10 height 10
click at [42, 375] on span at bounding box center [44, 374] width 10 height 10
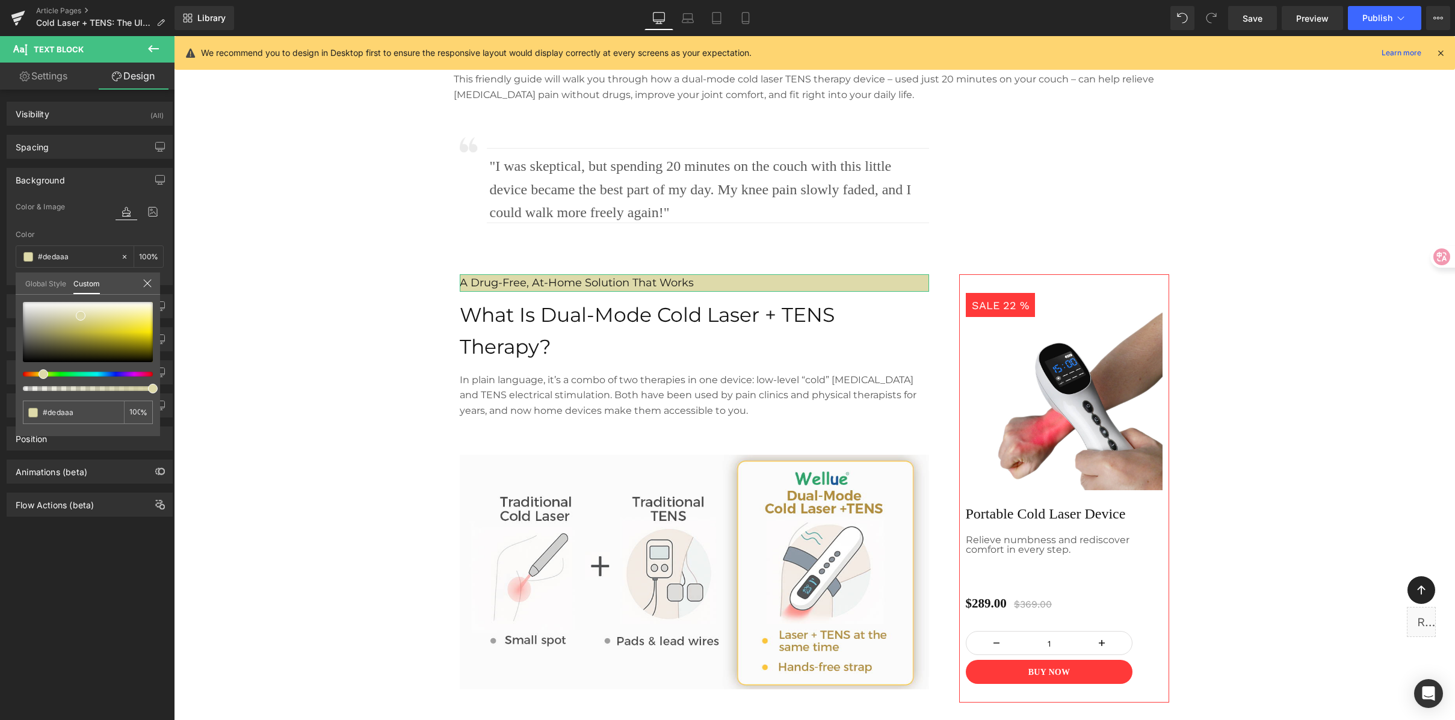
click at [36, 375] on div at bounding box center [83, 374] width 130 height 5
drag, startPoint x: 78, startPoint y: 317, endPoint x: 82, endPoint y: 307, distance: 10.3
click at [82, 307] on span at bounding box center [84, 306] width 10 height 10
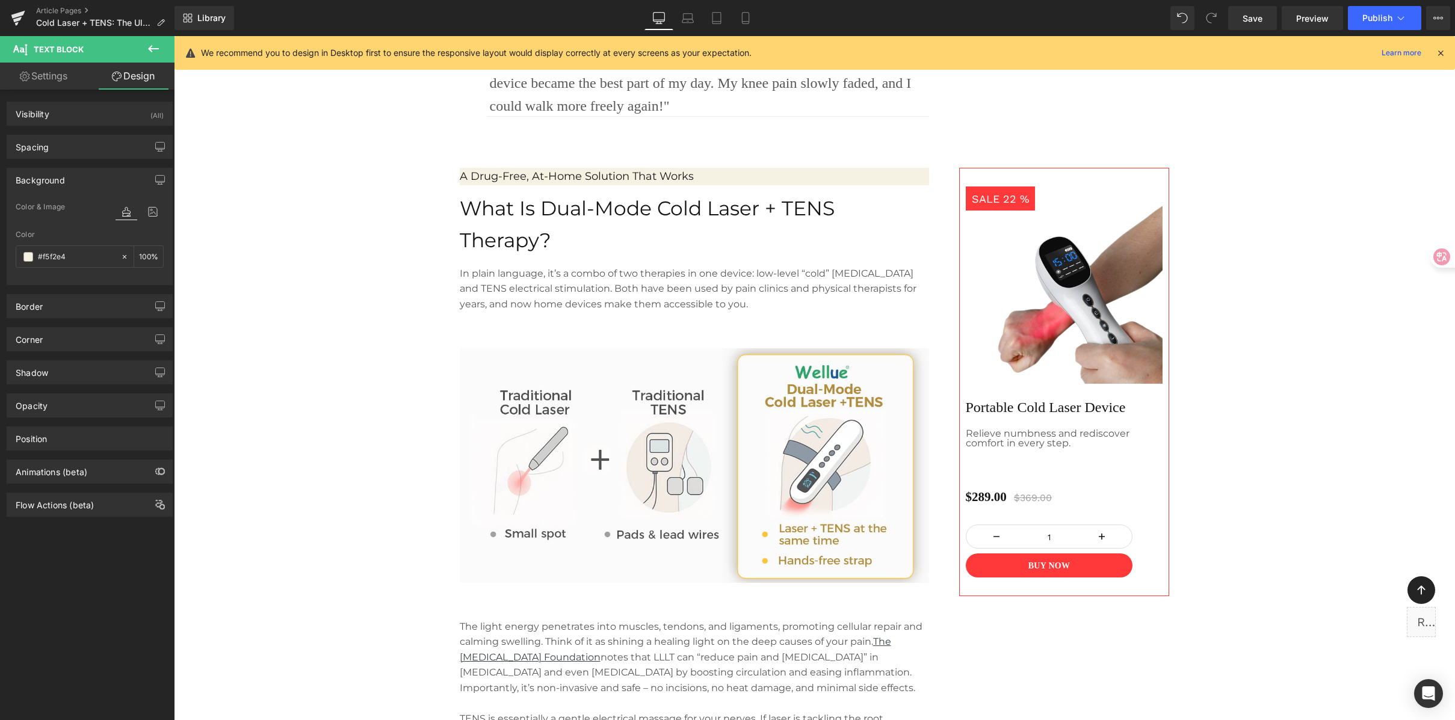
scroll to position [758, 0]
click at [1254, 13] on span "Save" at bounding box center [1253, 18] width 20 height 13
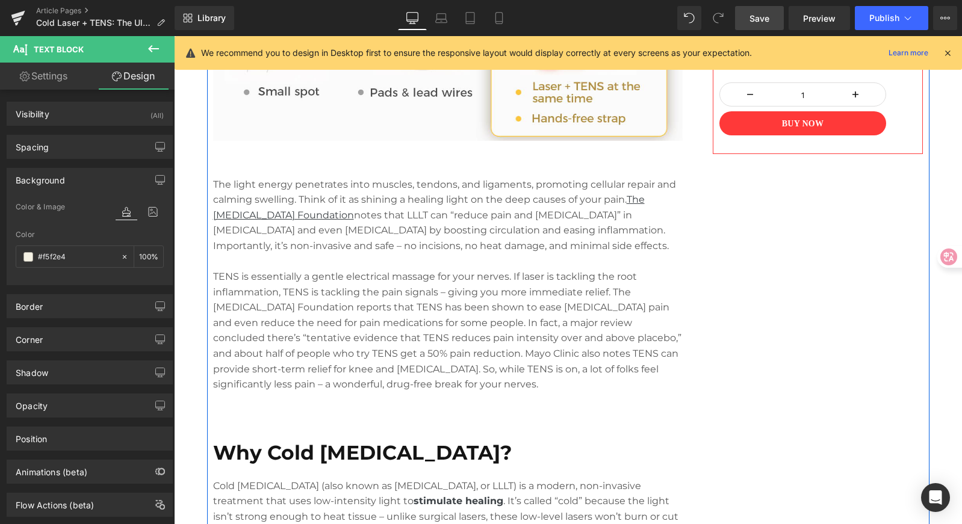
scroll to position [1198, 0]
click at [336, 338] on p "TENS is essentially a gentle electrical massage for your nerves. If laser is ta…" at bounding box center [447, 331] width 469 height 123
click at [384, 336] on p "TENS is essentially a gentle electrical massage for your nerves. If laser is ta…" at bounding box center [447, 331] width 469 height 123
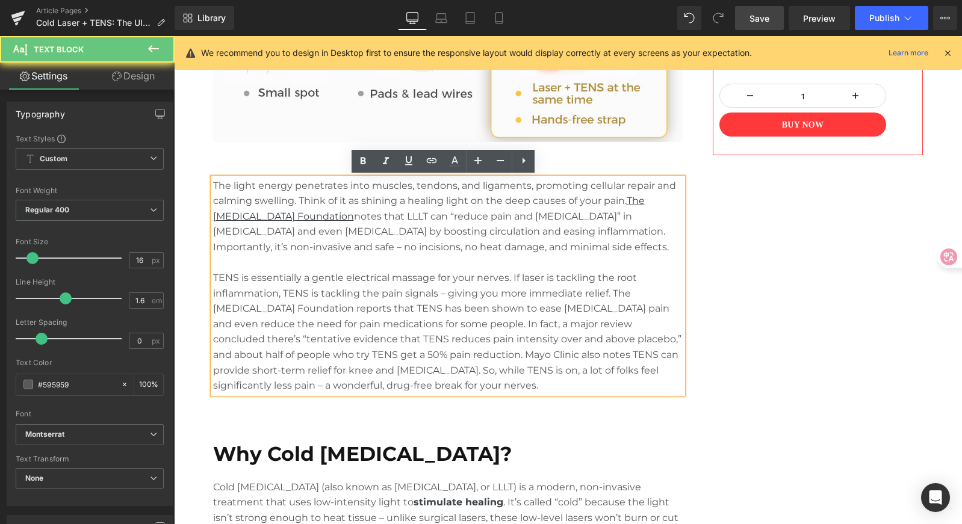
click at [439, 332] on p "TENS is essentially a gentle electrical massage for your nerves. If laser is ta…" at bounding box center [447, 331] width 469 height 123
click at [561, 335] on p "TENS is essentially a gentle electrical massage for your nerves. If laser is ta…" at bounding box center [447, 331] width 469 height 123
click at [545, 330] on p "TENS is essentially a gentle electrical massage for your nerves. If laser is ta…" at bounding box center [447, 331] width 469 height 123
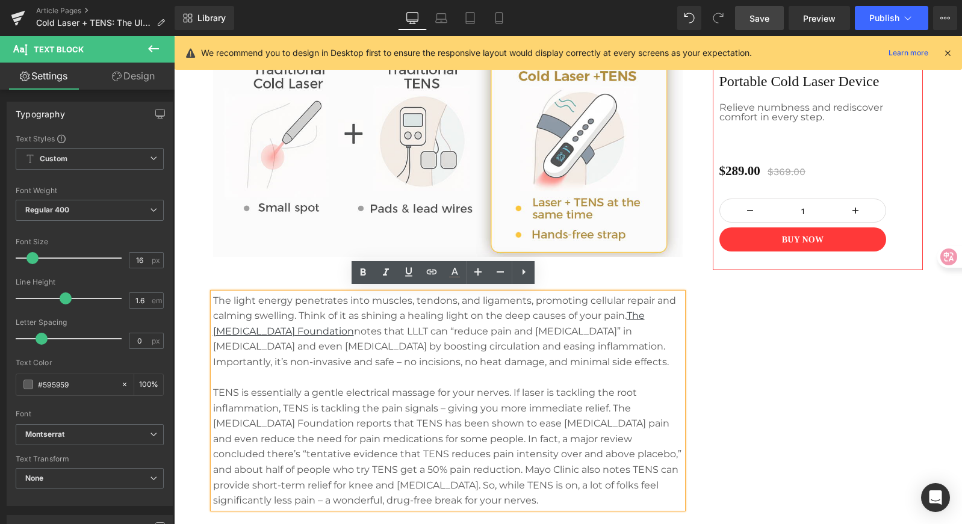
scroll to position [1087, 0]
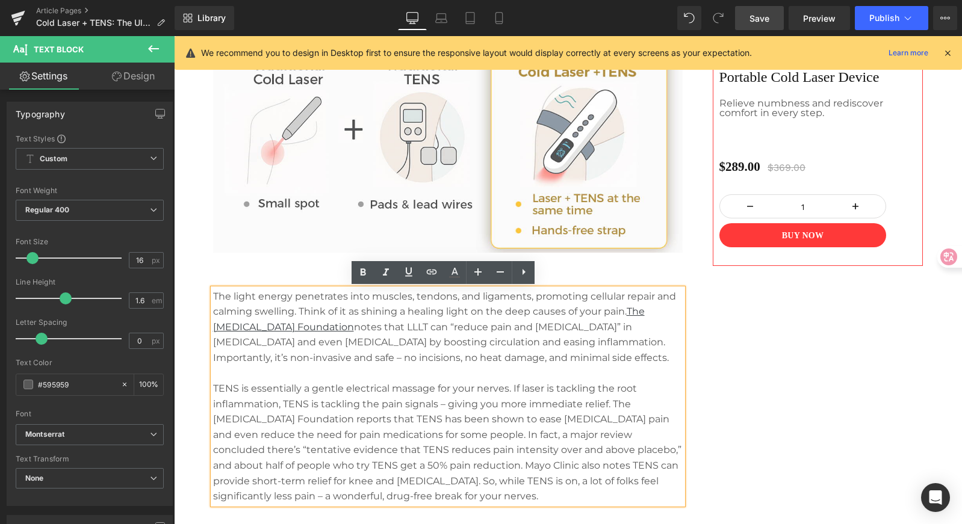
click at [811, 373] on div "Image Separator "I was skeptical, but spending 20 minutes on the couch with thi…" at bounding box center [568, 409] width 722 height 1457
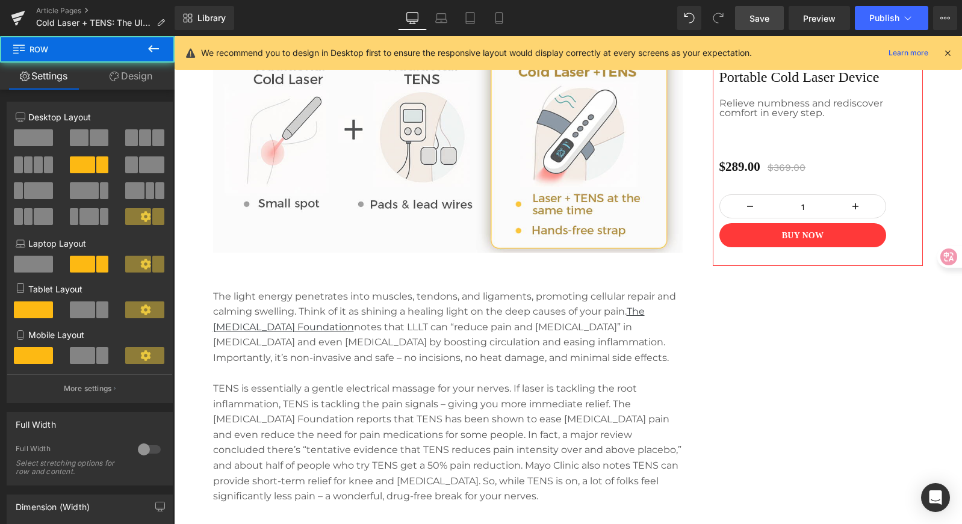
click at [581, 434] on p "TENS is essentially a gentle electrical massage for your nerves. If laser is ta…" at bounding box center [447, 442] width 469 height 123
click at [605, 437] on p "TENS is essentially a gentle electrical massage for your nerves. If laser is ta…" at bounding box center [447, 442] width 469 height 123
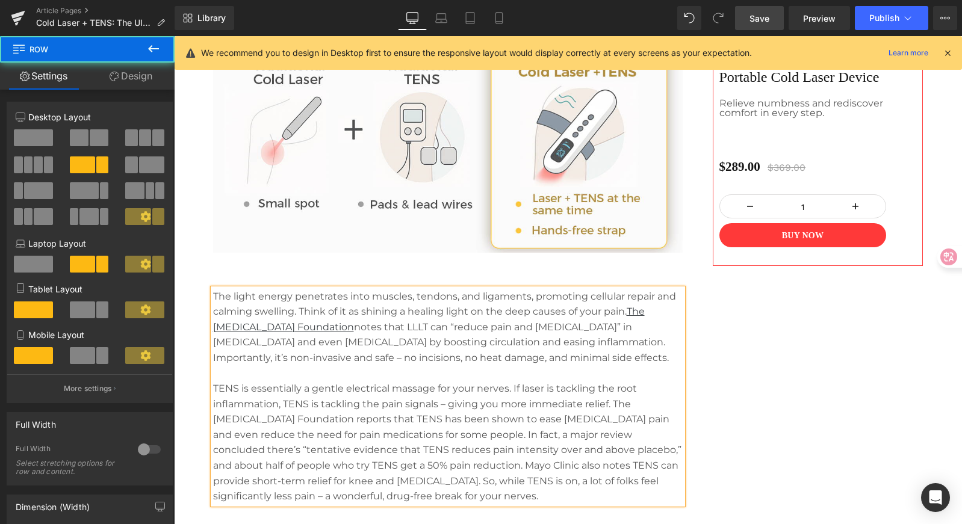
click at [645, 436] on p "TENS is essentially a gentle electrical massage for your nerves. If laser is ta…" at bounding box center [447, 442] width 469 height 123
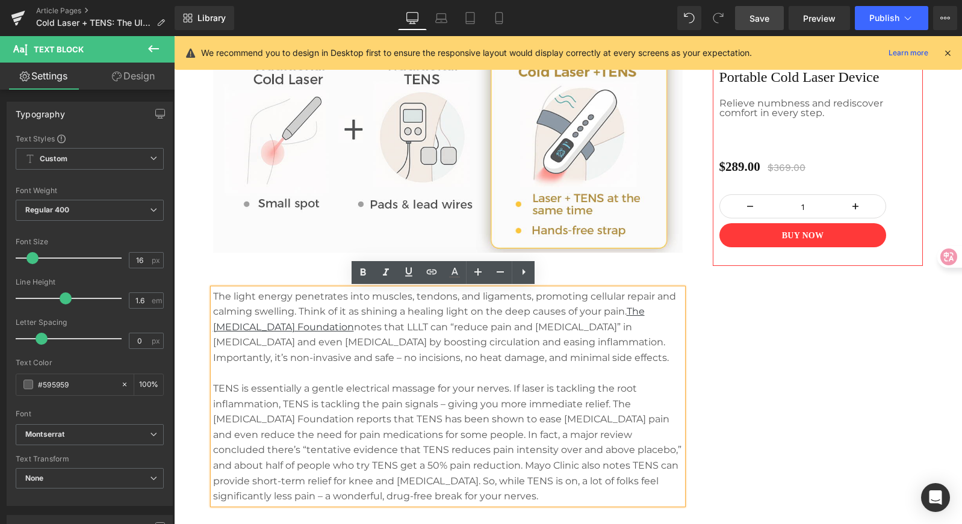
click at [756, 383] on div "Image Separator "I was skeptical, but spending 20 minutes on the couch with thi…" at bounding box center [568, 409] width 722 height 1457
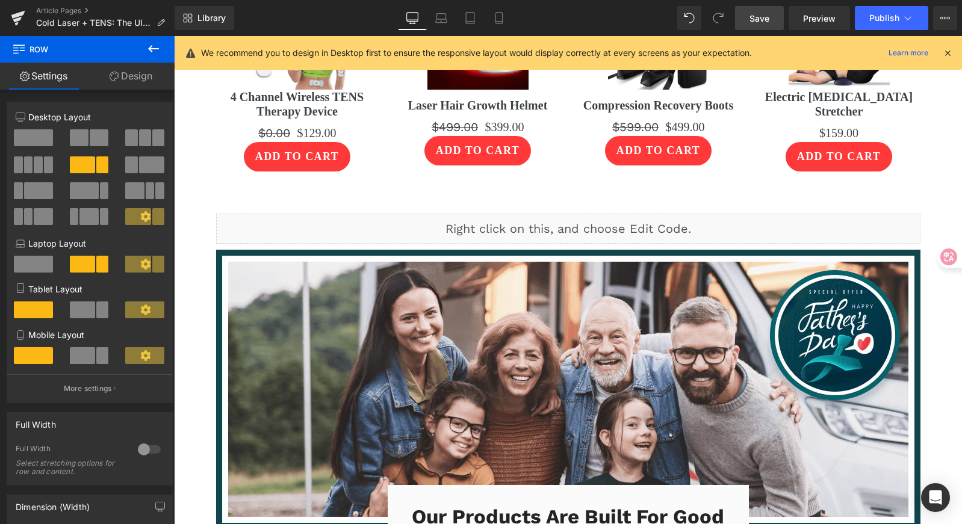
scroll to position [4300, 0]
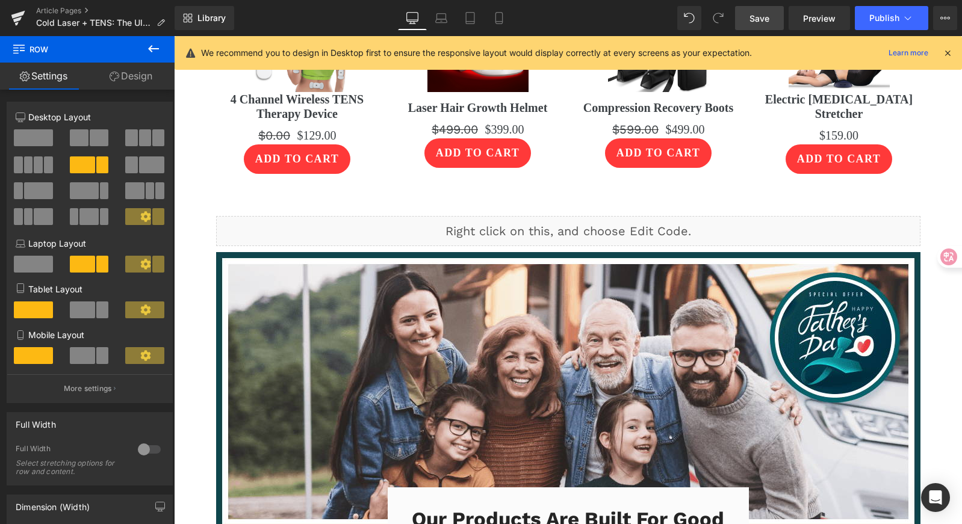
click at [764, 13] on span "Save" at bounding box center [759, 18] width 20 height 13
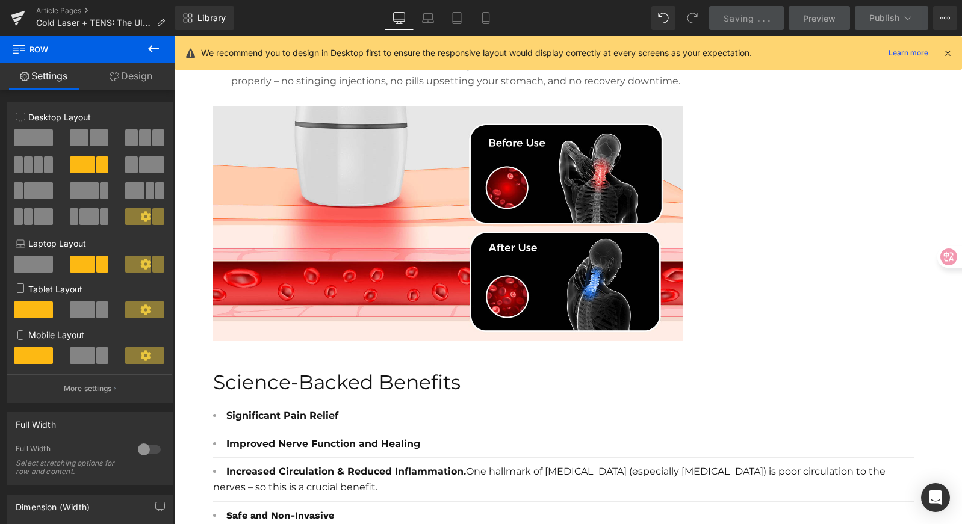
scroll to position [1378, 0]
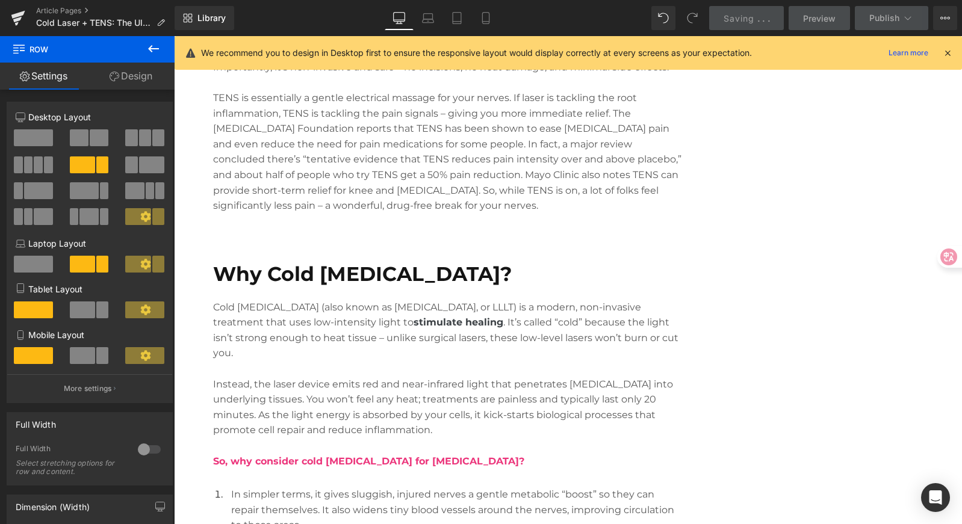
click at [798, 119] on div "Image Separator "I was skeptical, but spending 20 minutes on the couch with thi…" at bounding box center [568, 118] width 722 height 1457
